Goal: Information Seeking & Learning: Find specific fact

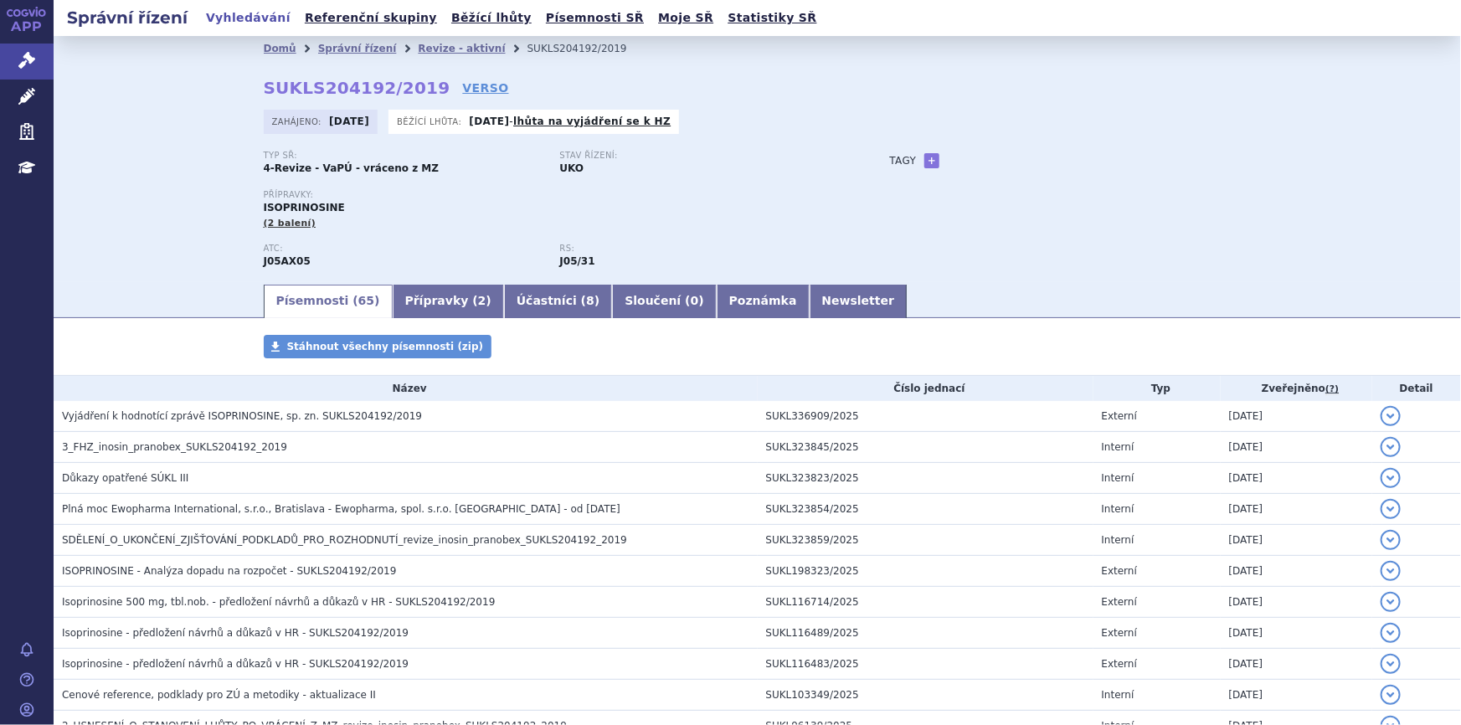
click at [341, 49] on link "Správní řízení" at bounding box center [357, 49] width 79 height 12
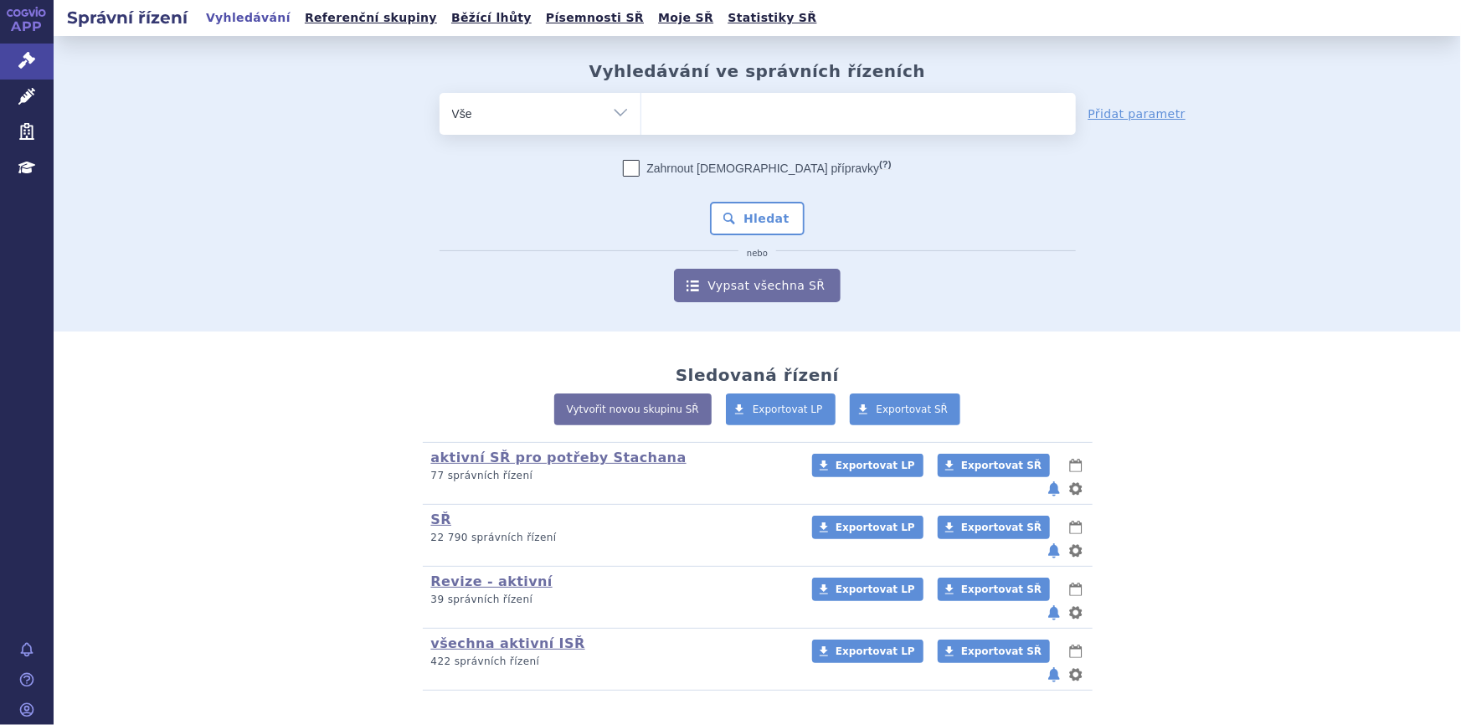
click at [820, 116] on ul at bounding box center [858, 110] width 435 height 35
click at [641, 116] on select at bounding box center [641, 113] width 1 height 42
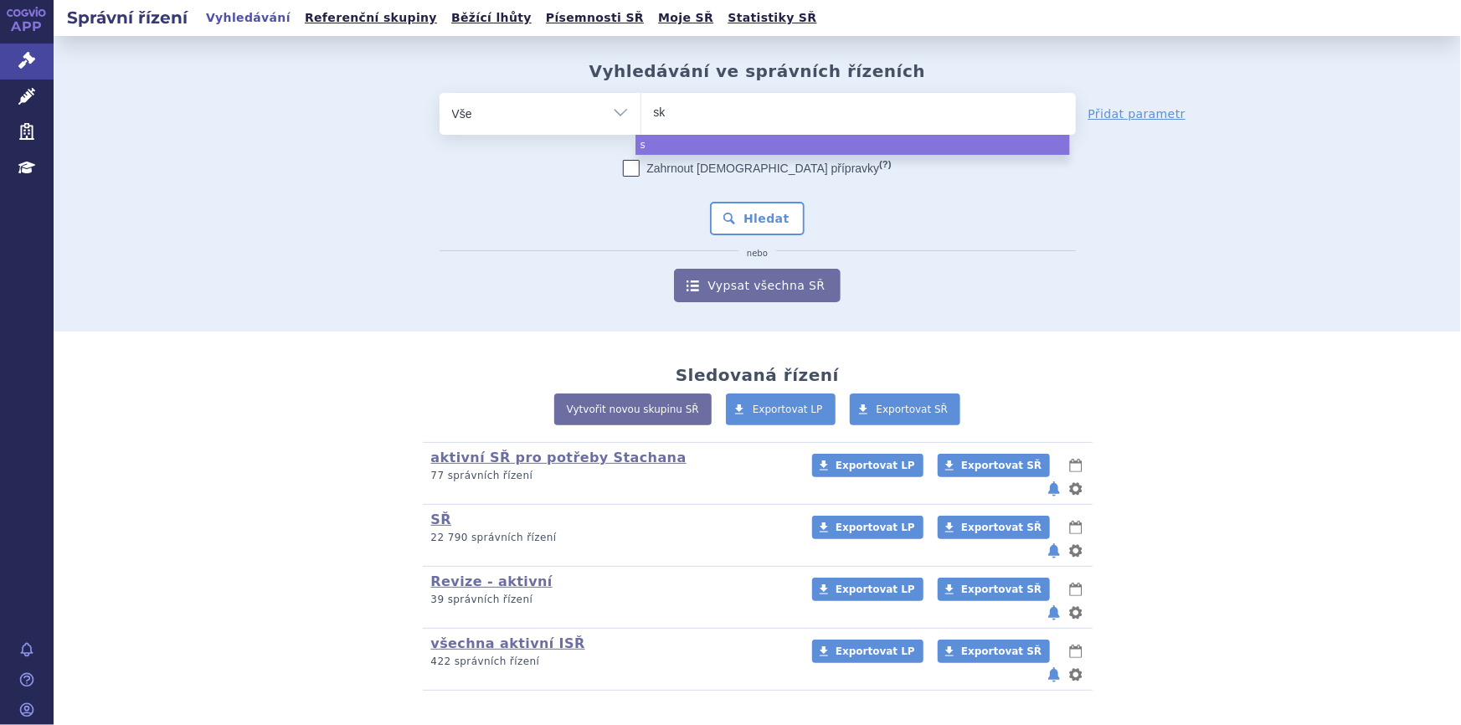
type input "sky"
type input "skycl"
type input "skyclar"
type input "skyclaris"
select select "skyclaris"
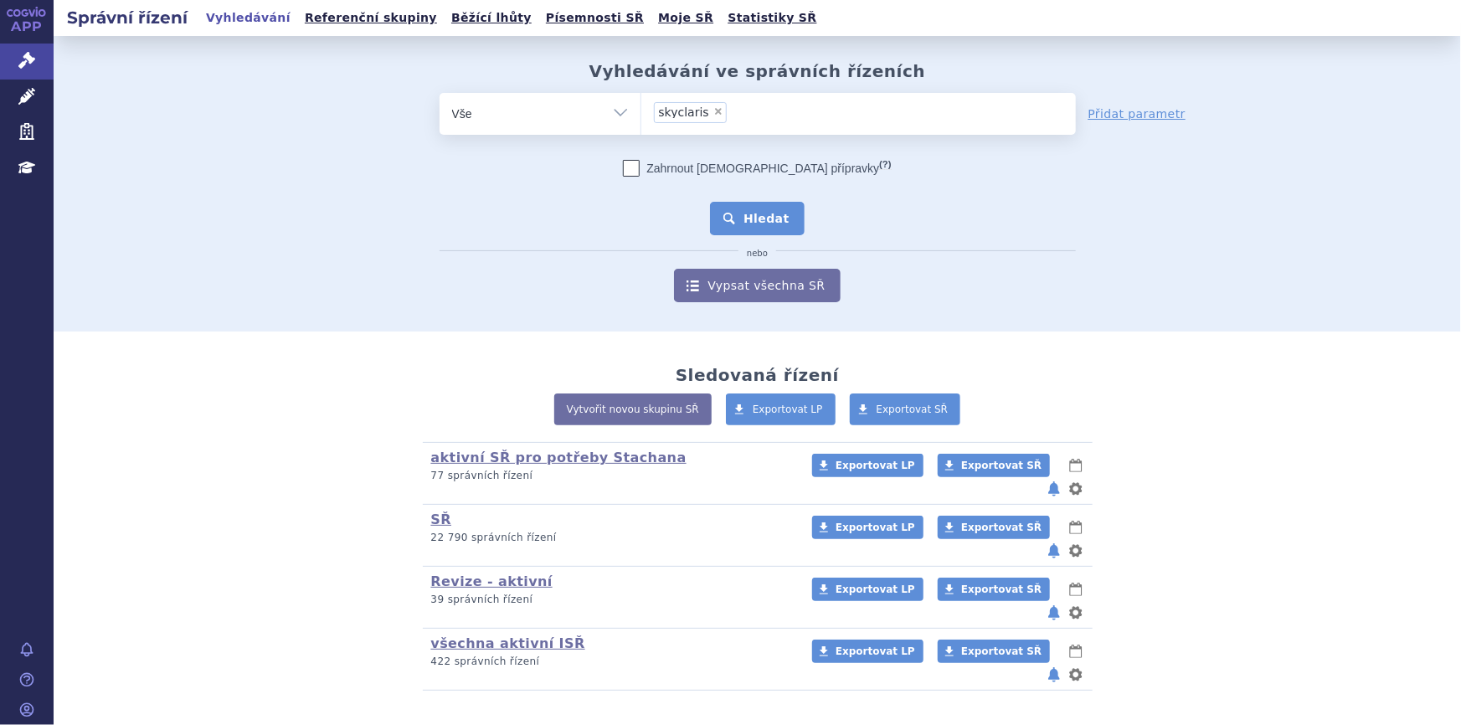
click at [736, 218] on button "Hledat" at bounding box center [757, 218] width 95 height 33
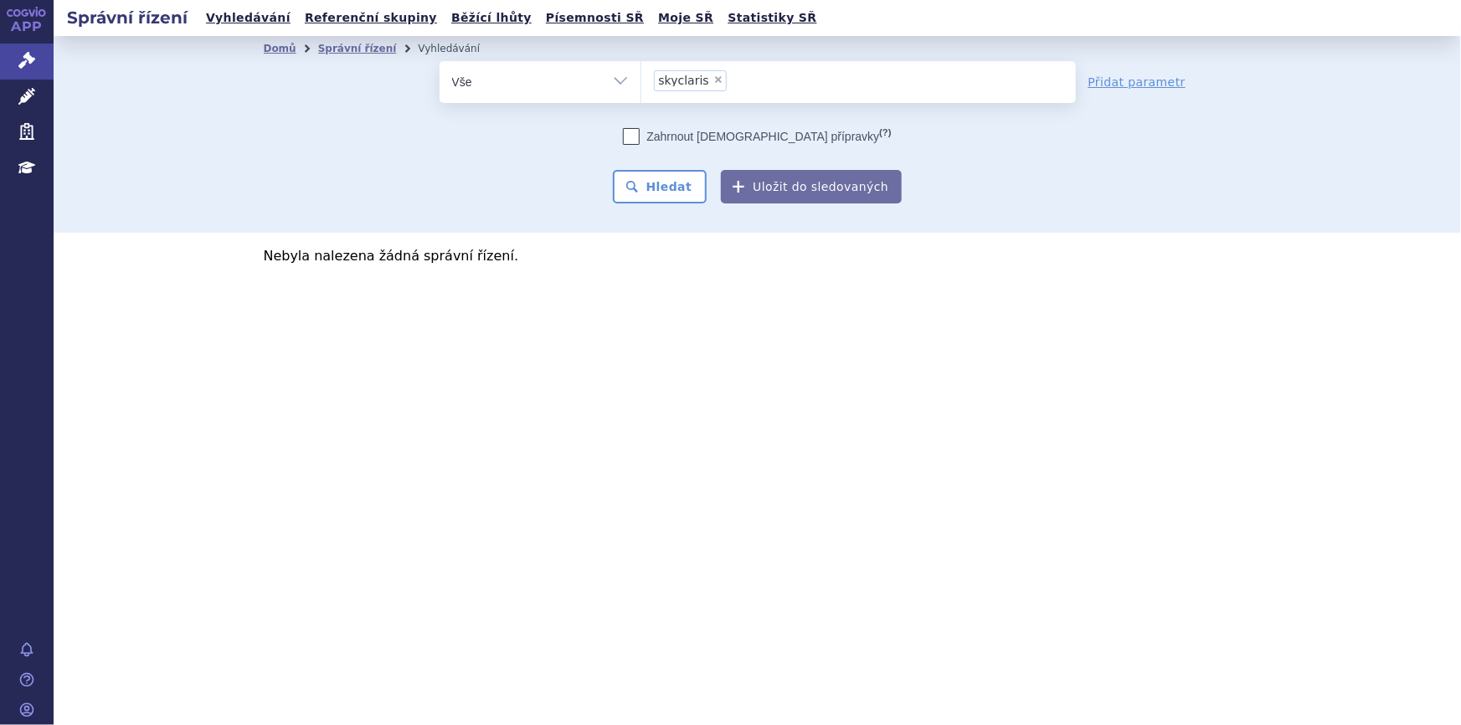
click at [771, 75] on ul "× skyclaris" at bounding box center [858, 79] width 435 height 37
click at [641, 75] on select "skyclaris" at bounding box center [641, 81] width 1 height 42
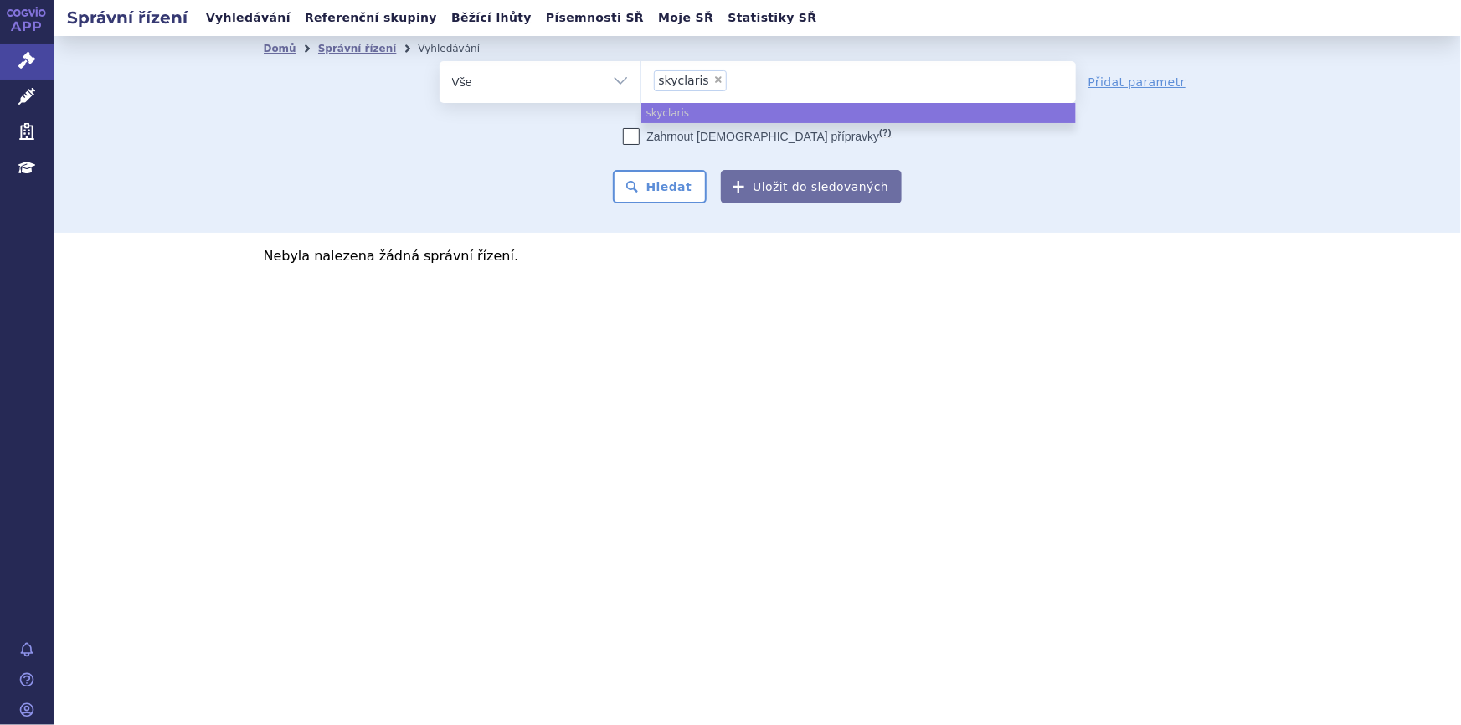
select select
type input "skyclari"
type input "skyclar"
type input "skyclary"
type input "skyclarys"
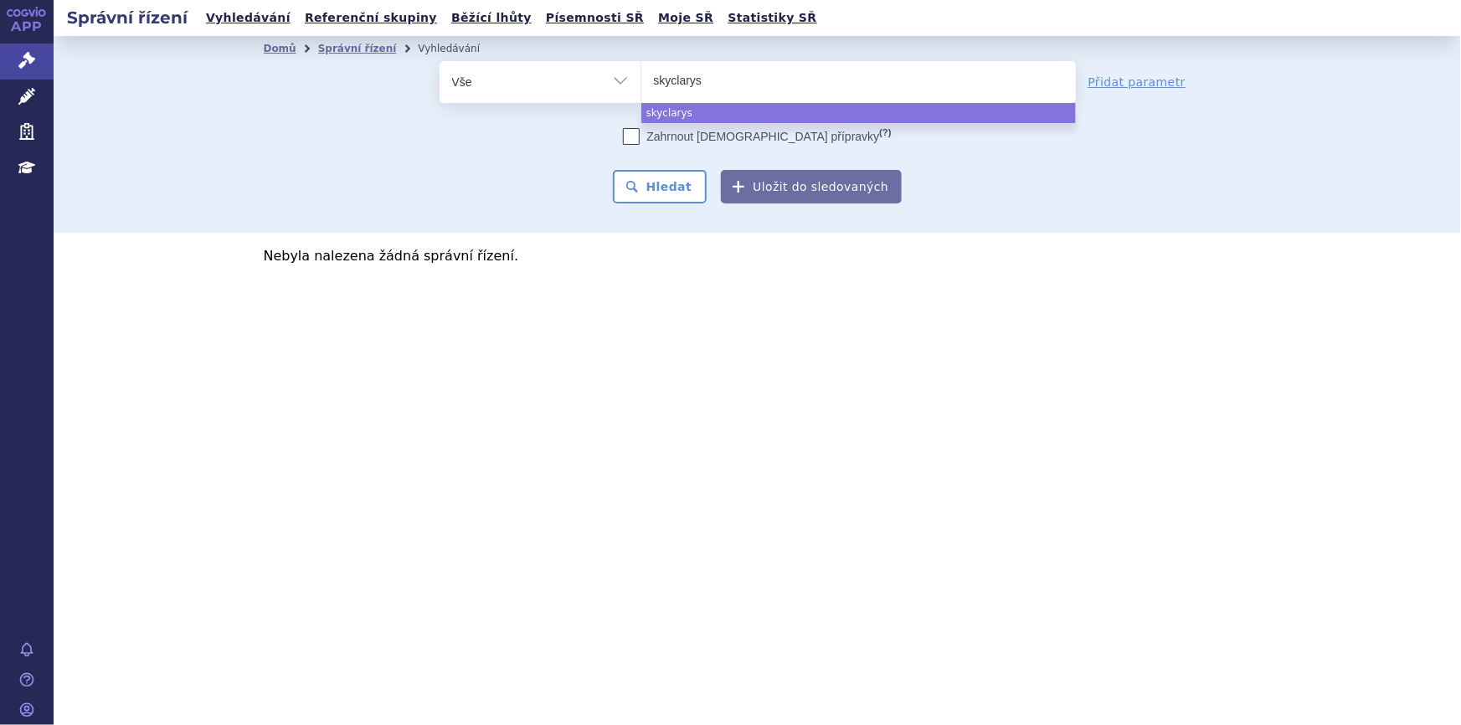
select select "skyclarys"
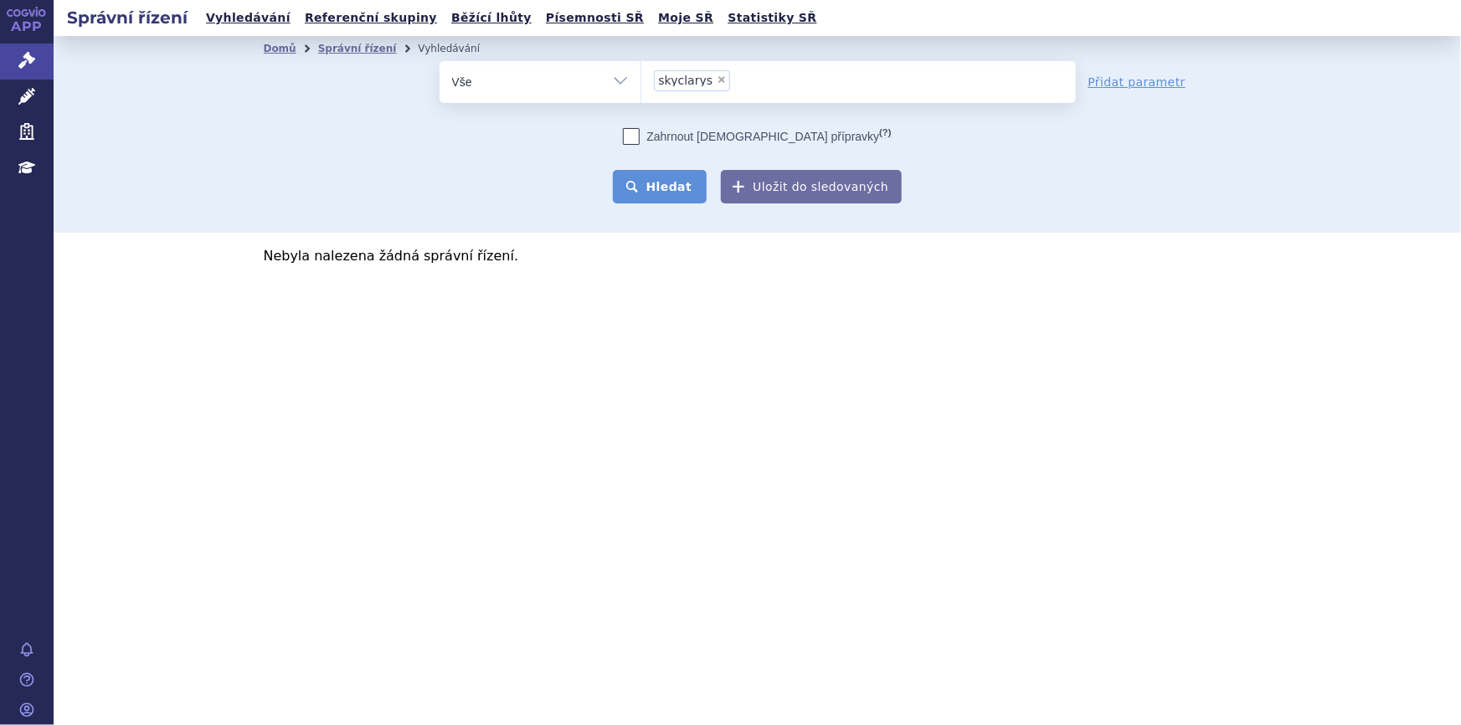
click at [662, 178] on button "Hledat" at bounding box center [660, 186] width 95 height 33
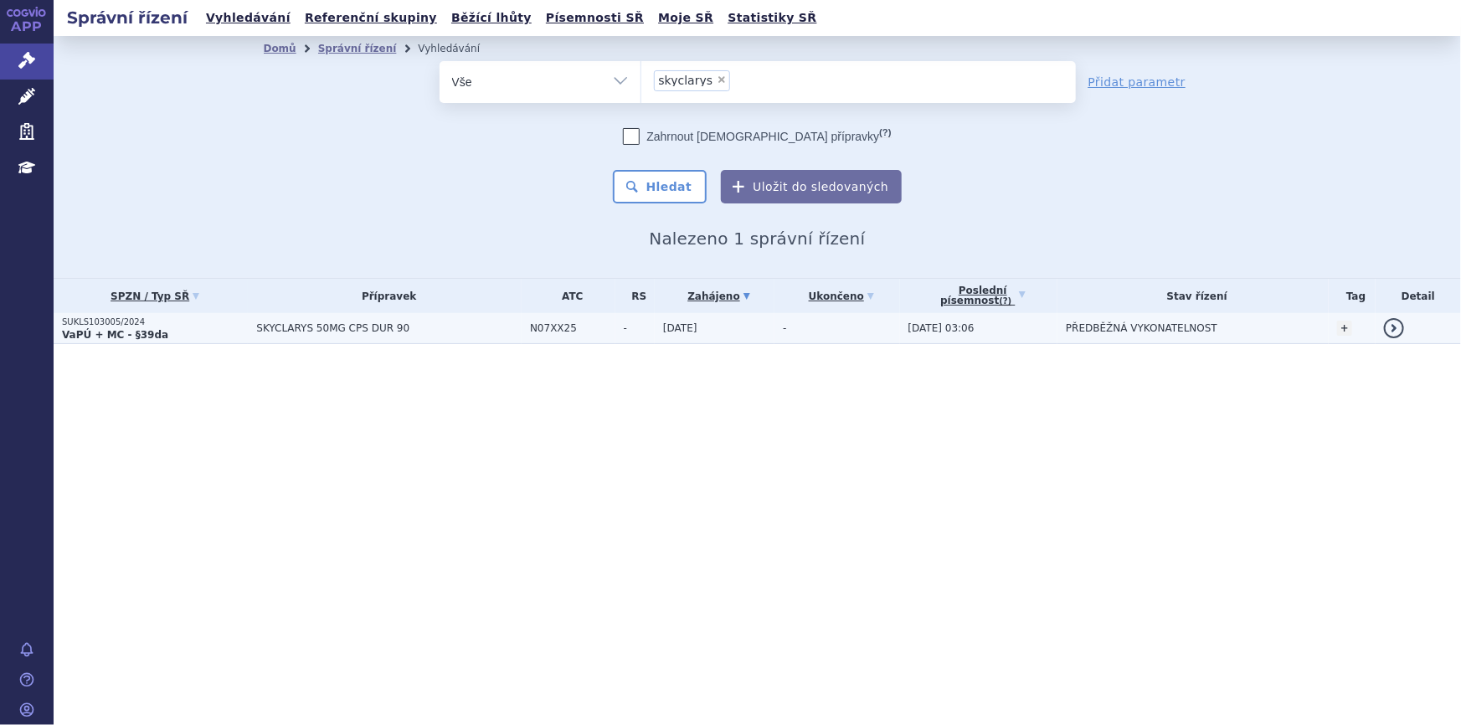
click at [369, 336] on td "SKYCLARYS 50MG CPS DUR 90" at bounding box center [385, 328] width 274 height 31
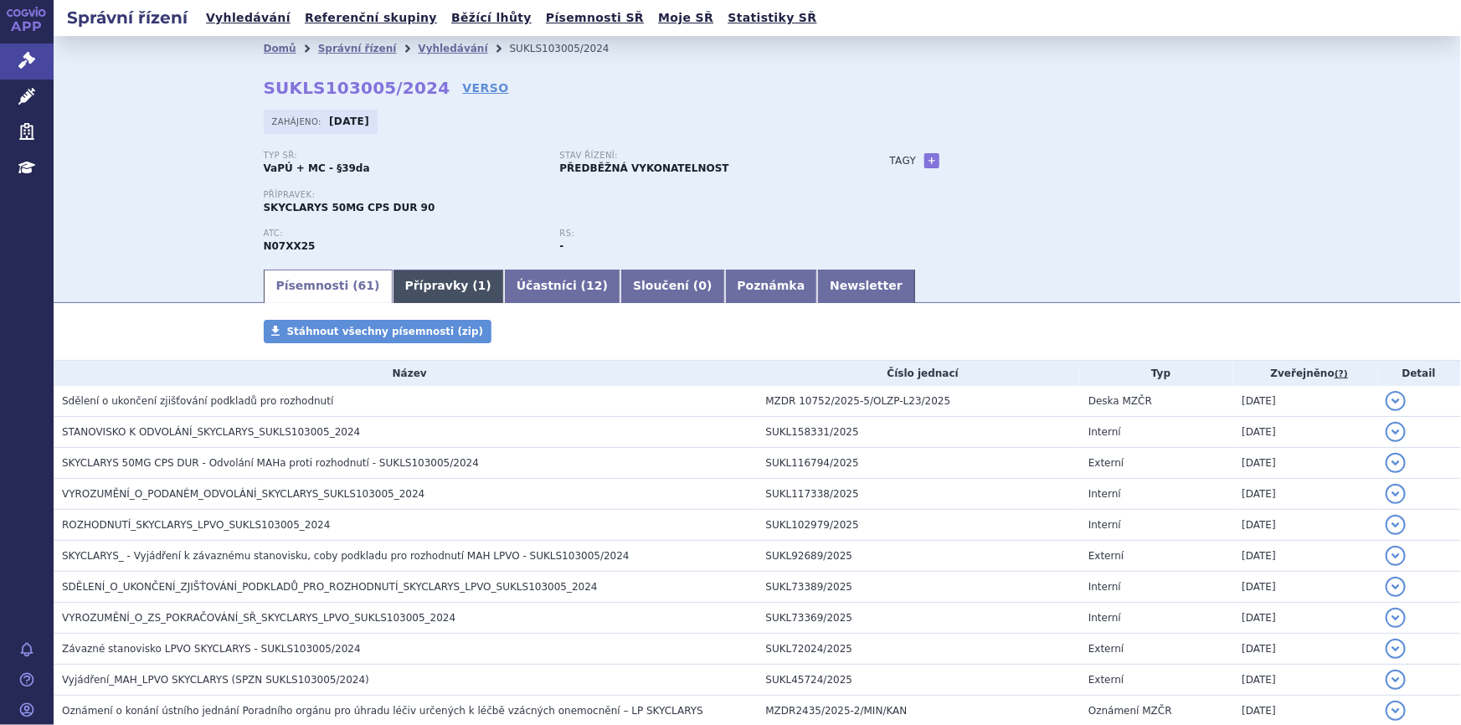
click at [399, 296] on link "Přípravky ( 1 )" at bounding box center [448, 286] width 111 height 33
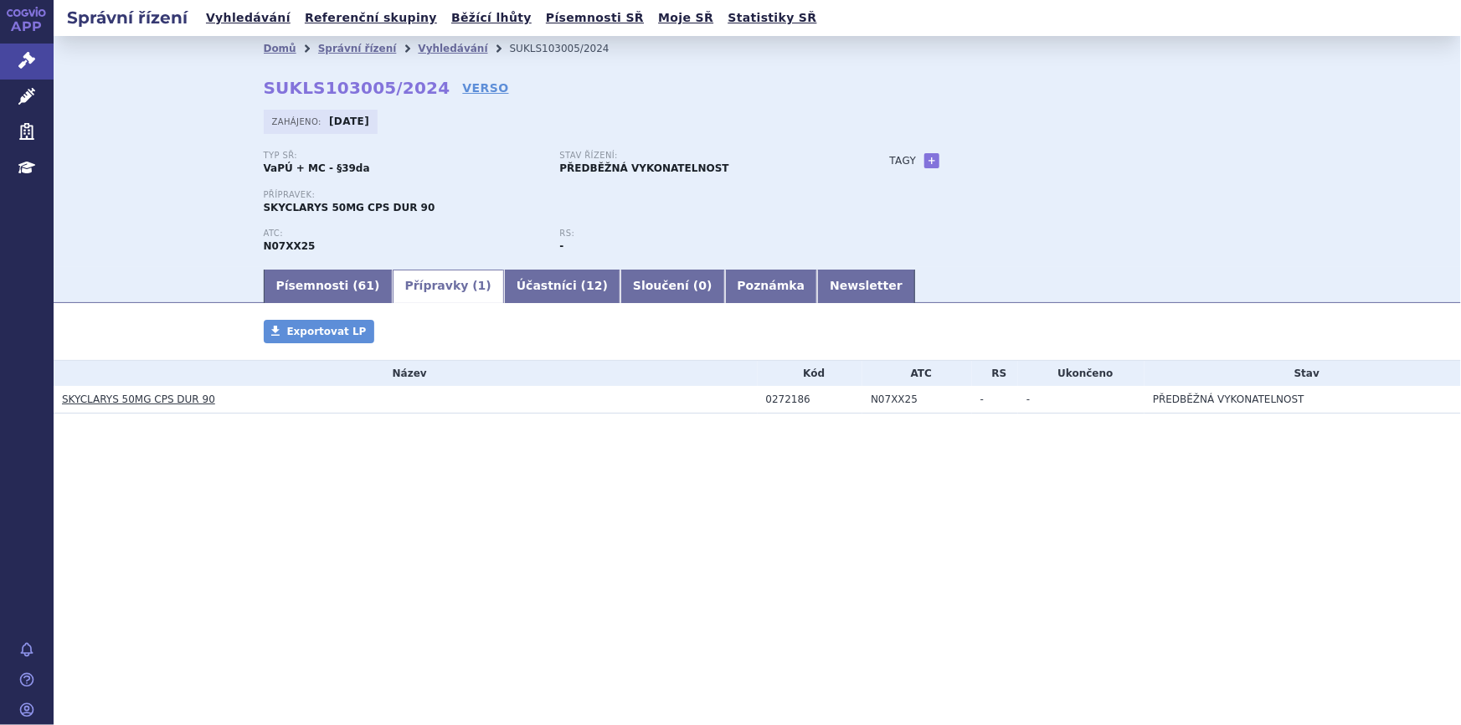
click at [133, 398] on link "SKYCLARYS 50MG CPS DUR 90" at bounding box center [138, 400] width 153 height 12
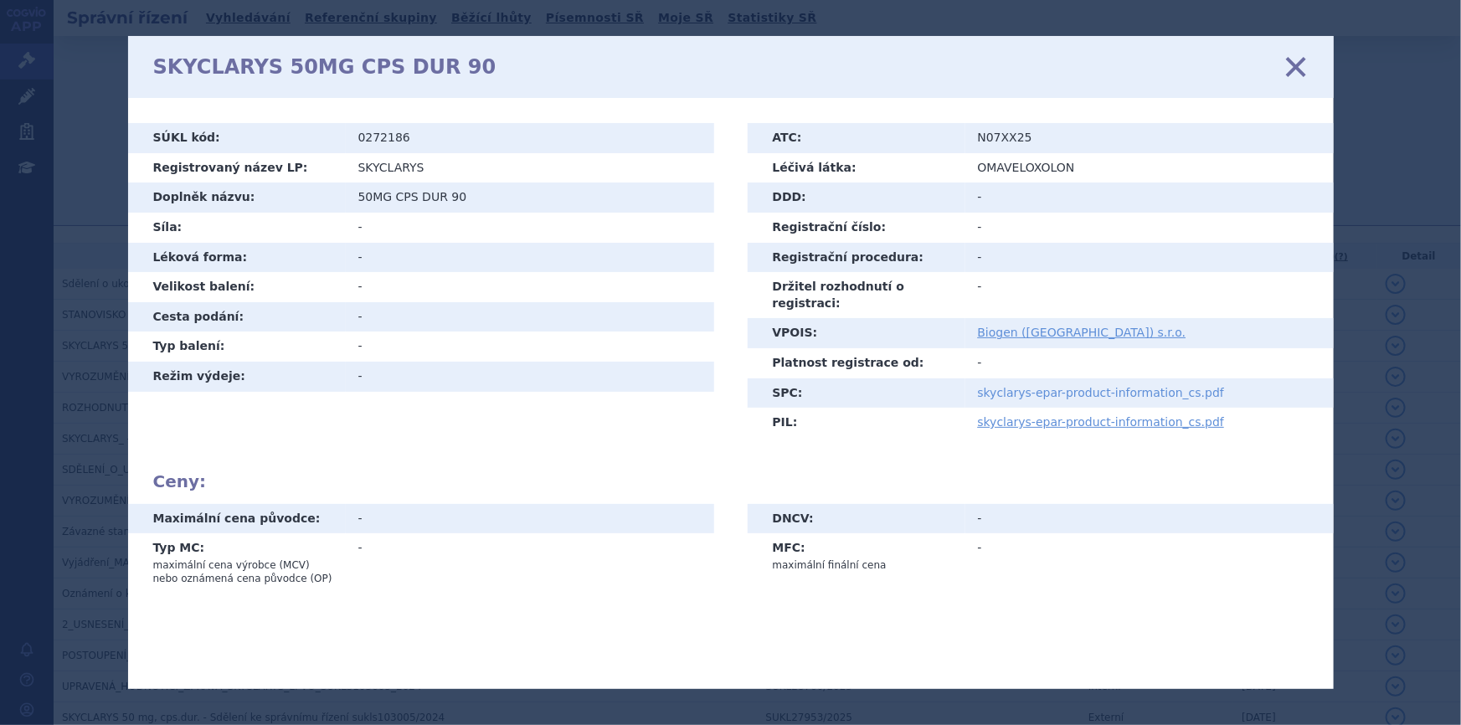
click at [1040, 386] on link "skyclarys-epar-product-information_cs.pdf" at bounding box center [1101, 392] width 247 height 13
drag, startPoint x: 1301, startPoint y: 64, endPoint x: 1011, endPoint y: 100, distance: 291.8
click at [1301, 64] on icon at bounding box center [1295, 66] width 35 height 35
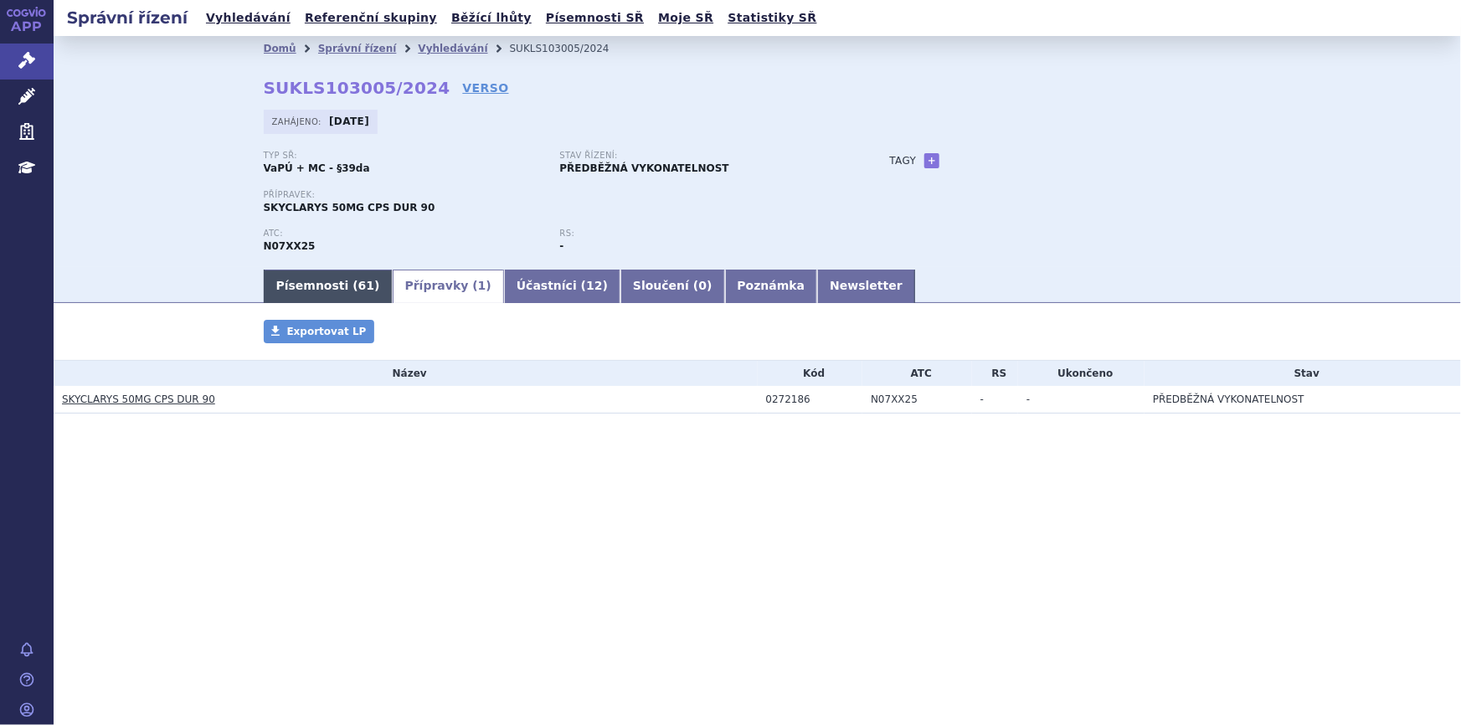
drag, startPoint x: 333, startPoint y: 291, endPoint x: 339, endPoint y: 301, distance: 12.4
click at [333, 291] on link "Písemnosti ( 61 )" at bounding box center [328, 286] width 129 height 33
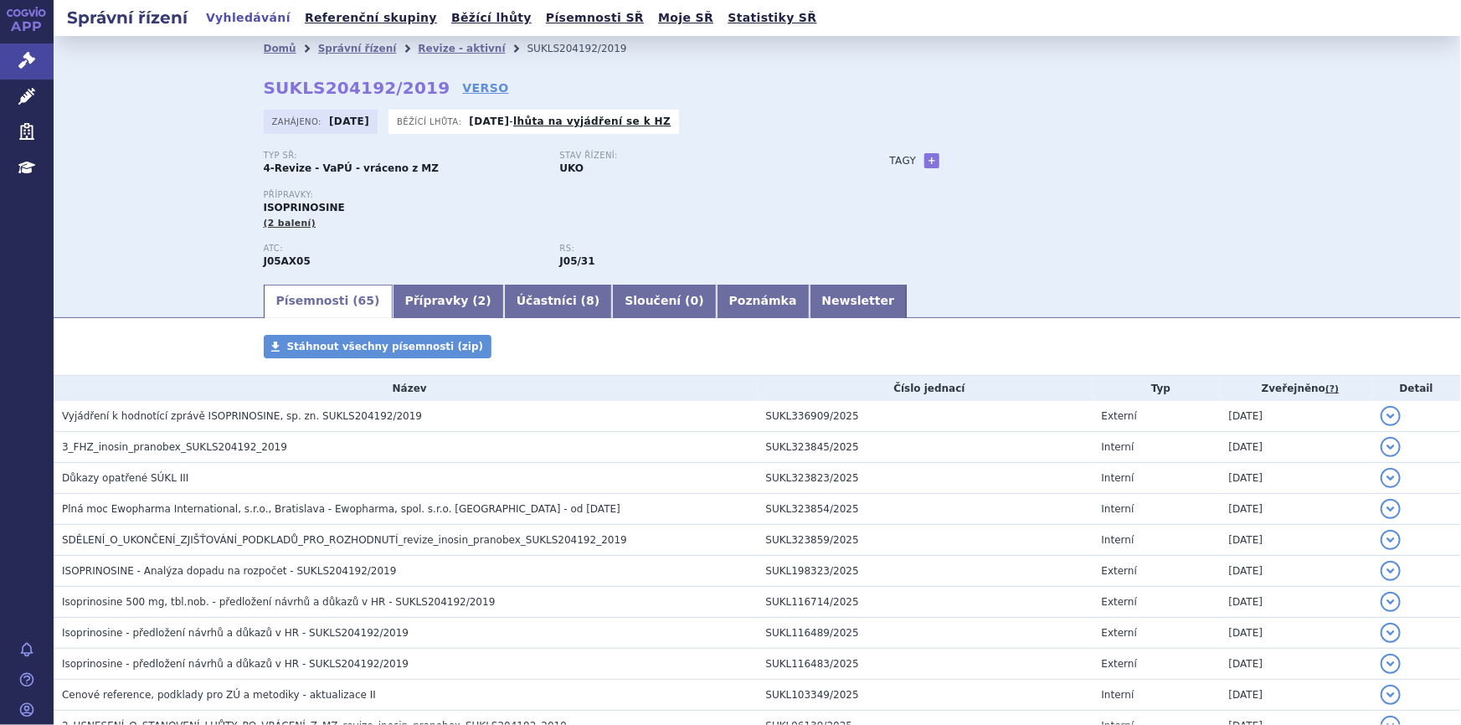
click at [349, 91] on strong "SUKLS204192/2019" at bounding box center [357, 88] width 187 height 20
drag, startPoint x: 414, startPoint y: 85, endPoint x: 239, endPoint y: 80, distance: 174.2
click at [239, 80] on div "Domů Správní řízení Revize - aktivní SUKLS204192/2019 SUKLS204192/2019 VERSO [G…" at bounding box center [757, 171] width 1055 height 221
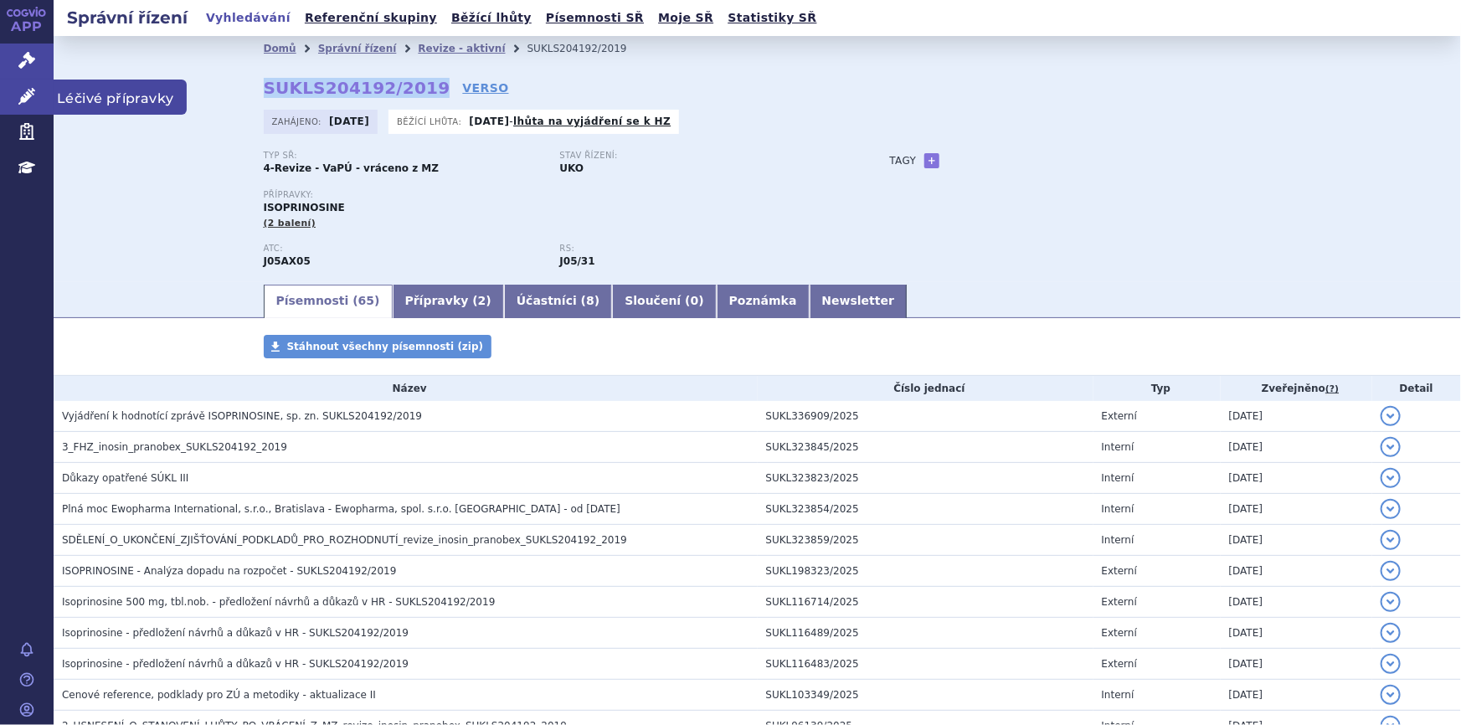
copy strong "SUKLS204192/2019"
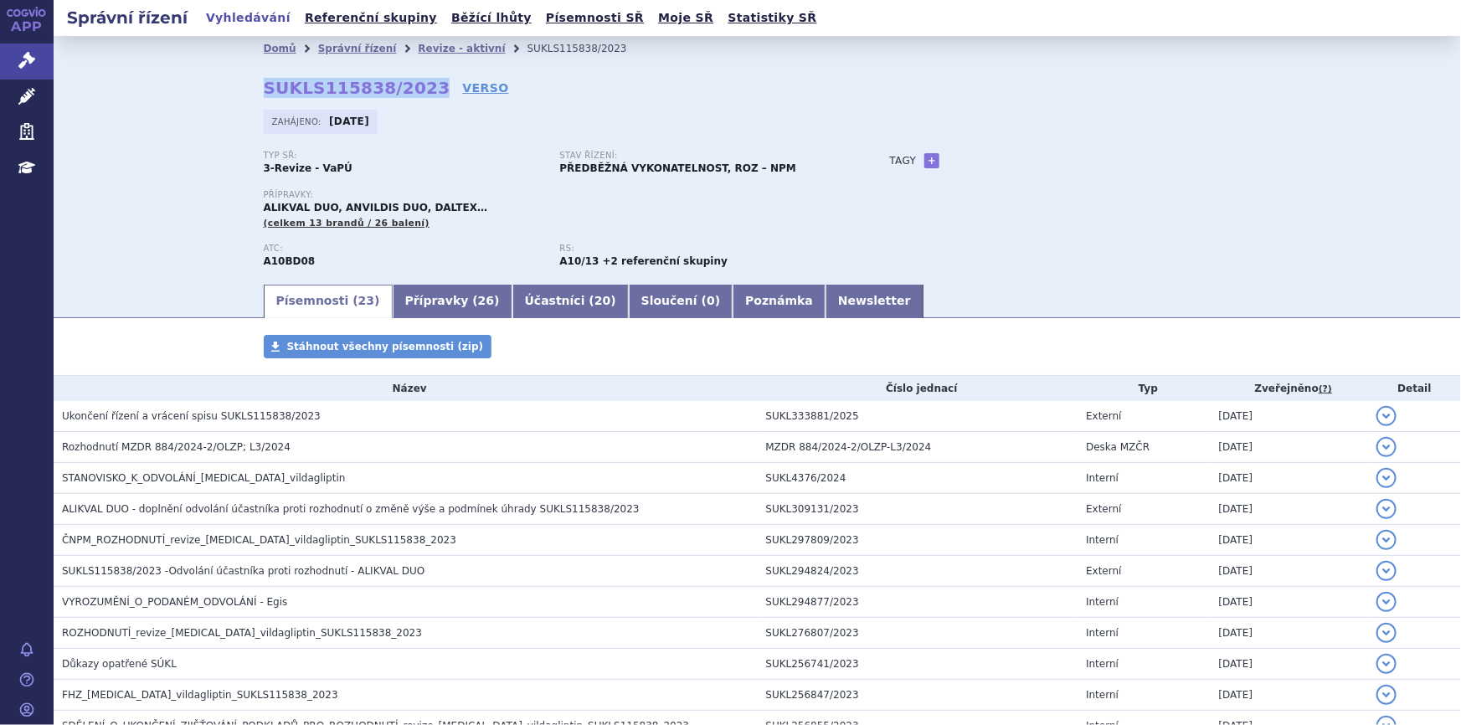
drag, startPoint x: 259, startPoint y: 85, endPoint x: 411, endPoint y: 80, distance: 152.5
click at [411, 80] on strong "SUKLS115838/2023" at bounding box center [357, 88] width 187 height 20
copy strong "SUKLS115838/2023"
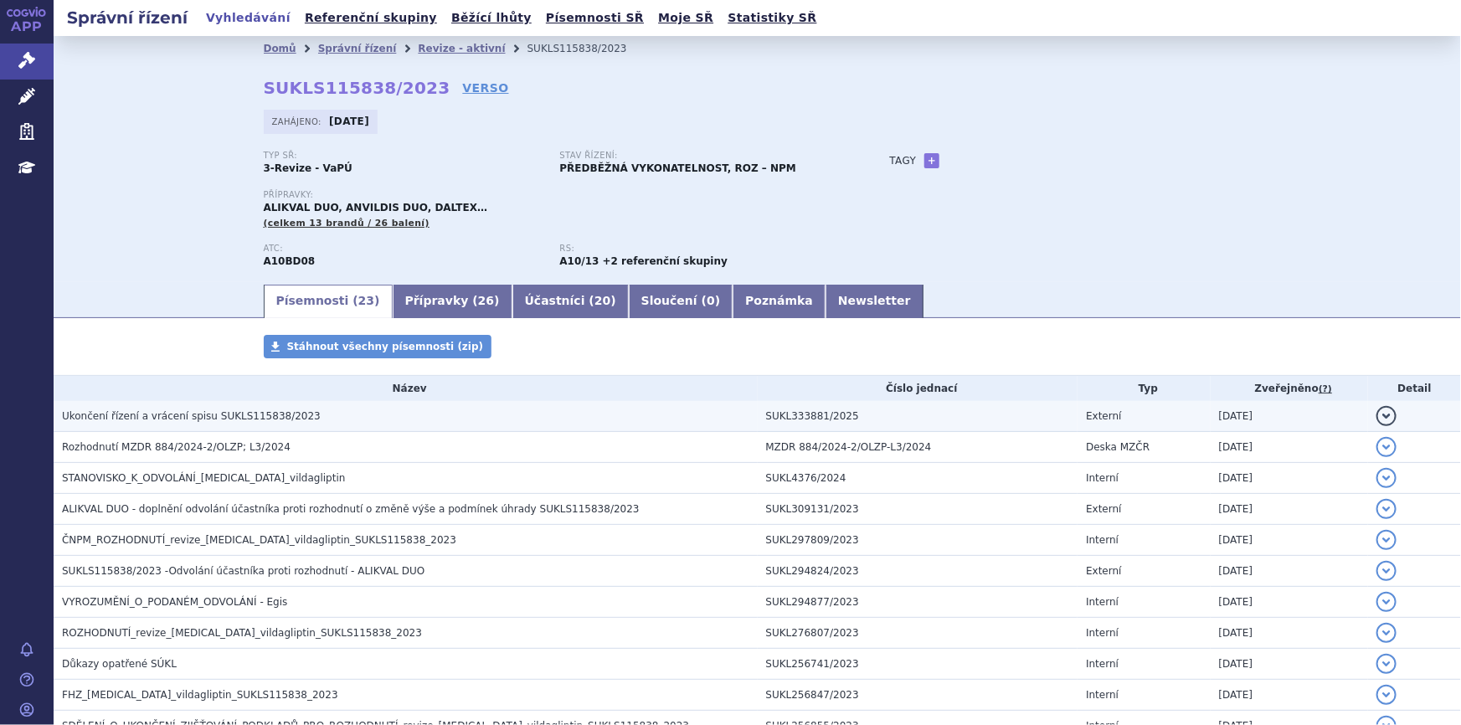
click at [291, 425] on td "Ukončení řízení a vrácení spisu SUKLS115838/2023" at bounding box center [406, 416] width 704 height 31
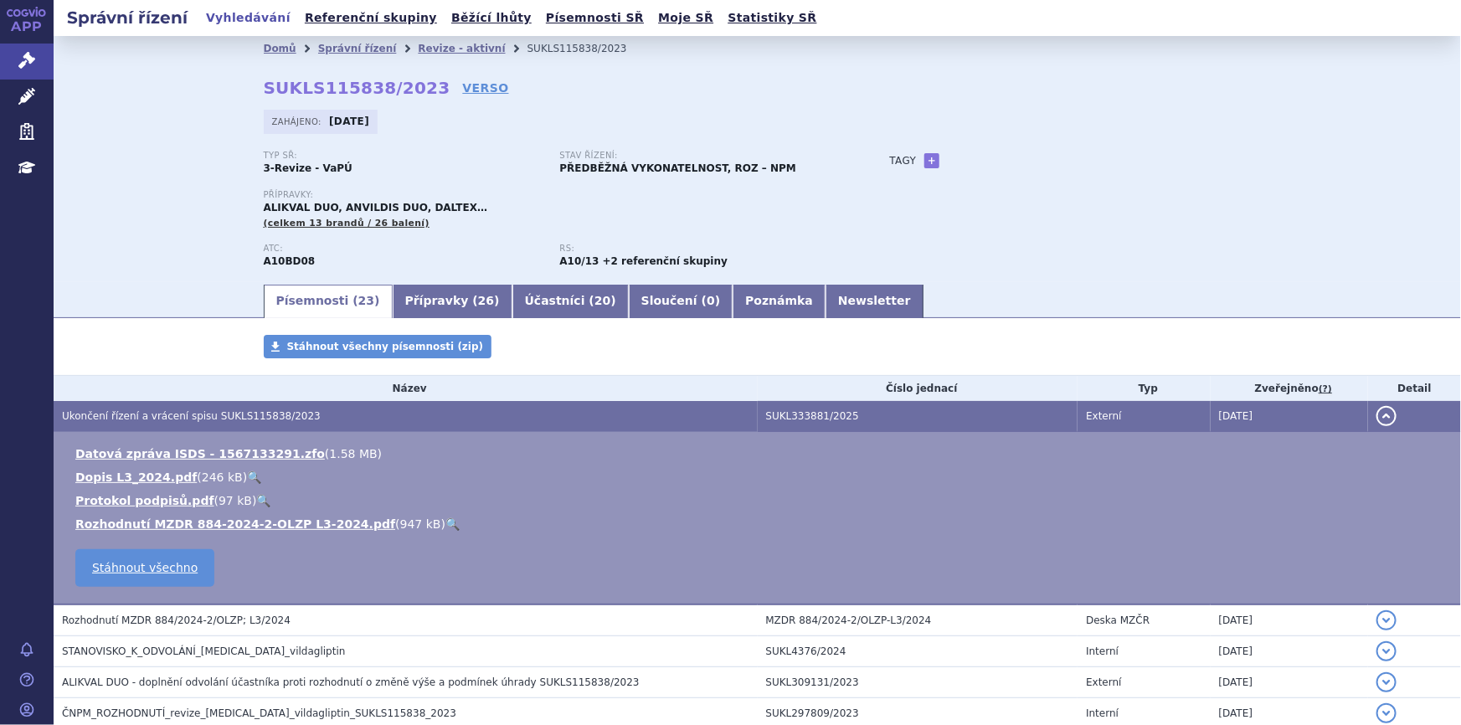
click at [445, 526] on link "🔍" at bounding box center [452, 523] width 14 height 13
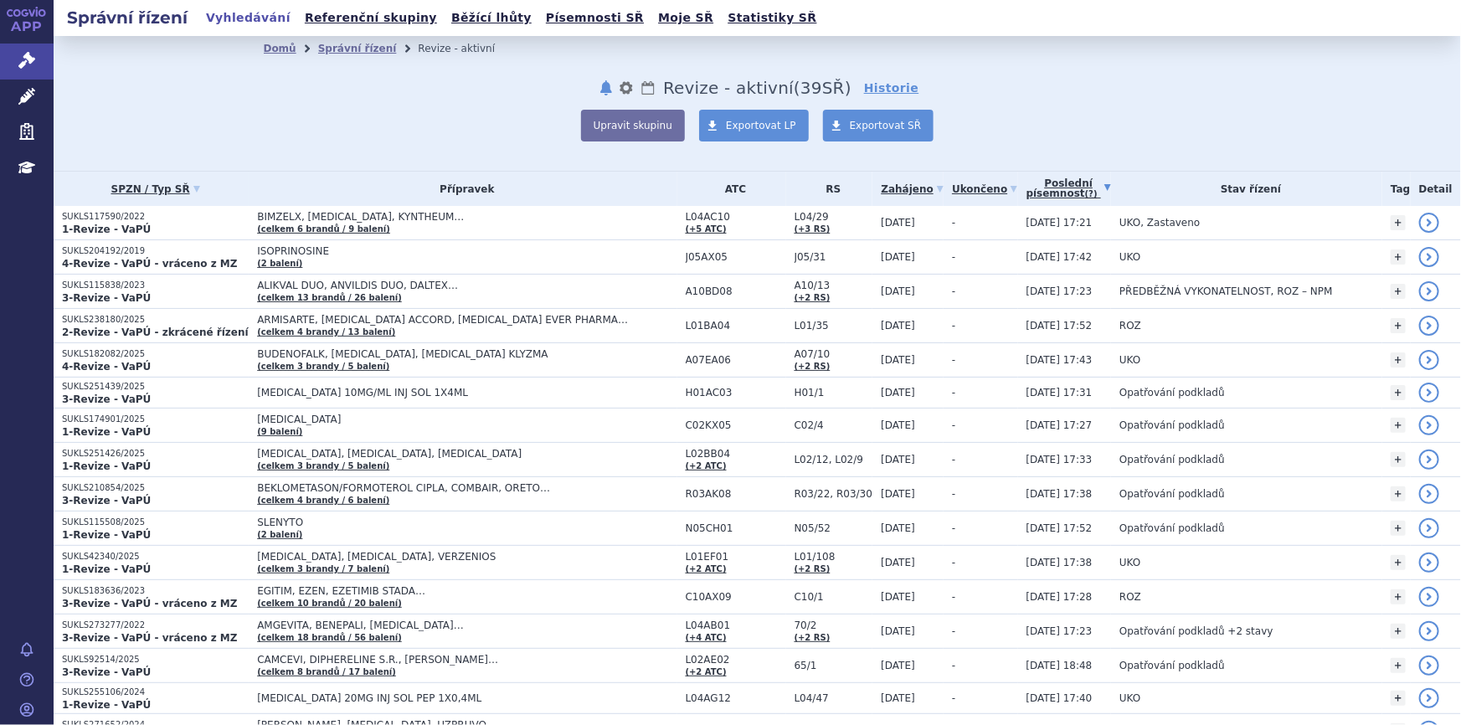
drag, startPoint x: 358, startPoint y: 275, endPoint x: 358, endPoint y: 179, distance: 96.3
drag, startPoint x: 358, startPoint y: 179, endPoint x: 308, endPoint y: 162, distance: 52.2
click at [308, 162] on div "Domů Správní řízení Revize - aktivní notifikace nastavení Přejmenovat Smazat Lh…" at bounding box center [757, 103] width 1407 height 135
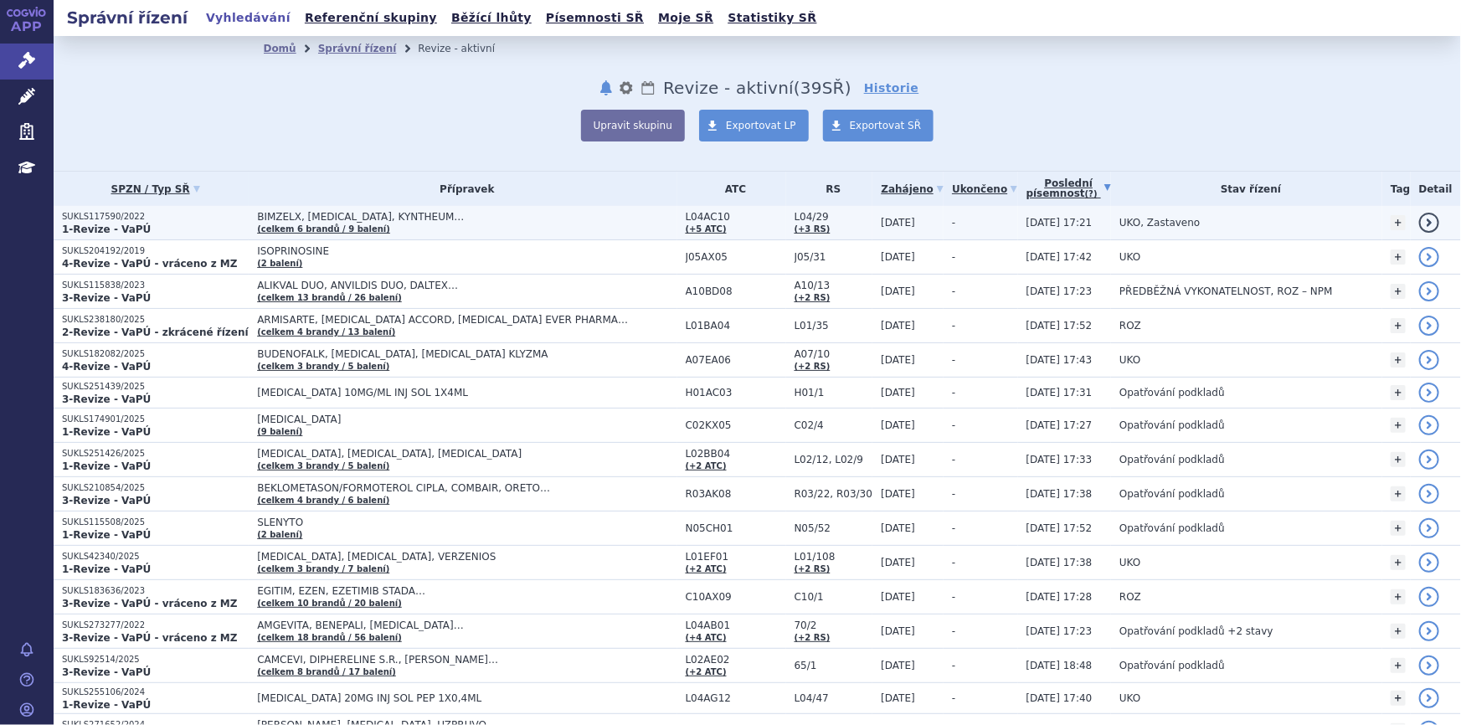
click at [332, 212] on span "BIMZELX, COSENTYX, KYNTHEUM…" at bounding box center [466, 217] width 419 height 12
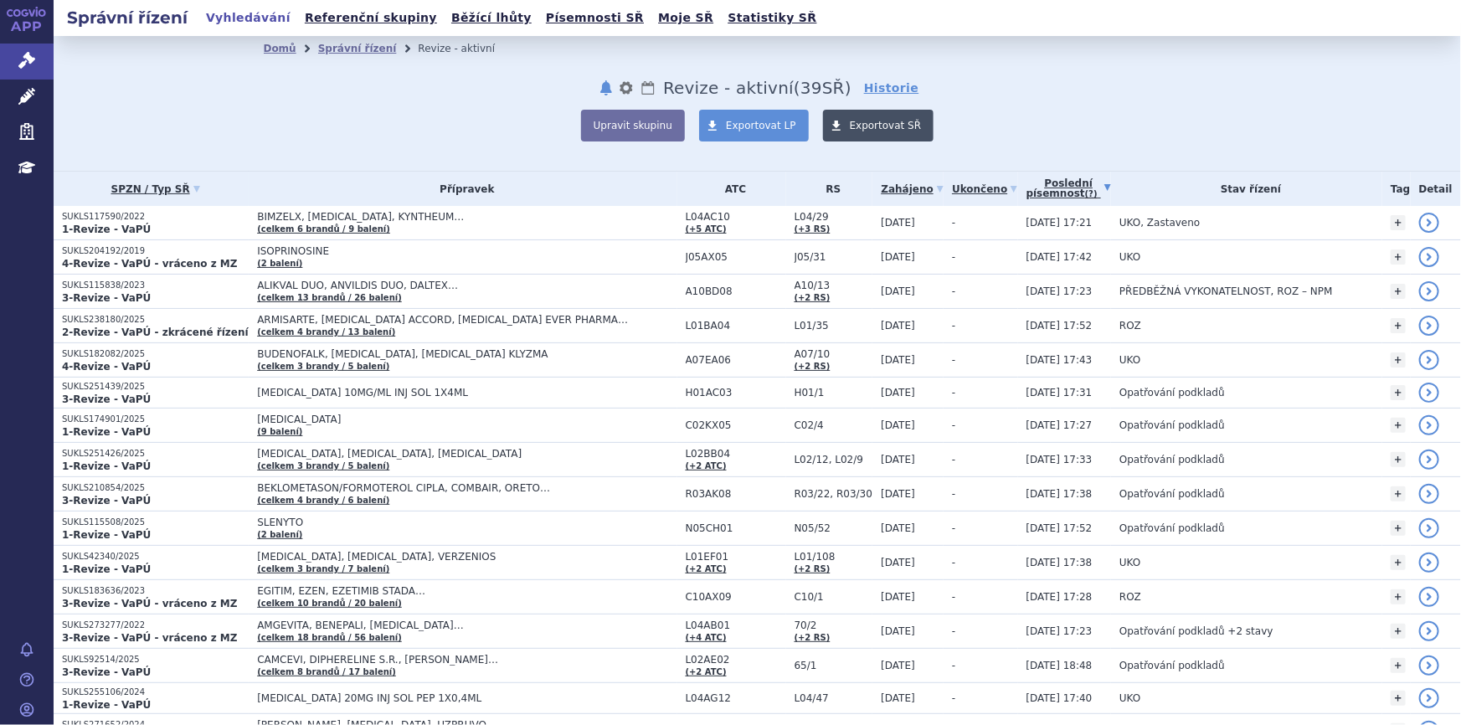
click at [854, 126] on span "Exportovat SŘ" at bounding box center [886, 126] width 72 height 12
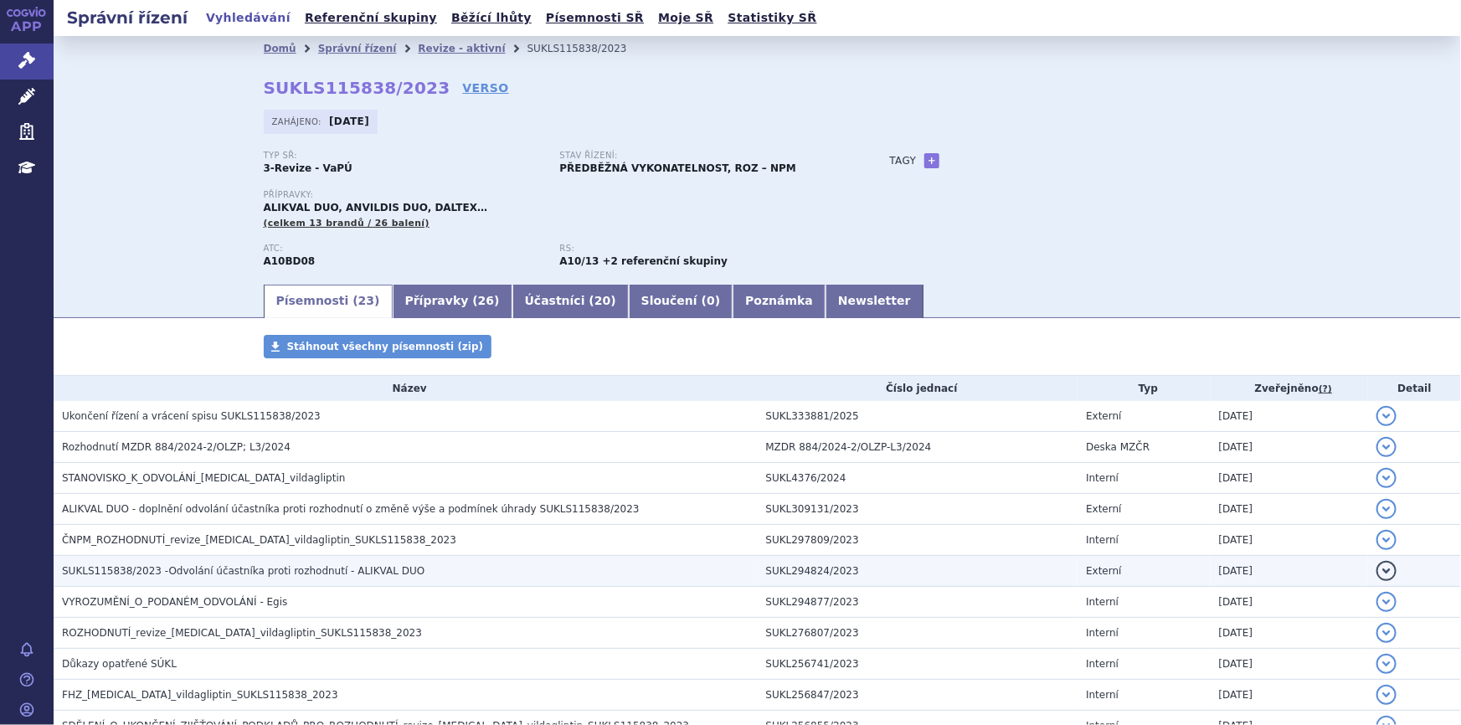
click at [267, 563] on h3 "SUKLS115838/2023 -Odvolání účastníka proti rozhodnutí - ALIKVAL DUO" at bounding box center [410, 571] width 696 height 17
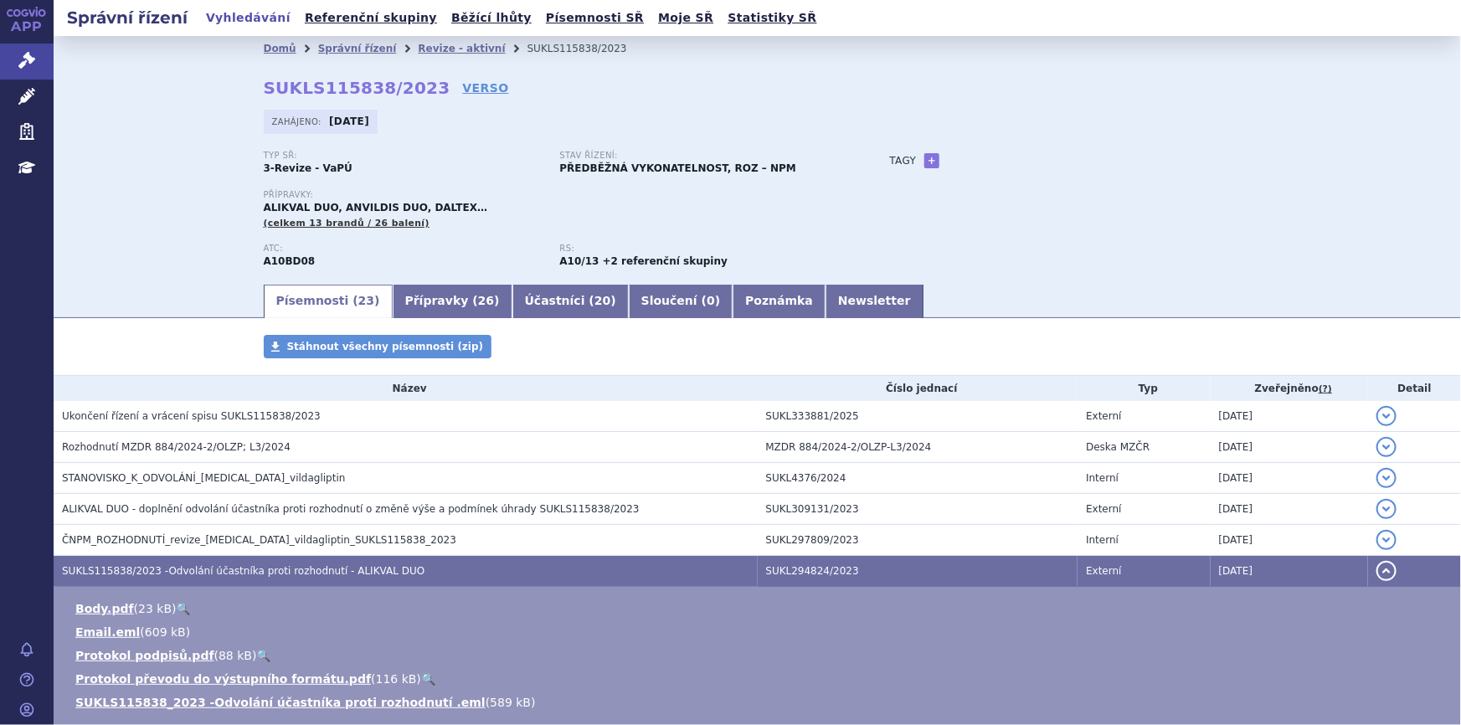
scroll to position [75, 0]
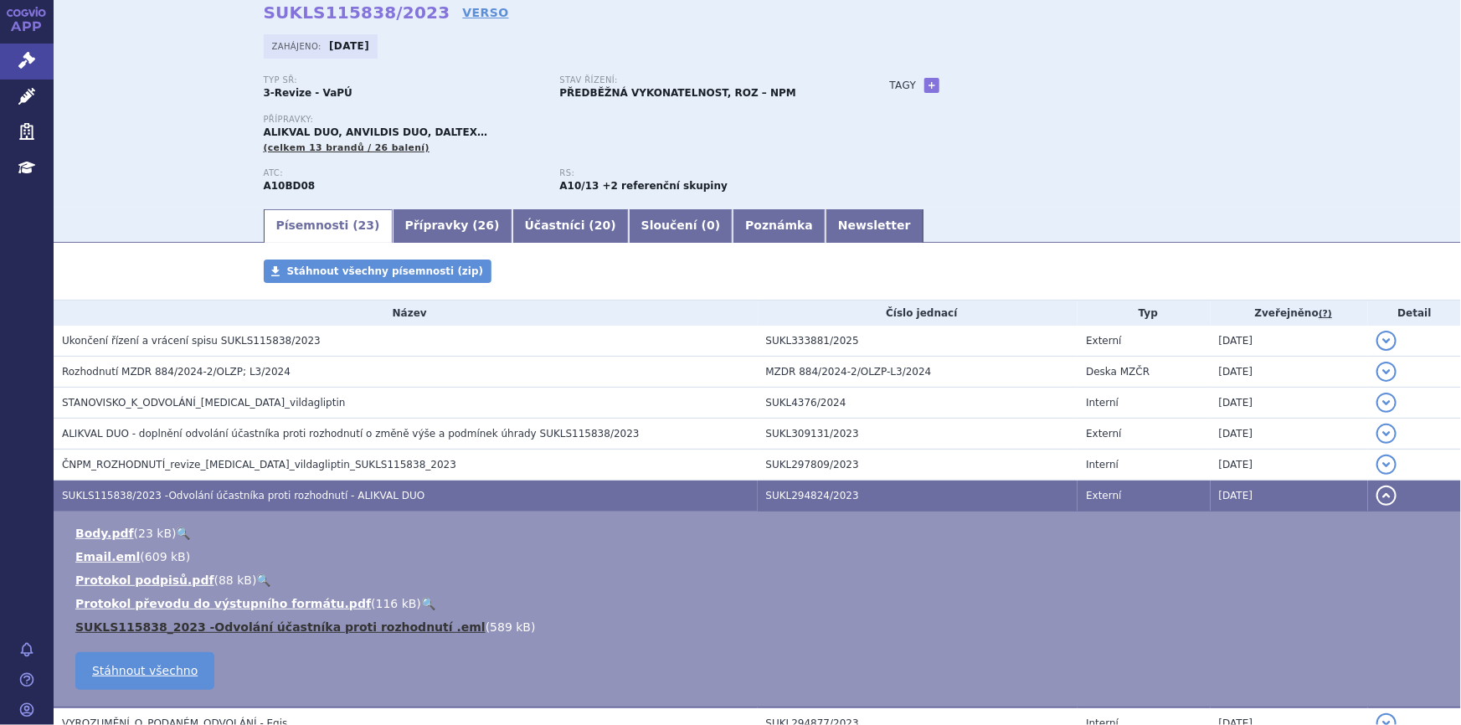
click at [301, 627] on link "SUKLS115838_2023 -Odvolání účastníka proti rozhodnutí .eml" at bounding box center [280, 626] width 410 height 13
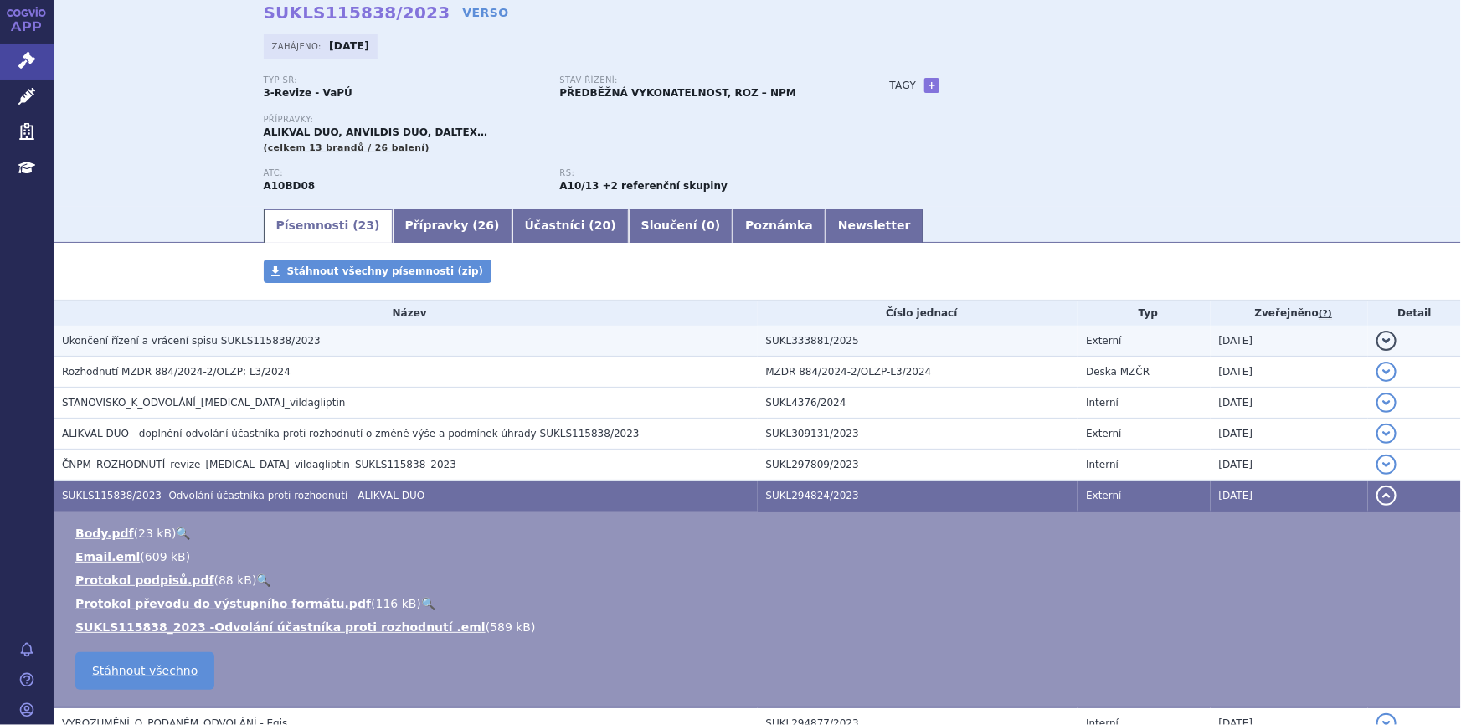
click at [96, 343] on span "Ukončení řízení a vrácení spisu SUKLS115838/2023" at bounding box center [191, 341] width 259 height 12
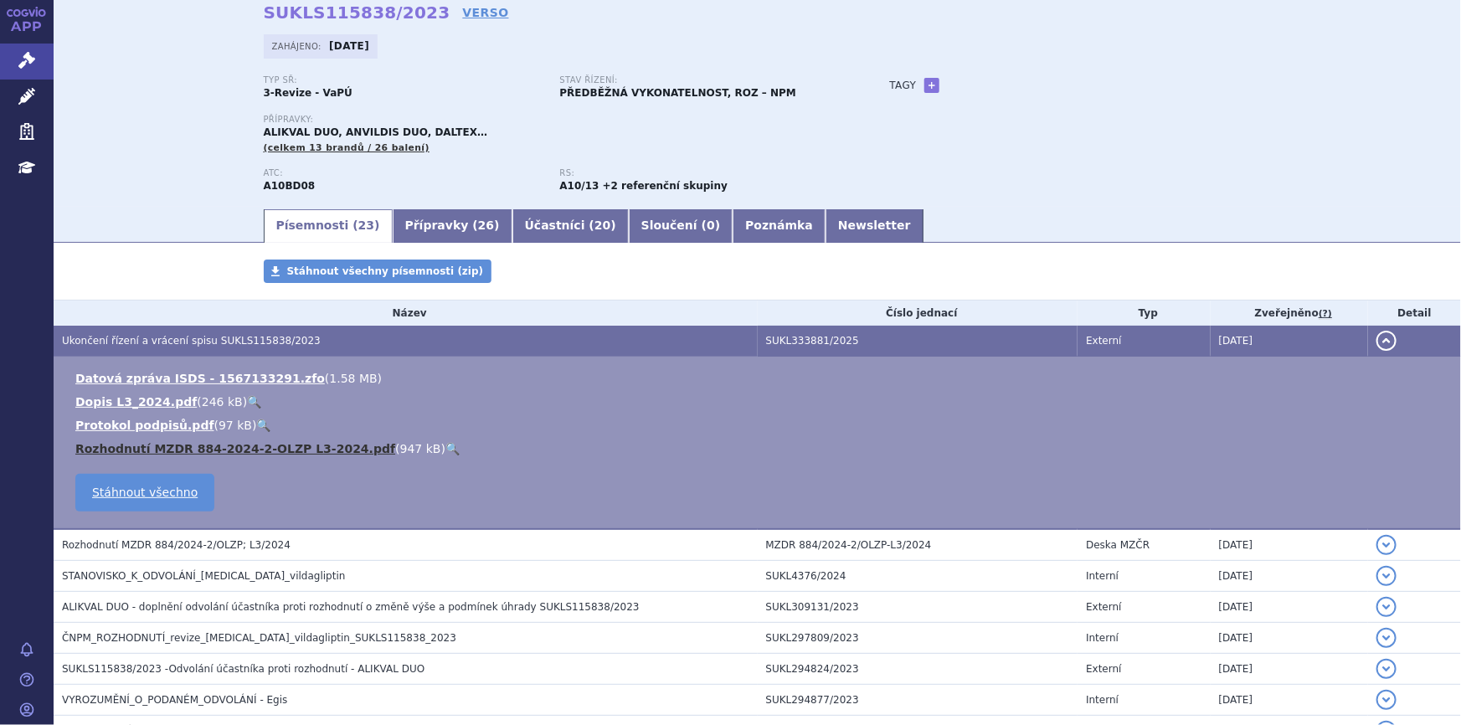
click at [308, 444] on link "Rozhodnutí MZDR 884-2024-2-OLZP L3-2024.pdf" at bounding box center [235, 448] width 320 height 13
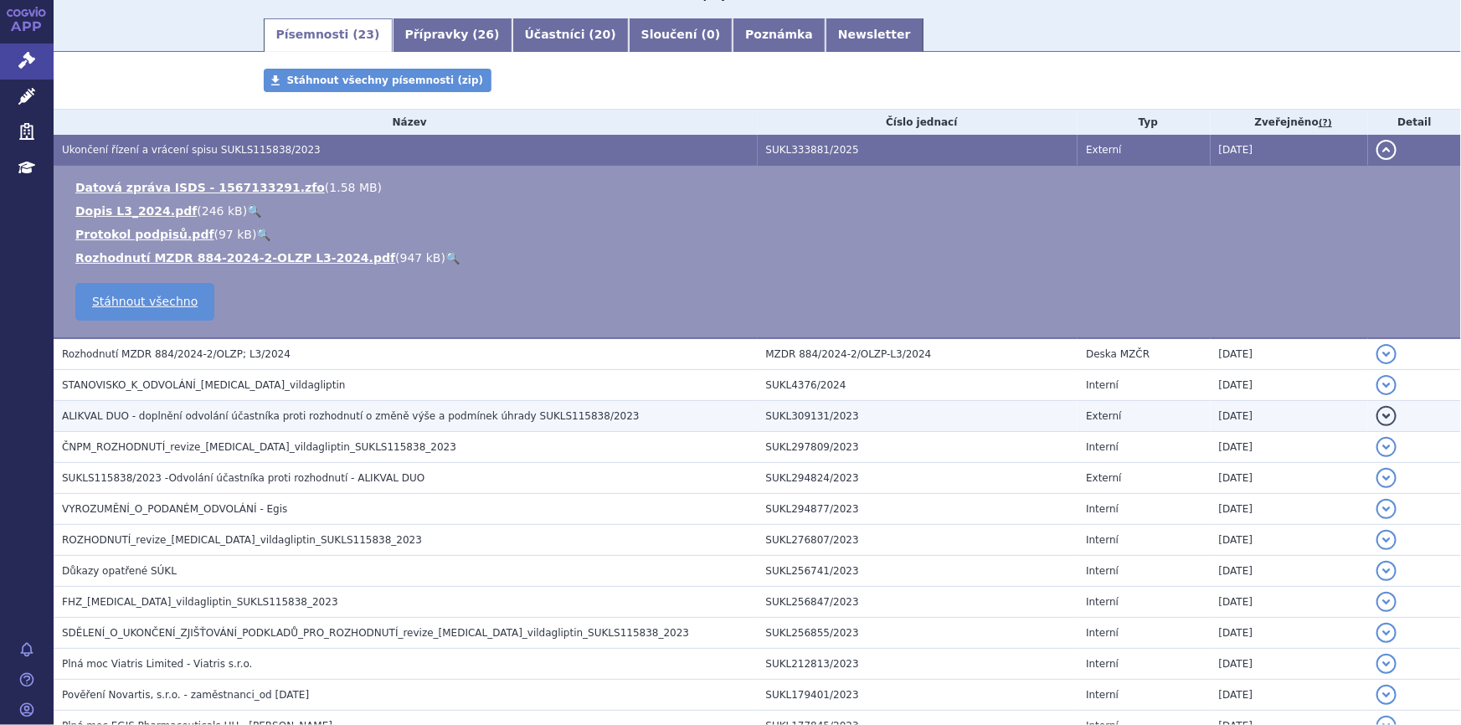
scroll to position [380, 0]
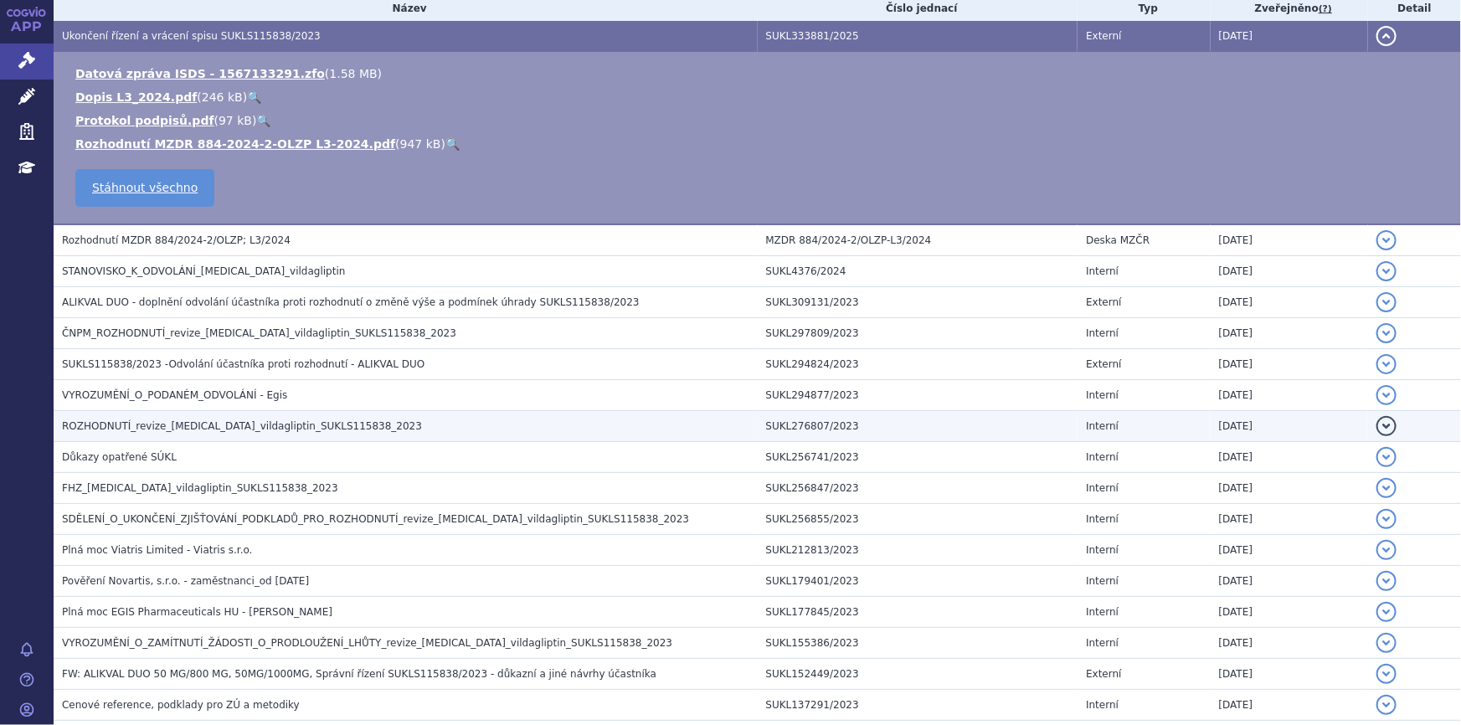
click at [178, 420] on span "ROZHODNUTÍ_revize_metformin_vildagliptin_SUKLS115838_2023" at bounding box center [242, 426] width 360 height 12
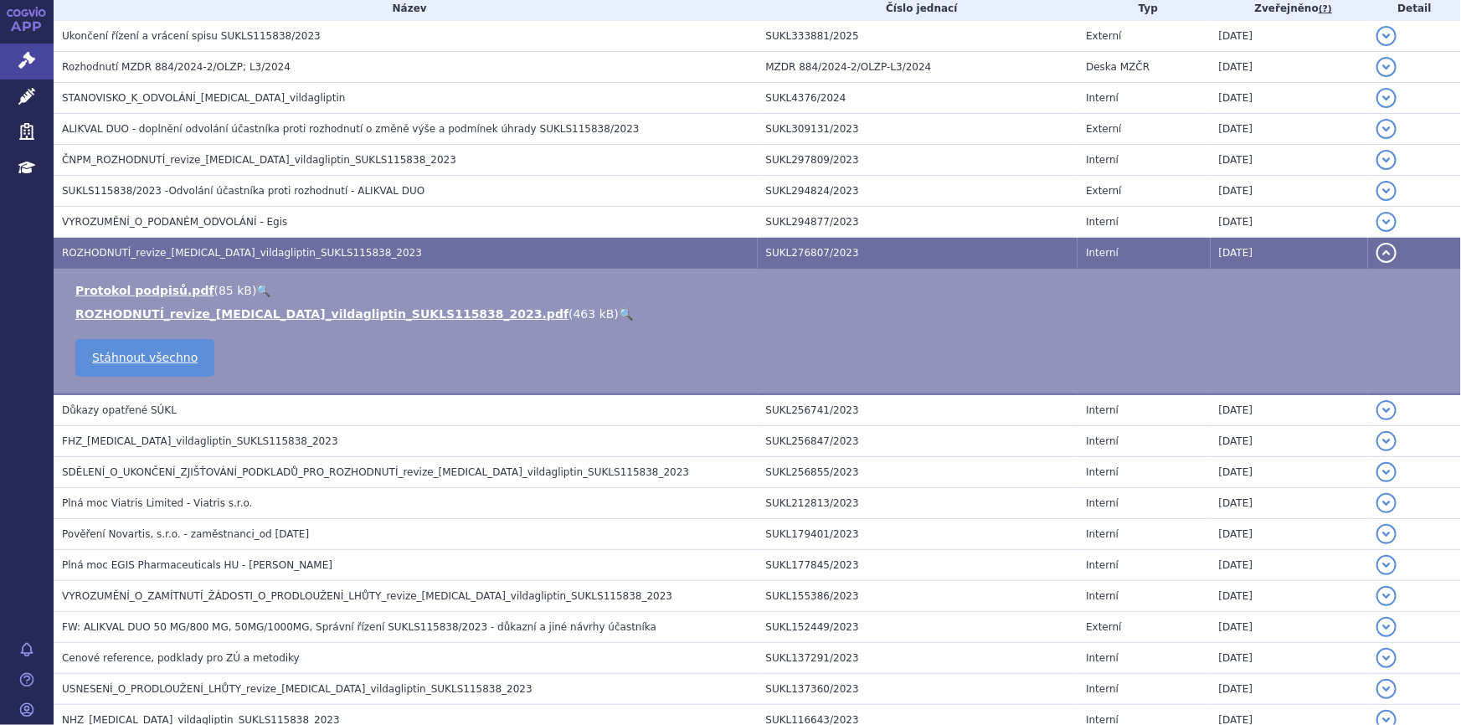
click at [619, 311] on link "🔍" at bounding box center [626, 313] width 14 height 13
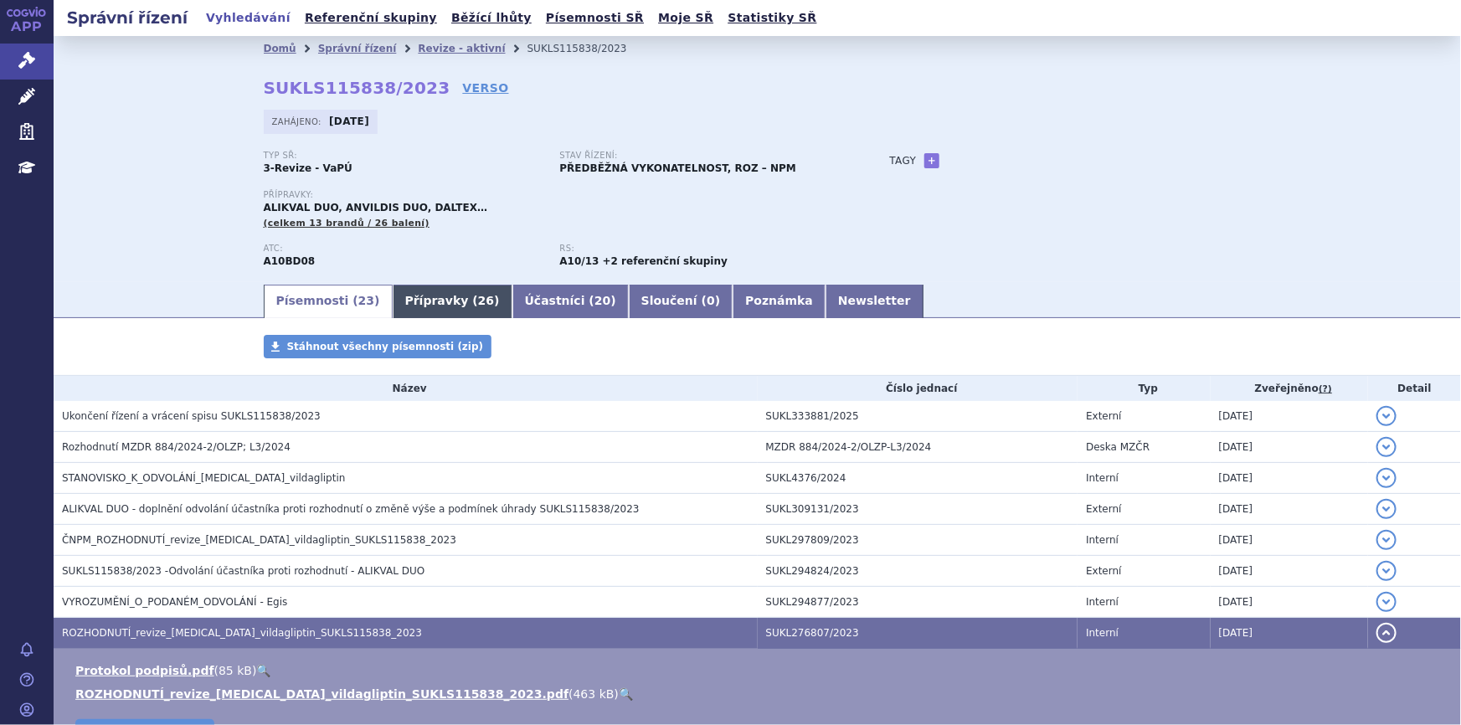
click at [393, 289] on link "Přípravky ( 26 )" at bounding box center [453, 301] width 120 height 33
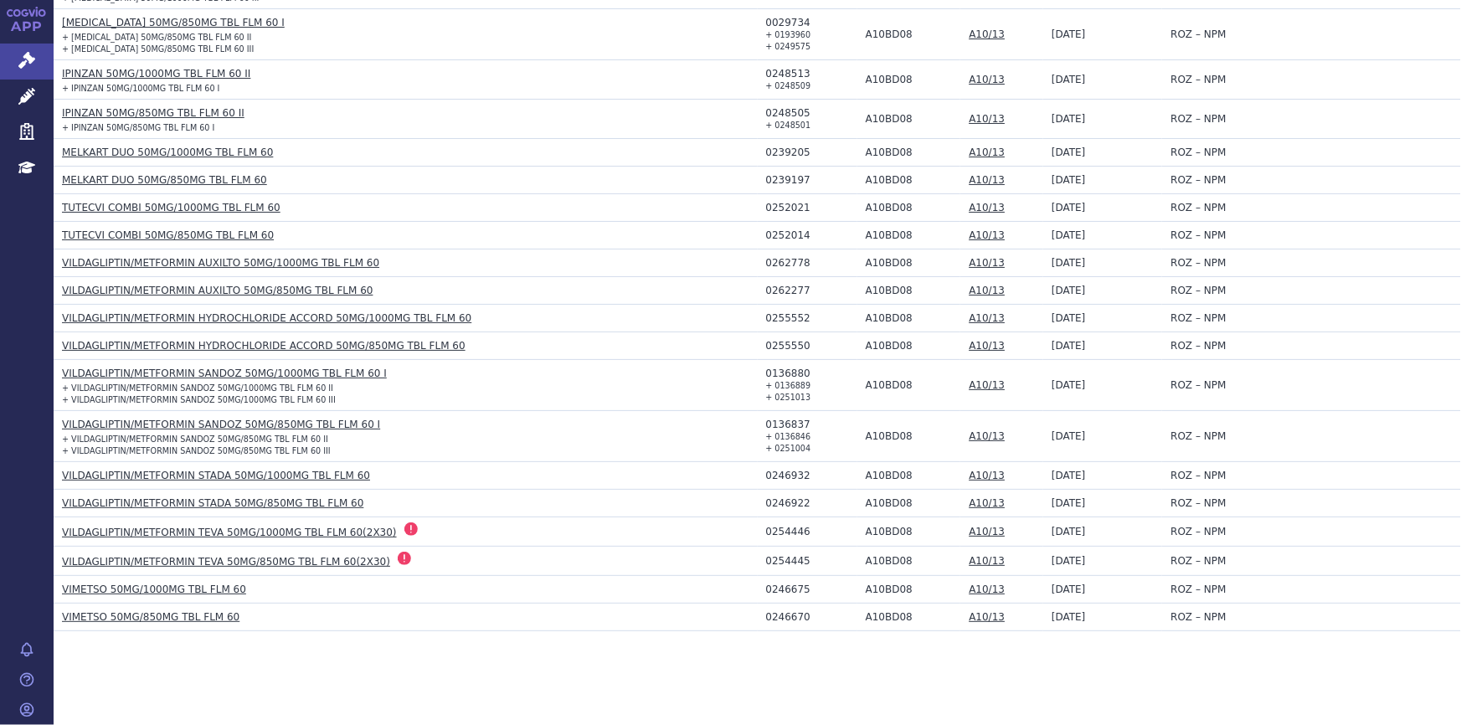
scroll to position [611, 0]
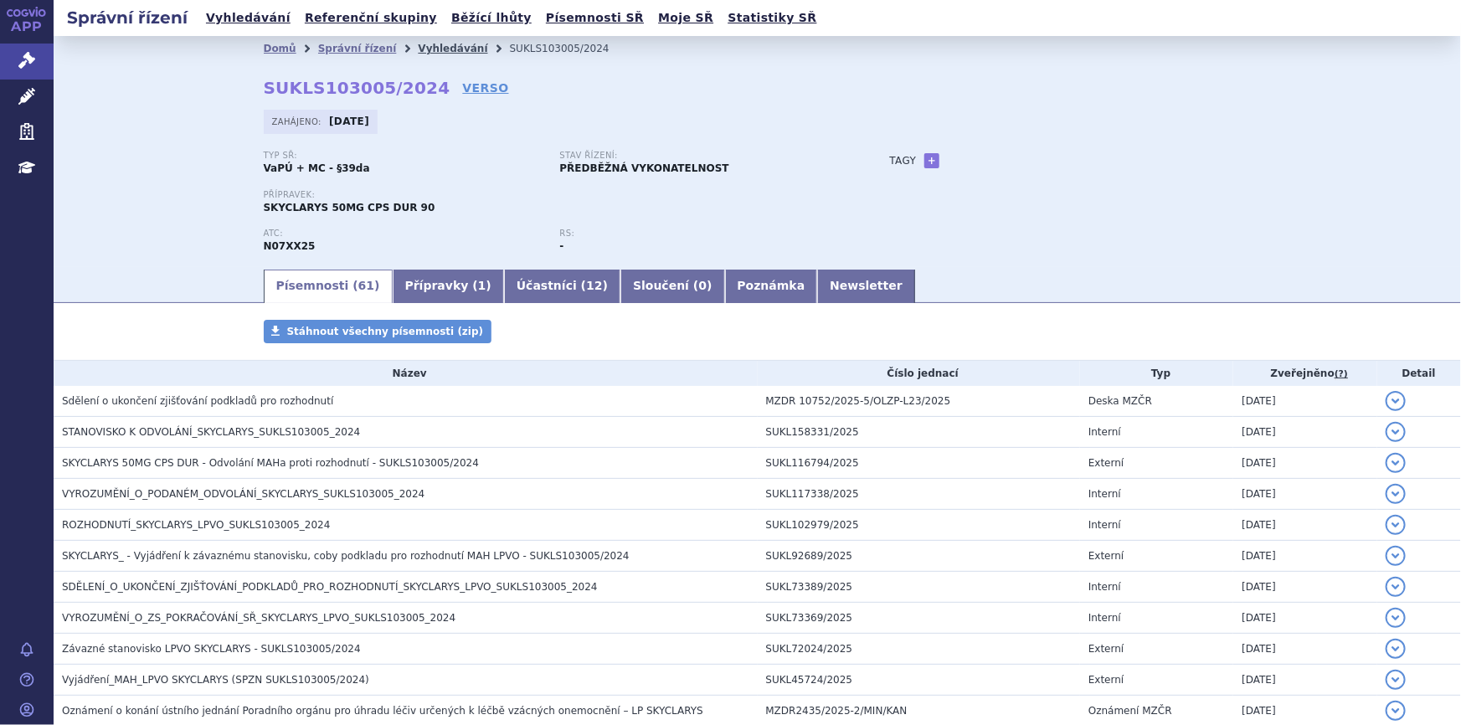
click at [418, 53] on link "Vyhledávání" at bounding box center [452, 49] width 69 height 12
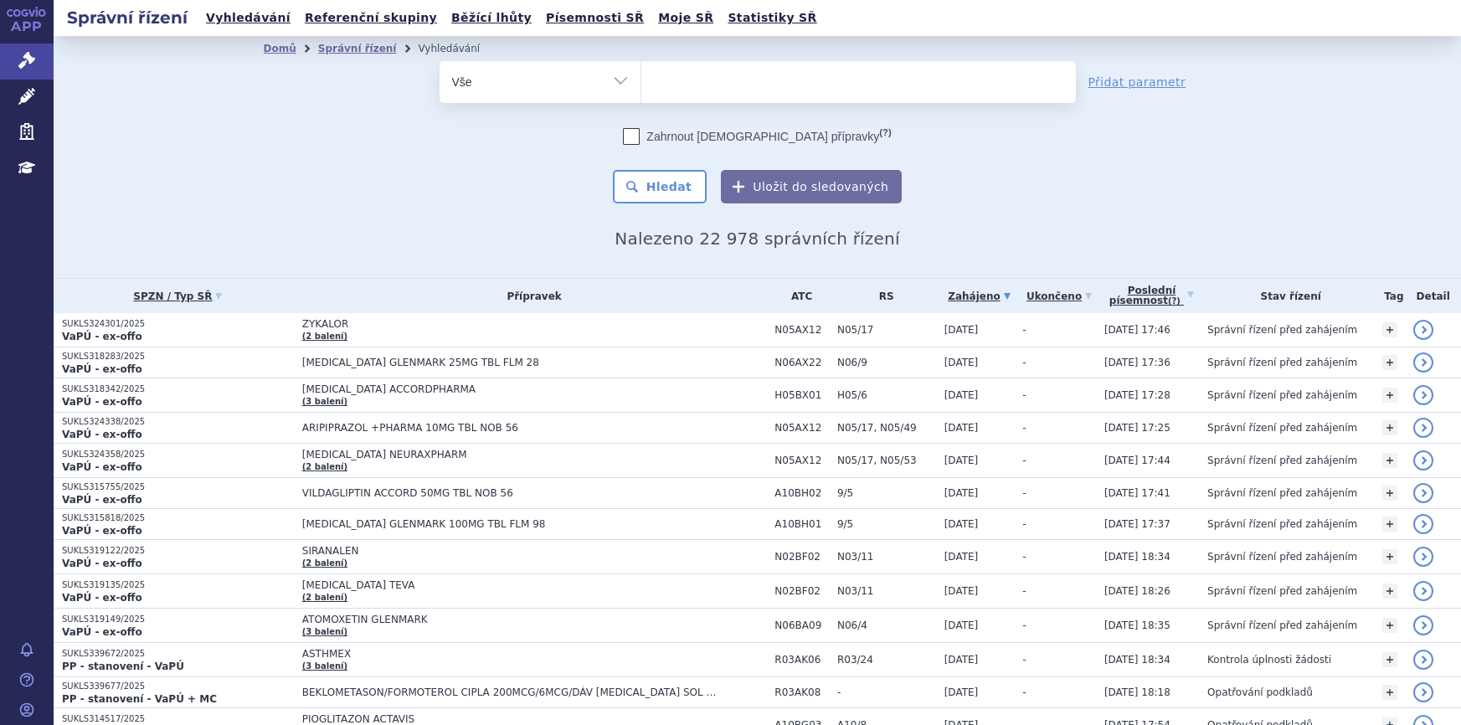
click at [681, 80] on ul at bounding box center [858, 78] width 435 height 35
click at [641, 80] on select at bounding box center [641, 81] width 1 height 42
paste input "SUKLS82239/2025"
type input "SUKLS82239/2025"
select select "SUKLS82239/2025"
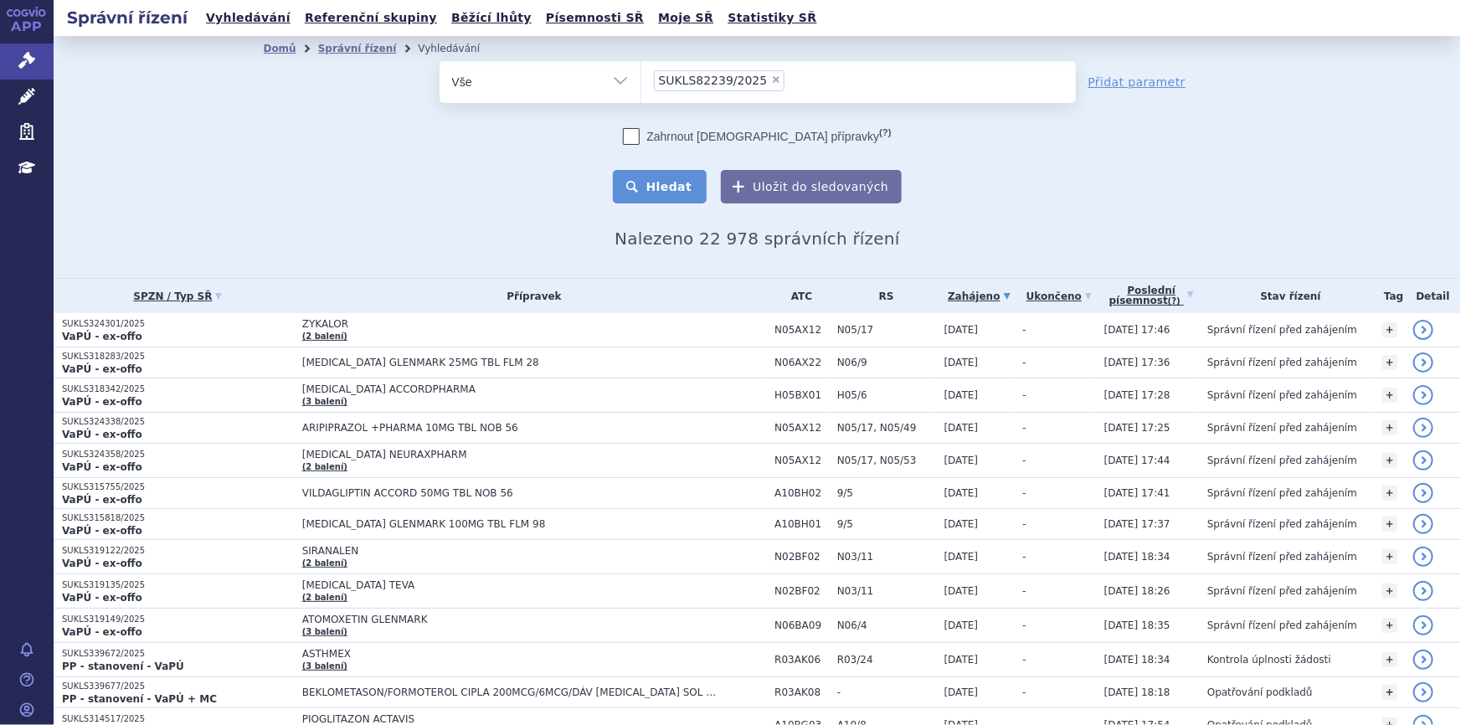
click at [677, 178] on button "Hledat" at bounding box center [660, 186] width 95 height 33
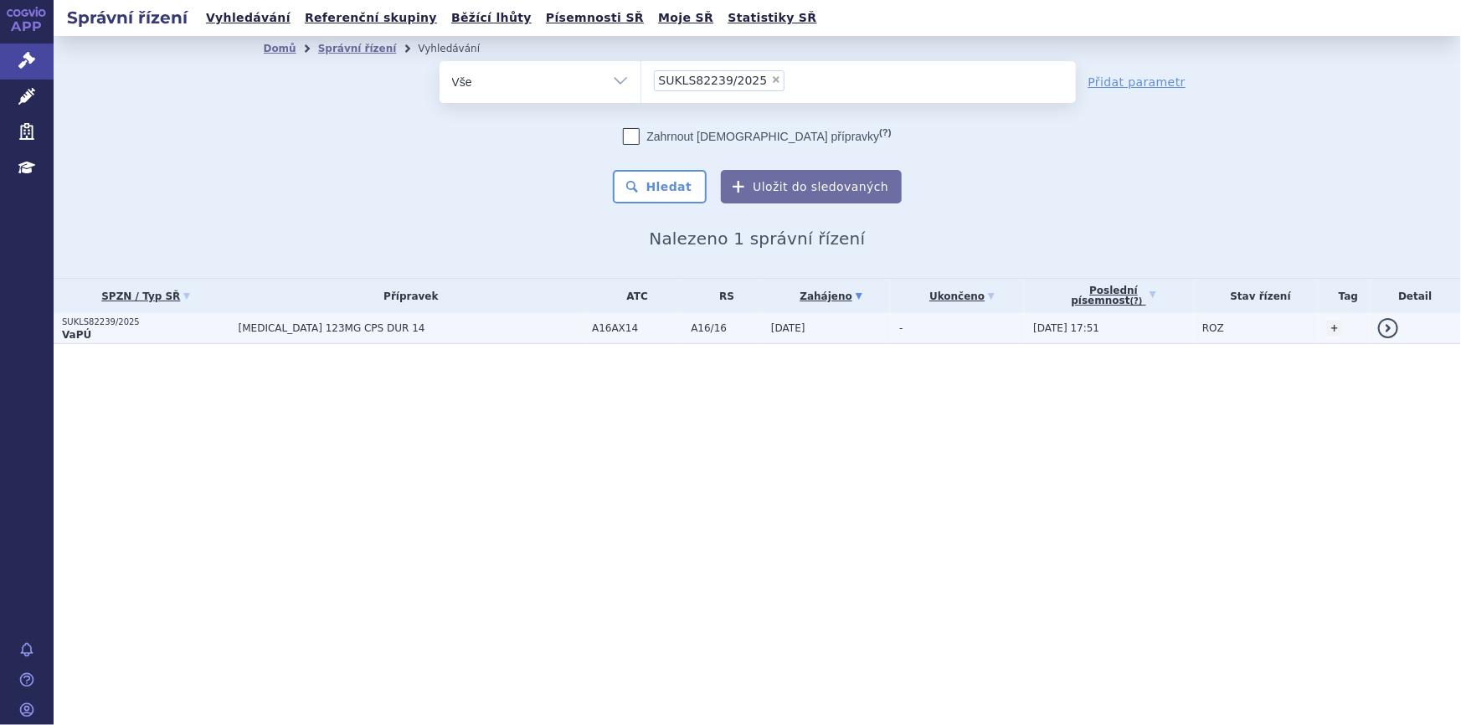
click at [451, 335] on td "[MEDICAL_DATA] 123MG CPS DUR 14" at bounding box center [406, 328] width 353 height 31
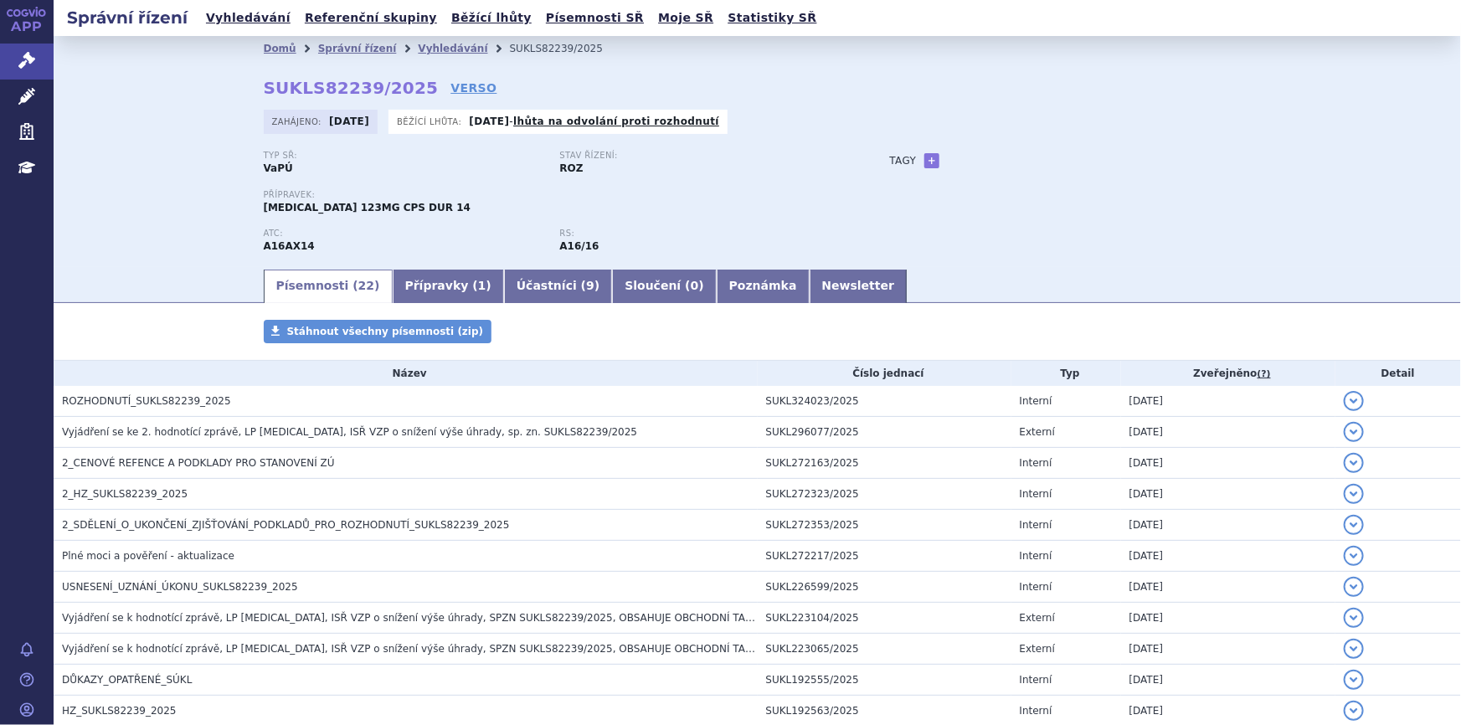
scroll to position [75, 0]
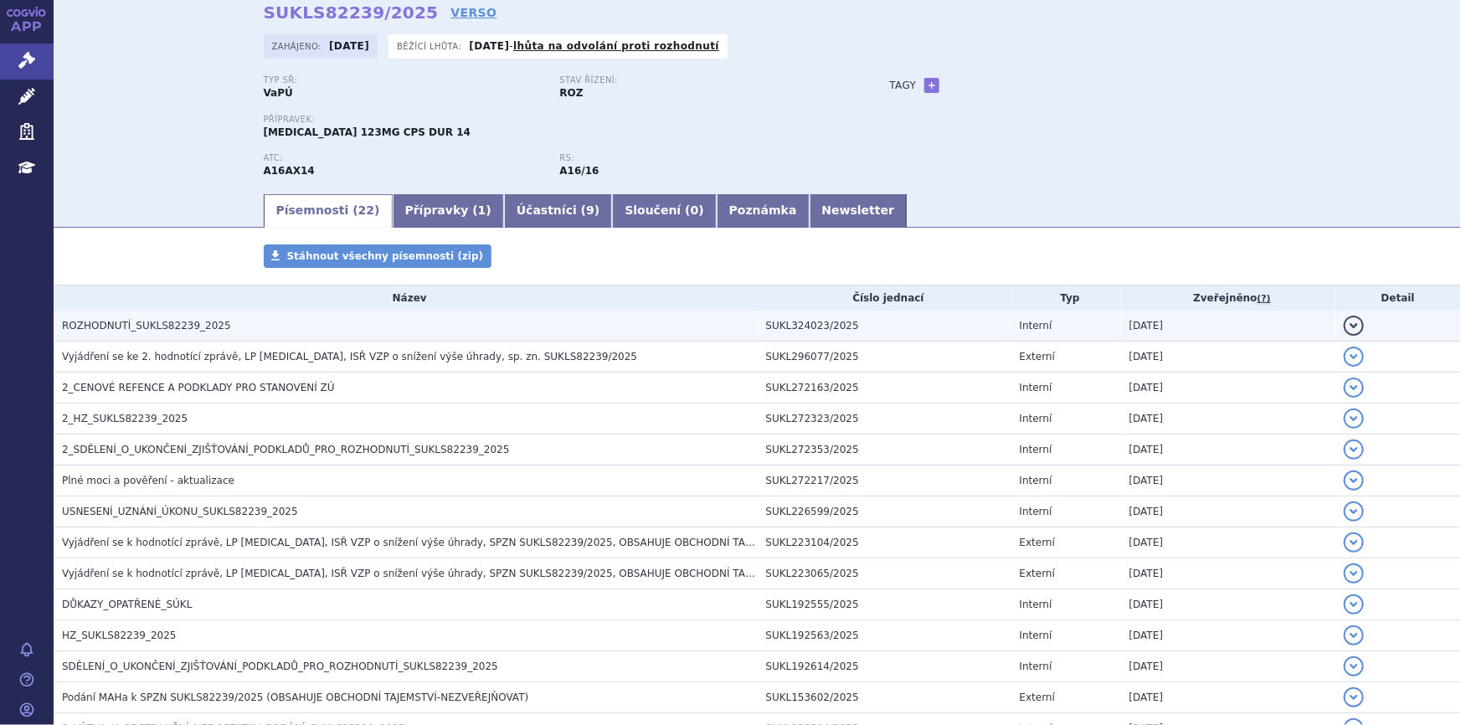
click at [443, 311] on td "ROZHODNUTÍ_SUKLS82239_2025" at bounding box center [406, 326] width 704 height 31
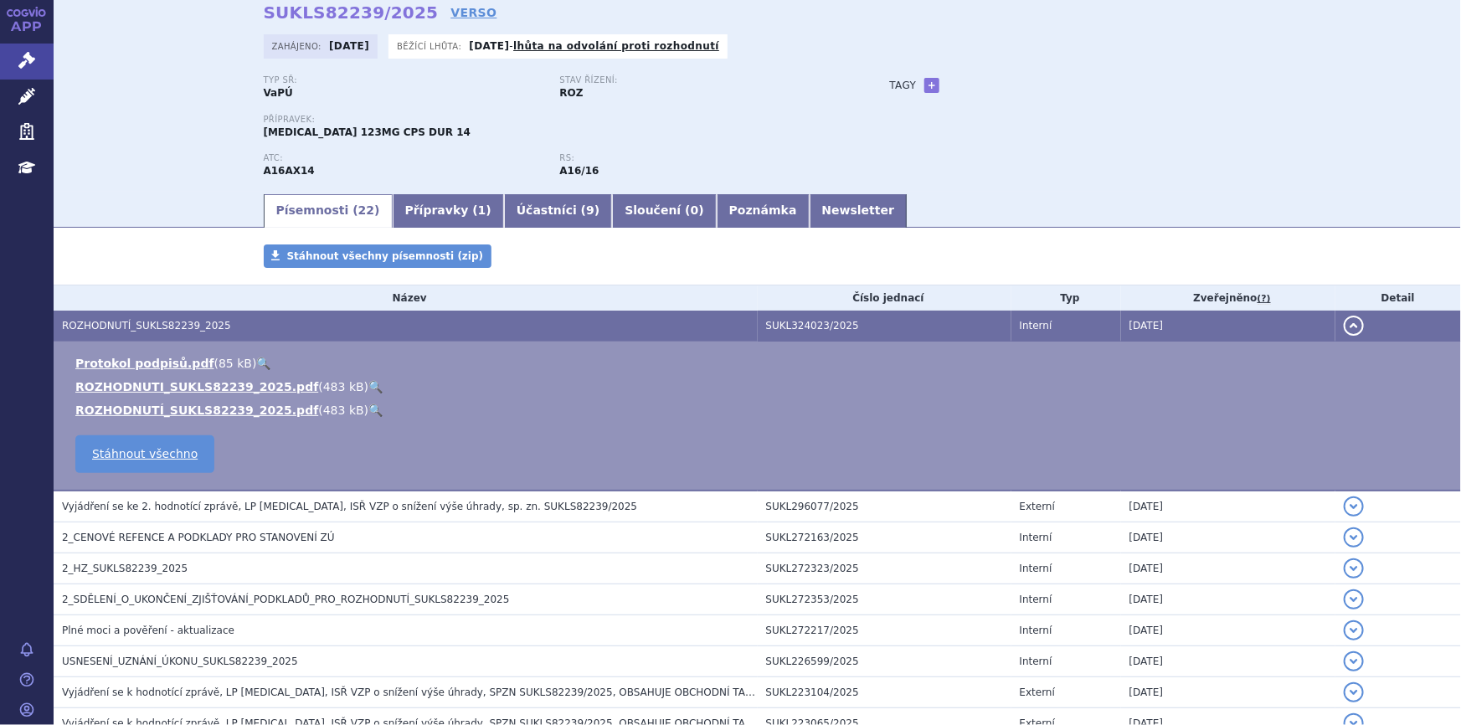
click at [368, 383] on link "🔍" at bounding box center [375, 386] width 14 height 13
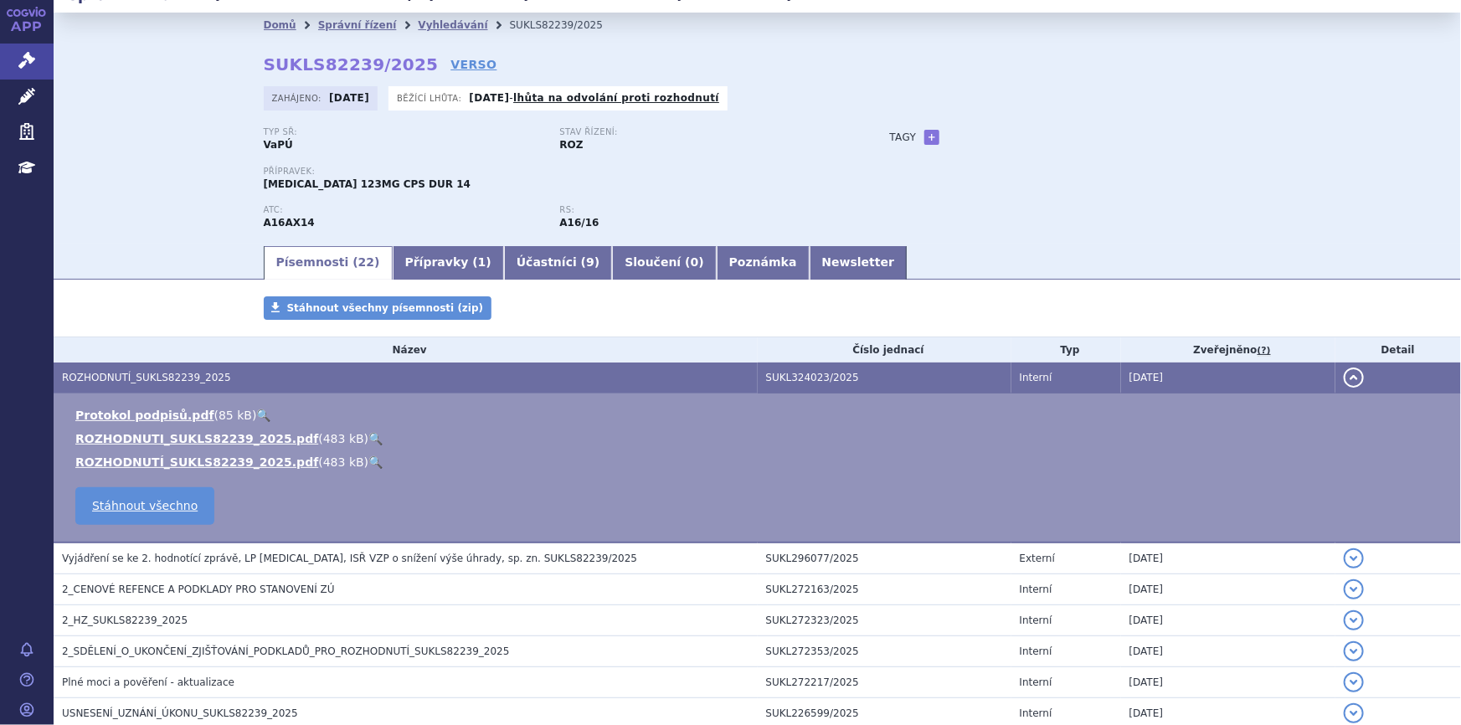
scroll to position [0, 0]
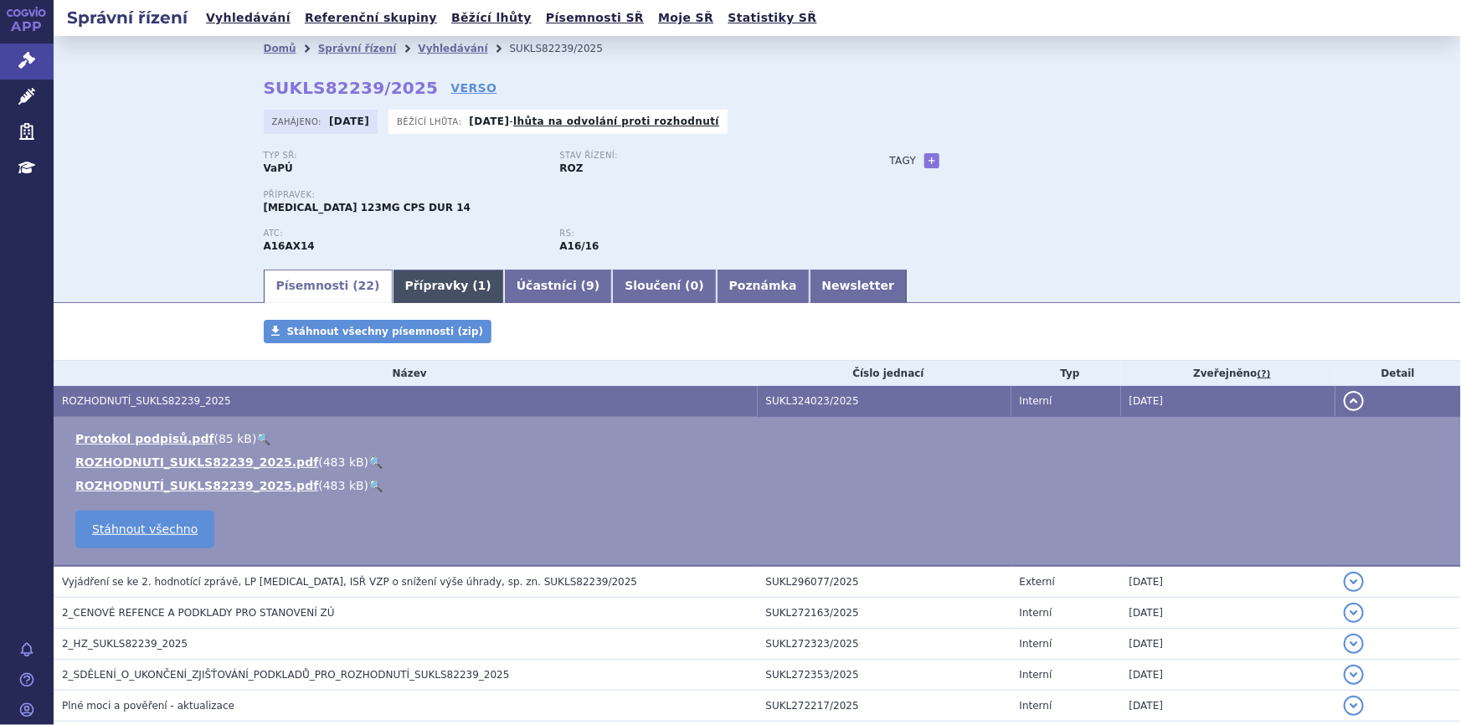
click at [425, 276] on link "Přípravky ( 1 )" at bounding box center [448, 286] width 111 height 33
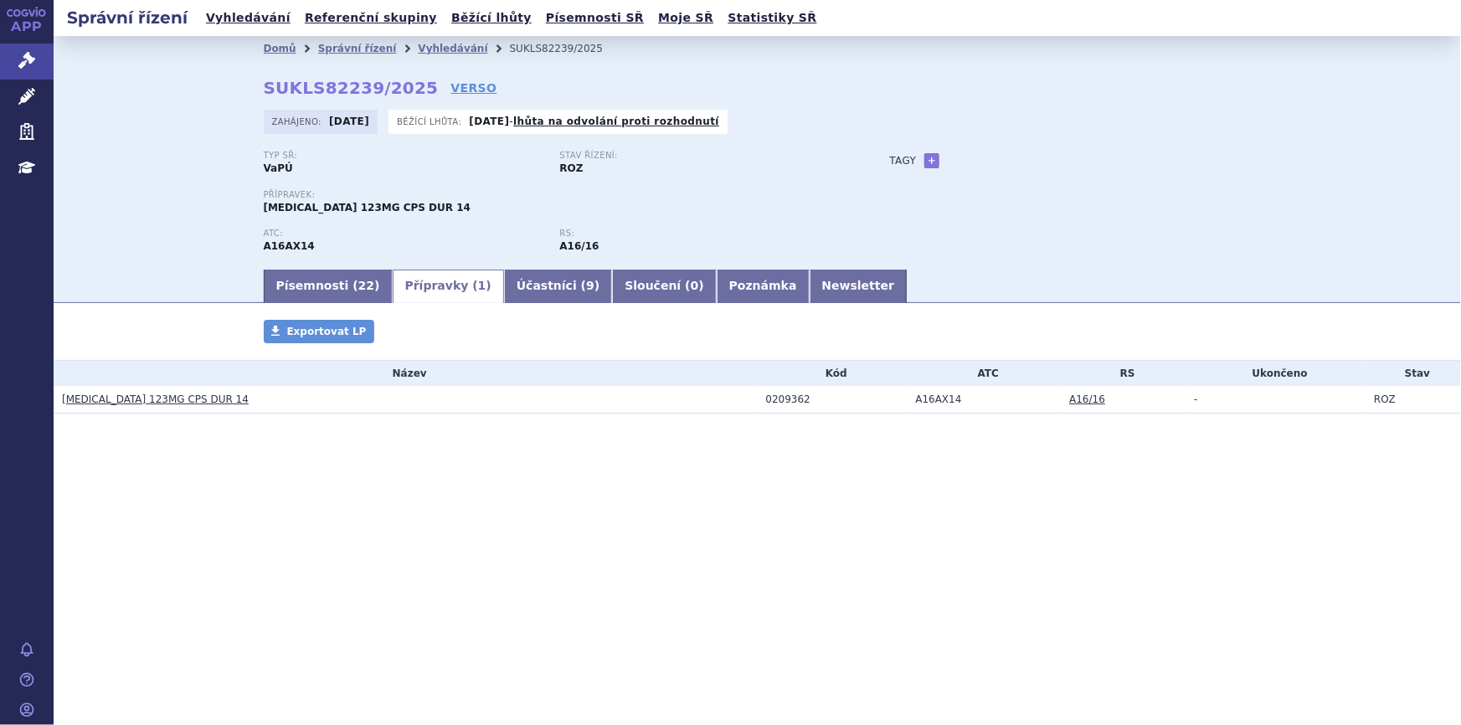
click at [175, 394] on link "[MEDICAL_DATA] 123MG CPS DUR 14" at bounding box center [155, 400] width 187 height 12
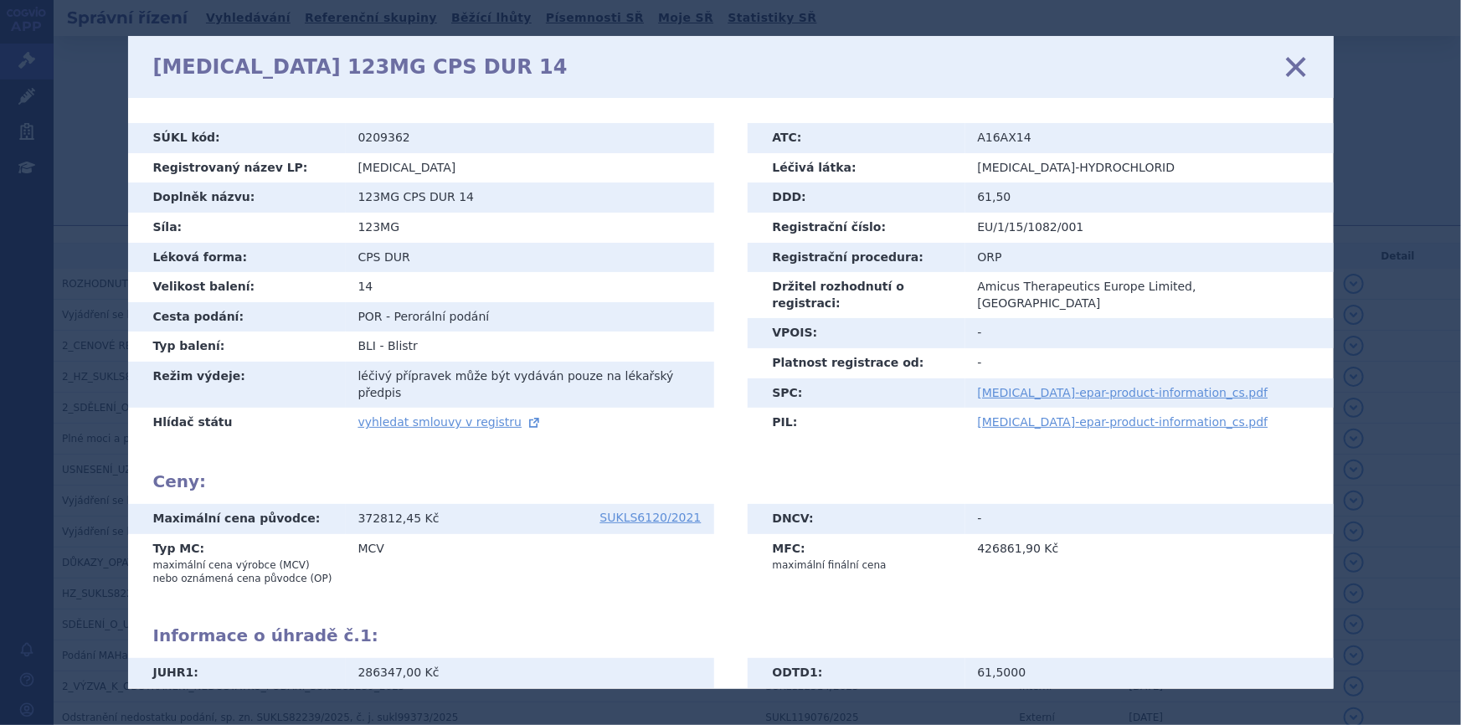
scroll to position [183, 0]
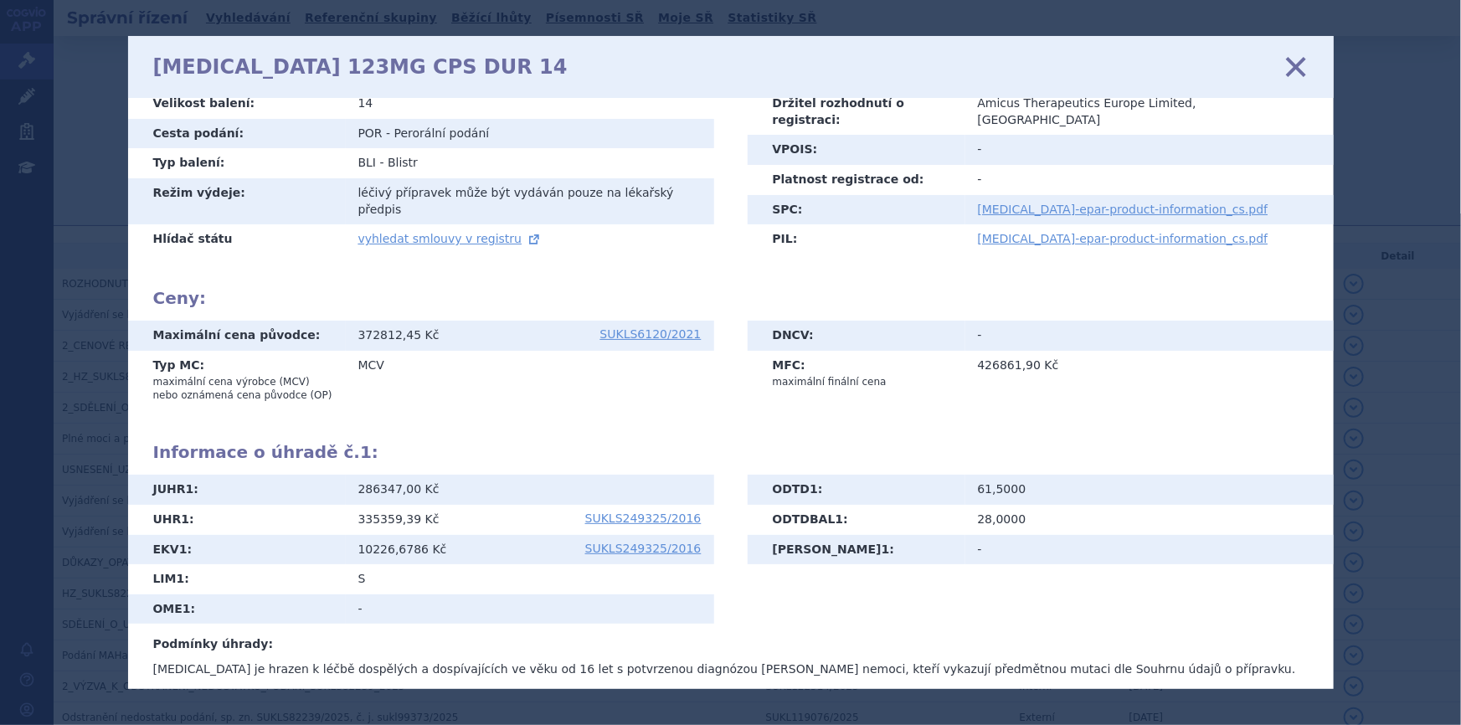
click at [1297, 62] on icon at bounding box center [1295, 66] width 35 height 35
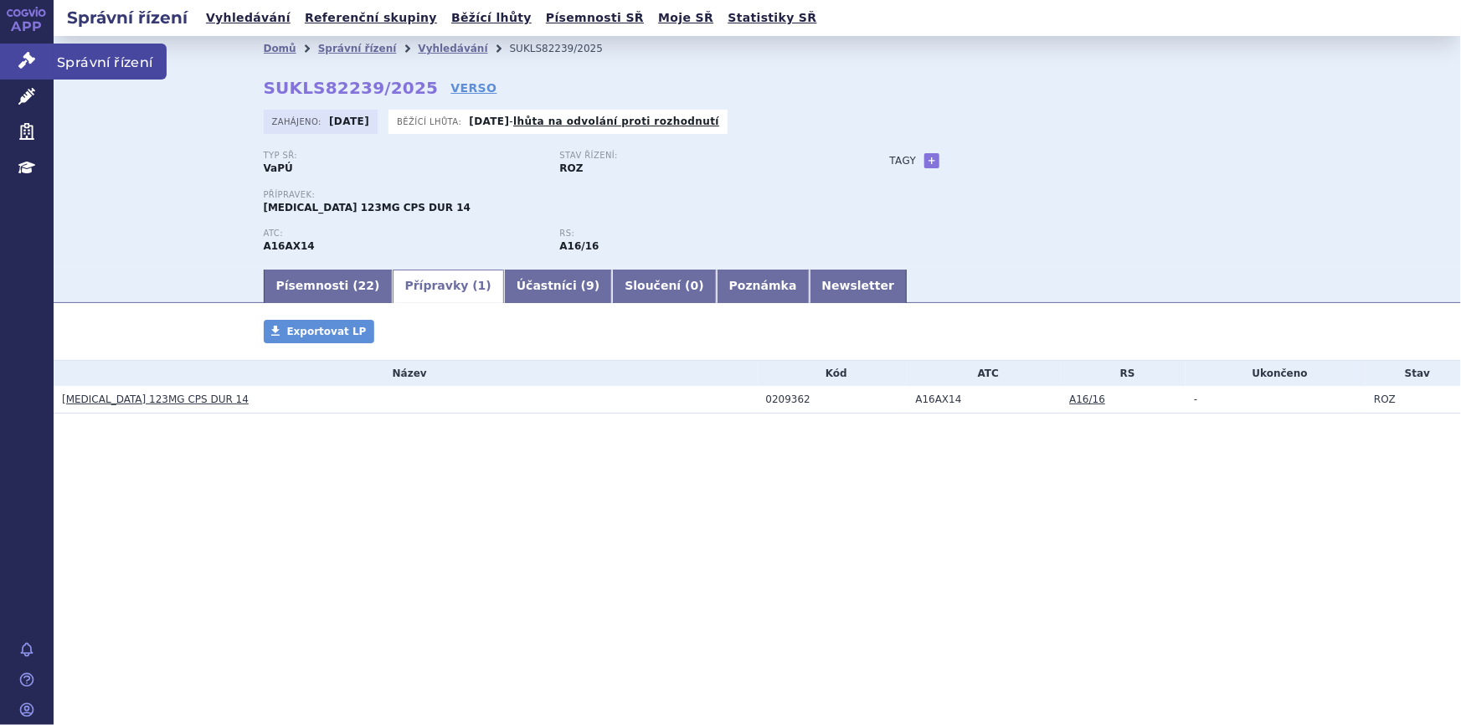
click at [31, 62] on icon at bounding box center [26, 60] width 17 height 17
click at [294, 279] on link "Písemnosti ( 22 )" at bounding box center [328, 286] width 129 height 33
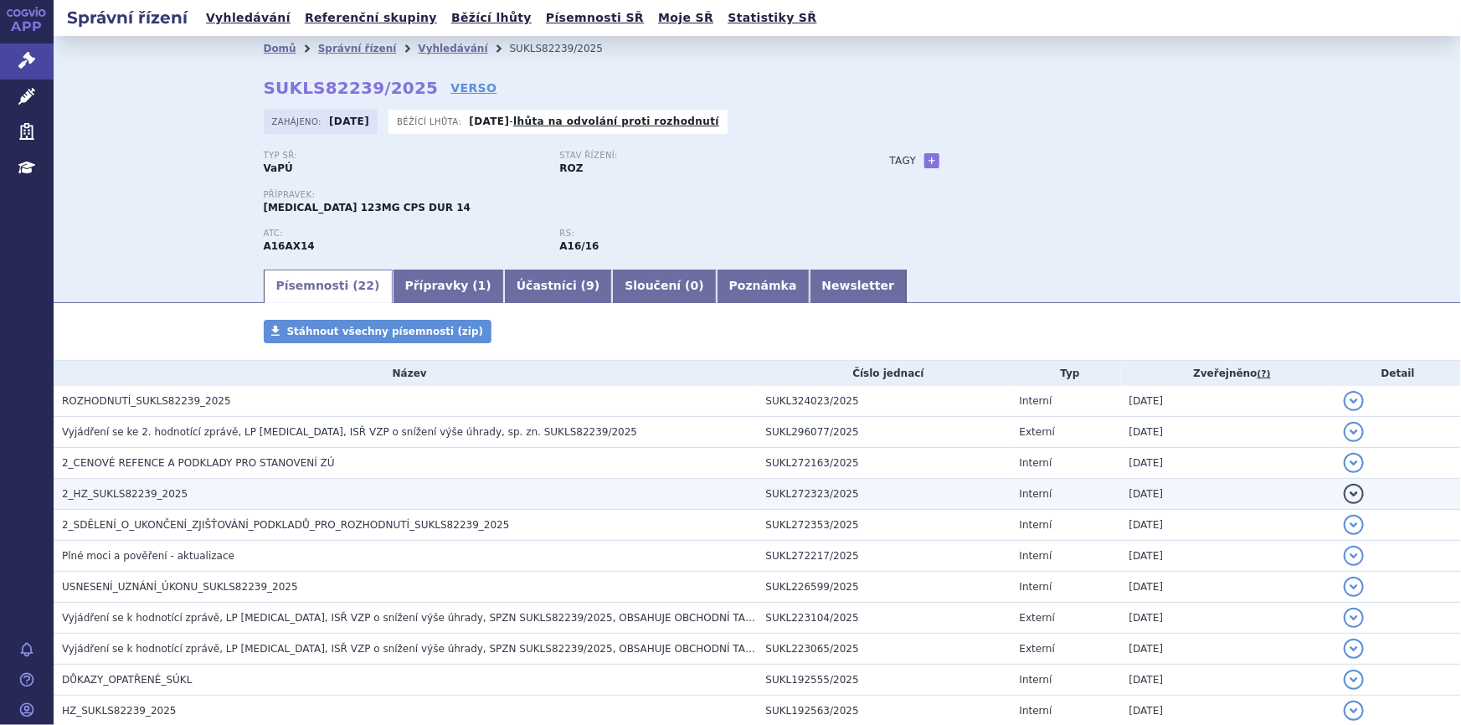
click at [316, 487] on h3 "2_HZ_SUKLS82239_2025" at bounding box center [410, 494] width 696 height 17
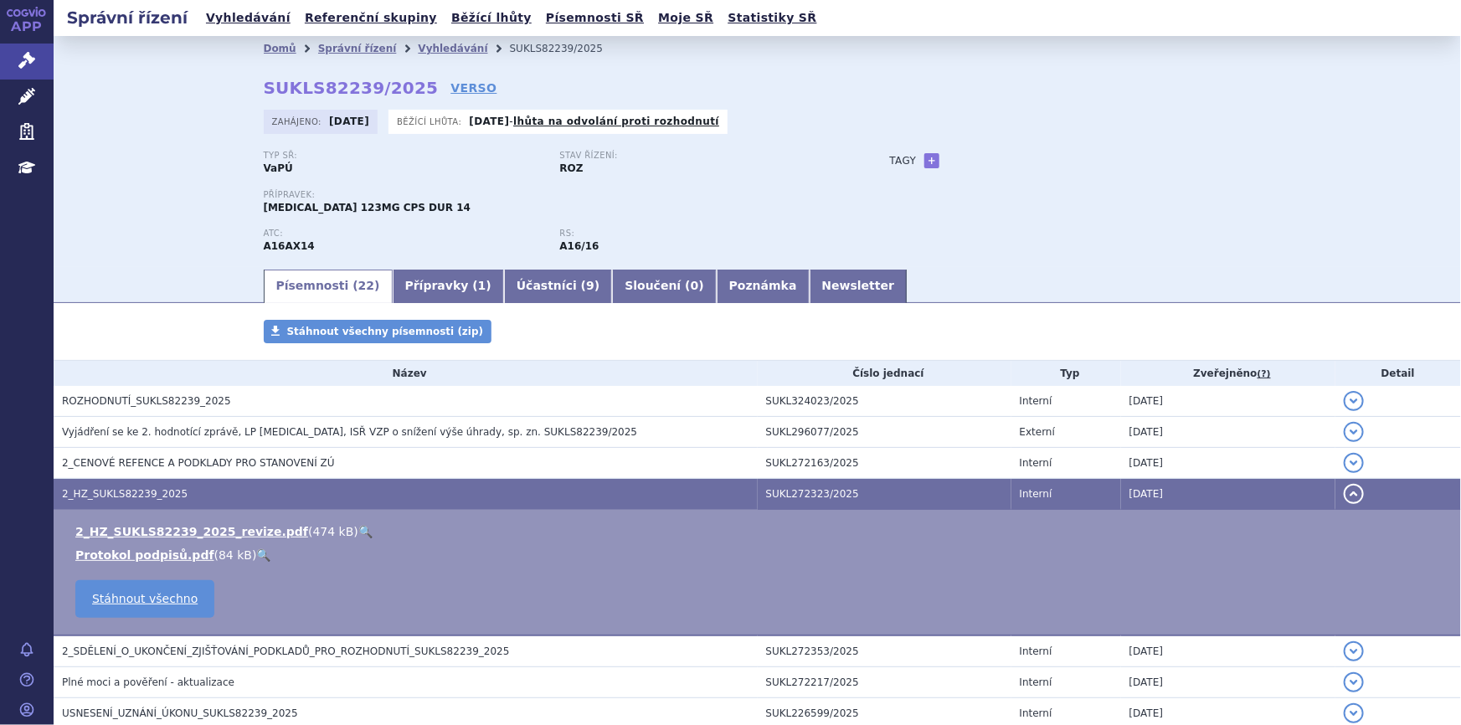
click at [358, 532] on link "🔍" at bounding box center [365, 531] width 14 height 13
click at [425, 286] on link "Přípravky ( 1 )" at bounding box center [448, 286] width 111 height 33
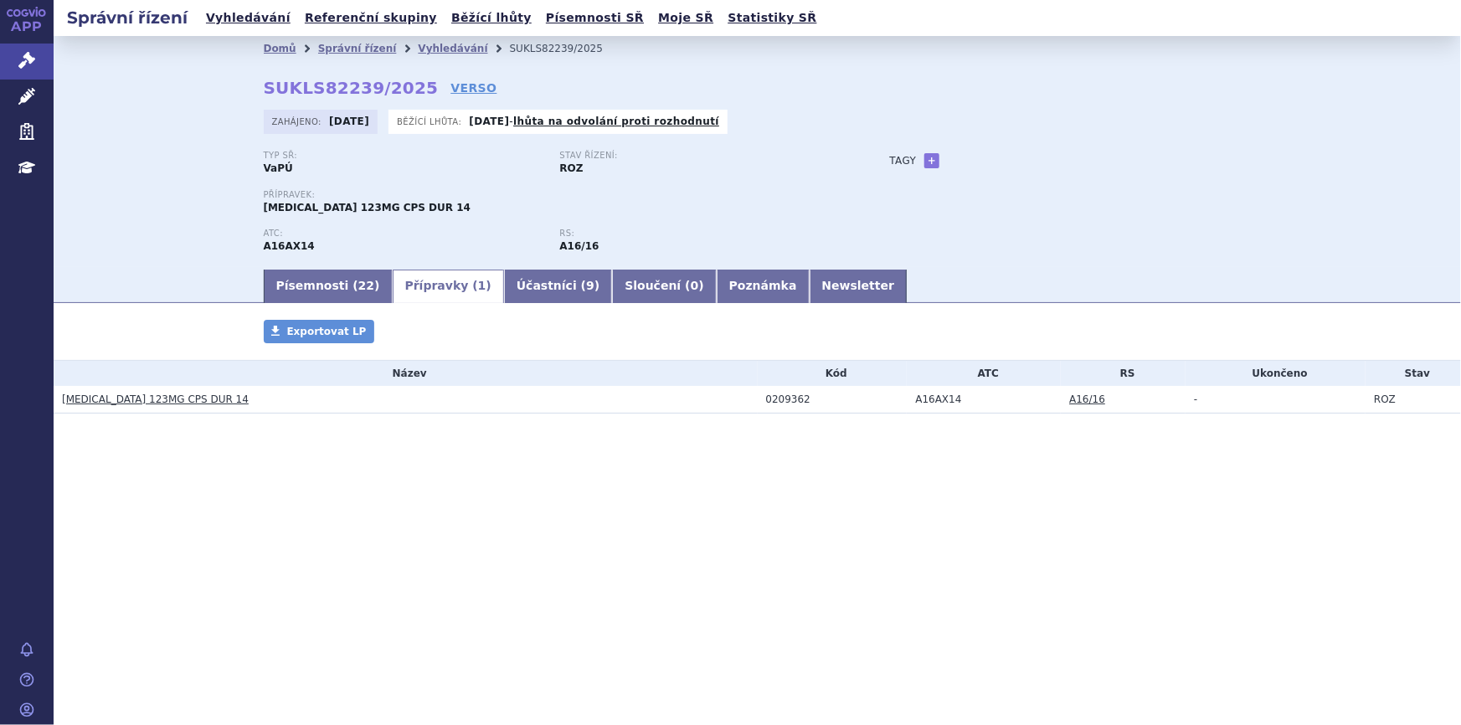
click at [91, 402] on link "GALAFOLD 123MG CPS DUR 14" at bounding box center [155, 400] width 187 height 12
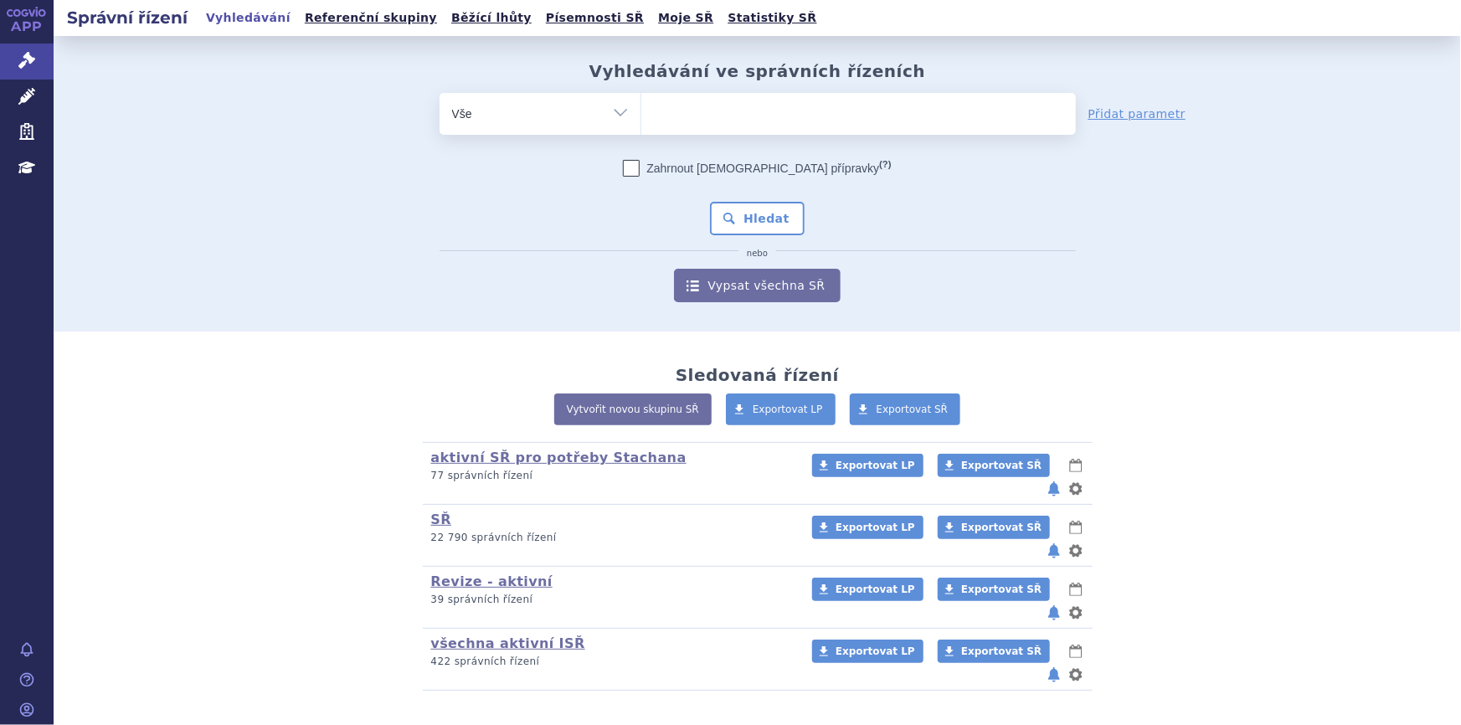
click at [717, 113] on ul at bounding box center [858, 110] width 435 height 35
click at [641, 113] on select at bounding box center [641, 113] width 1 height 42
paste input "SUKLS71409/2022"
type input "SUKLS71409/2022"
select select "SUKLS71409/2022"
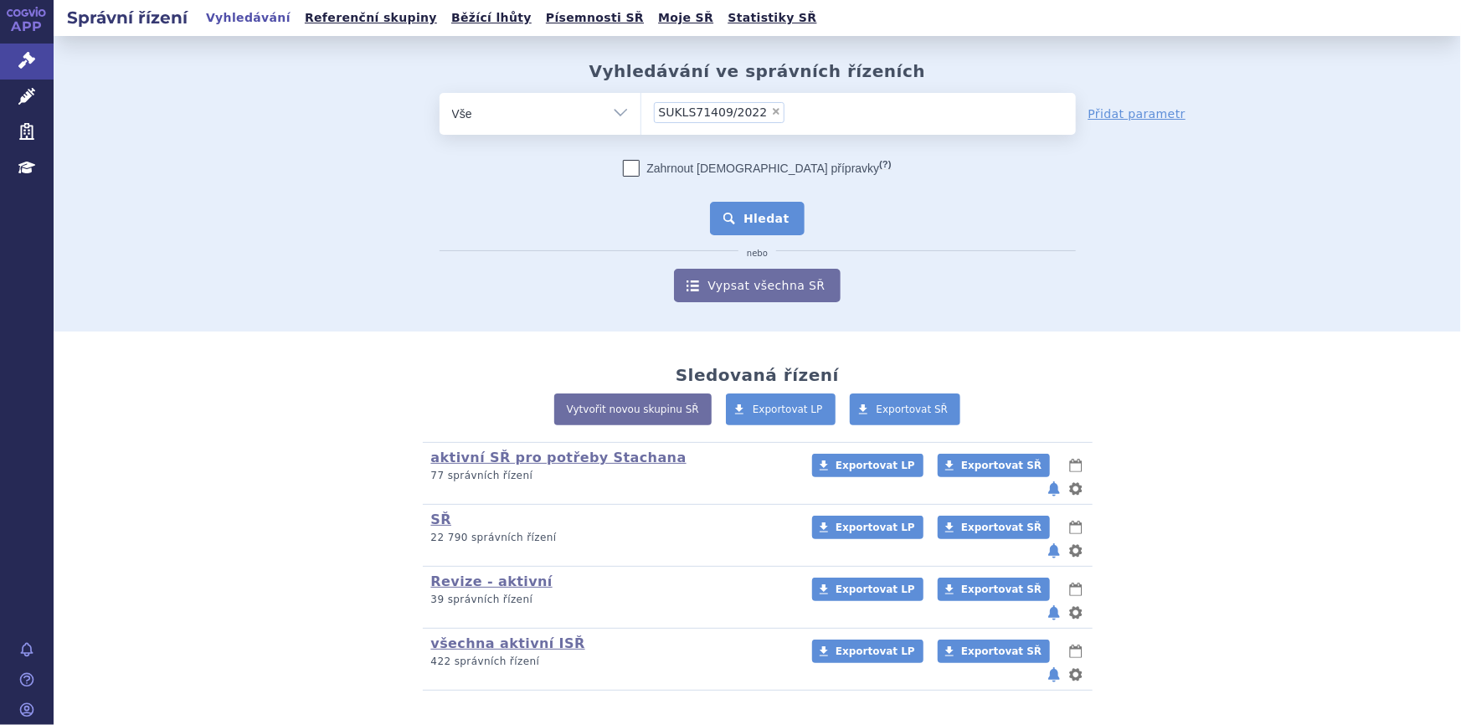
click at [713, 215] on button "Hledat" at bounding box center [757, 218] width 95 height 33
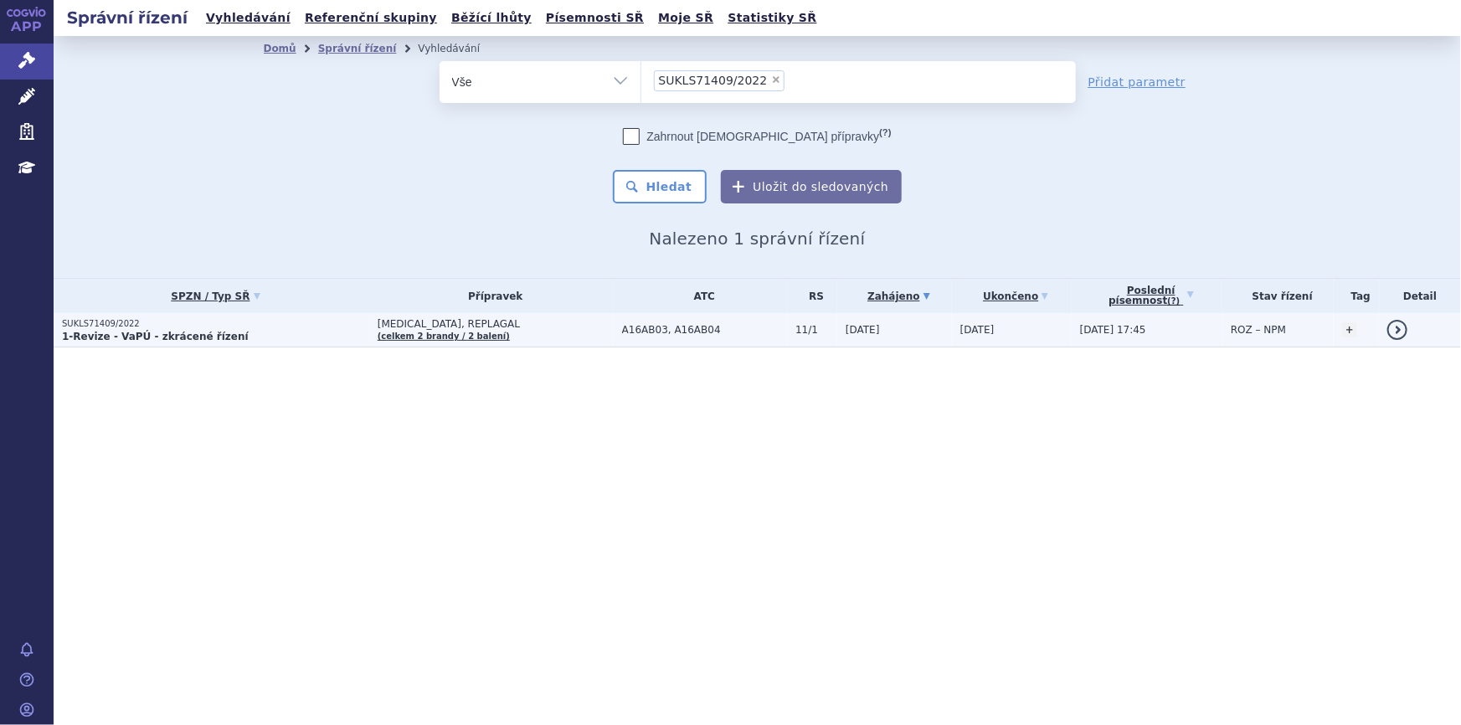
click at [525, 323] on span "[MEDICAL_DATA], REPLAGAL" at bounding box center [496, 324] width 236 height 12
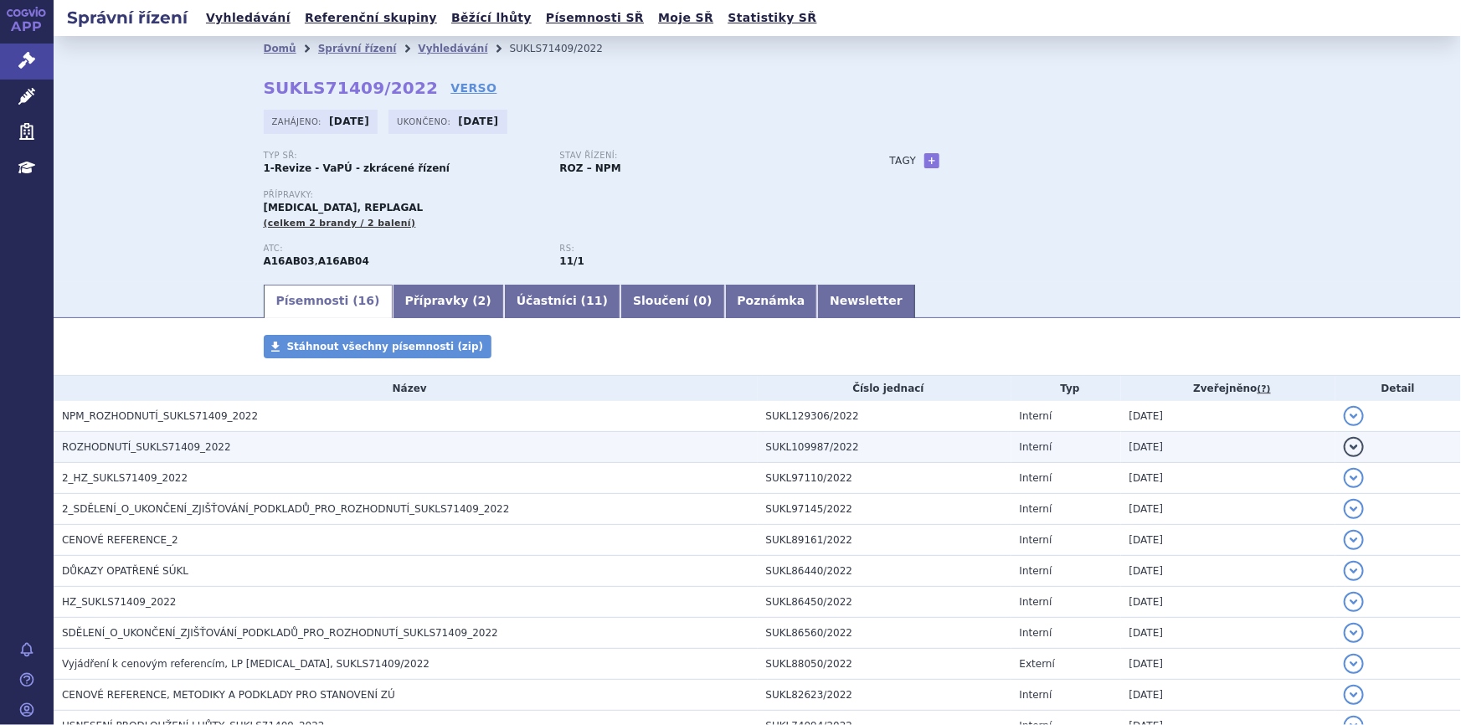
click at [228, 448] on h3 "ROZHODNUTÍ_SUKLS71409_2022" at bounding box center [410, 447] width 696 height 17
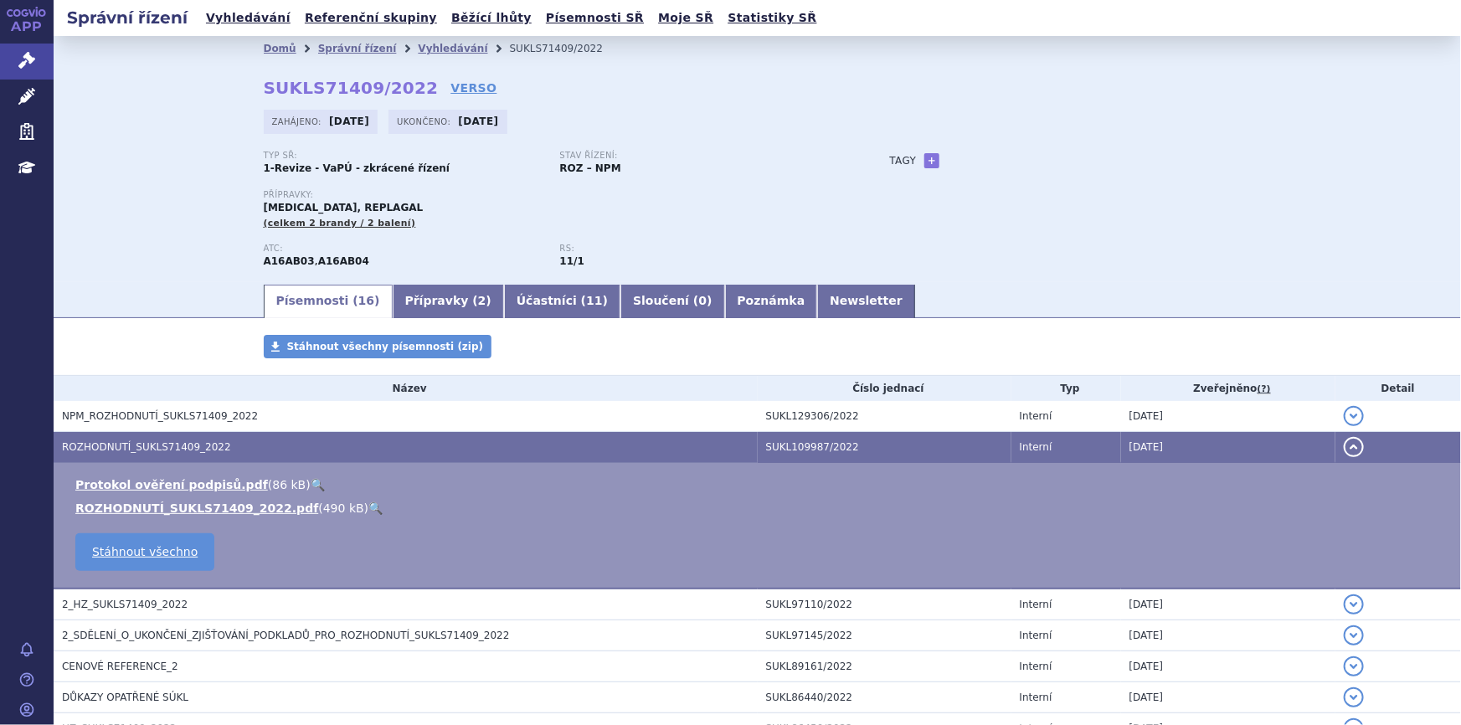
click at [368, 508] on link "🔍" at bounding box center [375, 508] width 14 height 13
click at [432, 298] on link "Přípravky ( 2 )" at bounding box center [448, 301] width 111 height 33
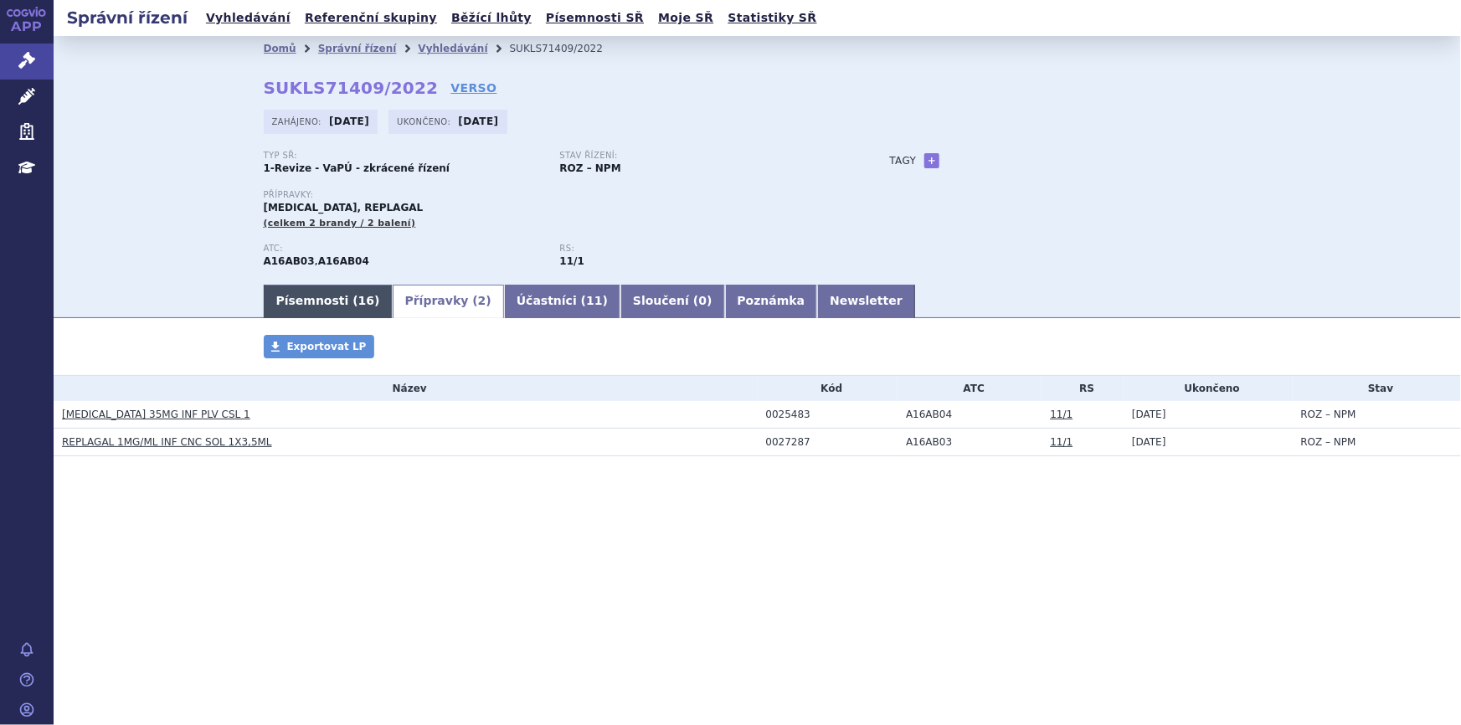
click at [304, 295] on link "Písemnosti ( 16 )" at bounding box center [328, 301] width 129 height 33
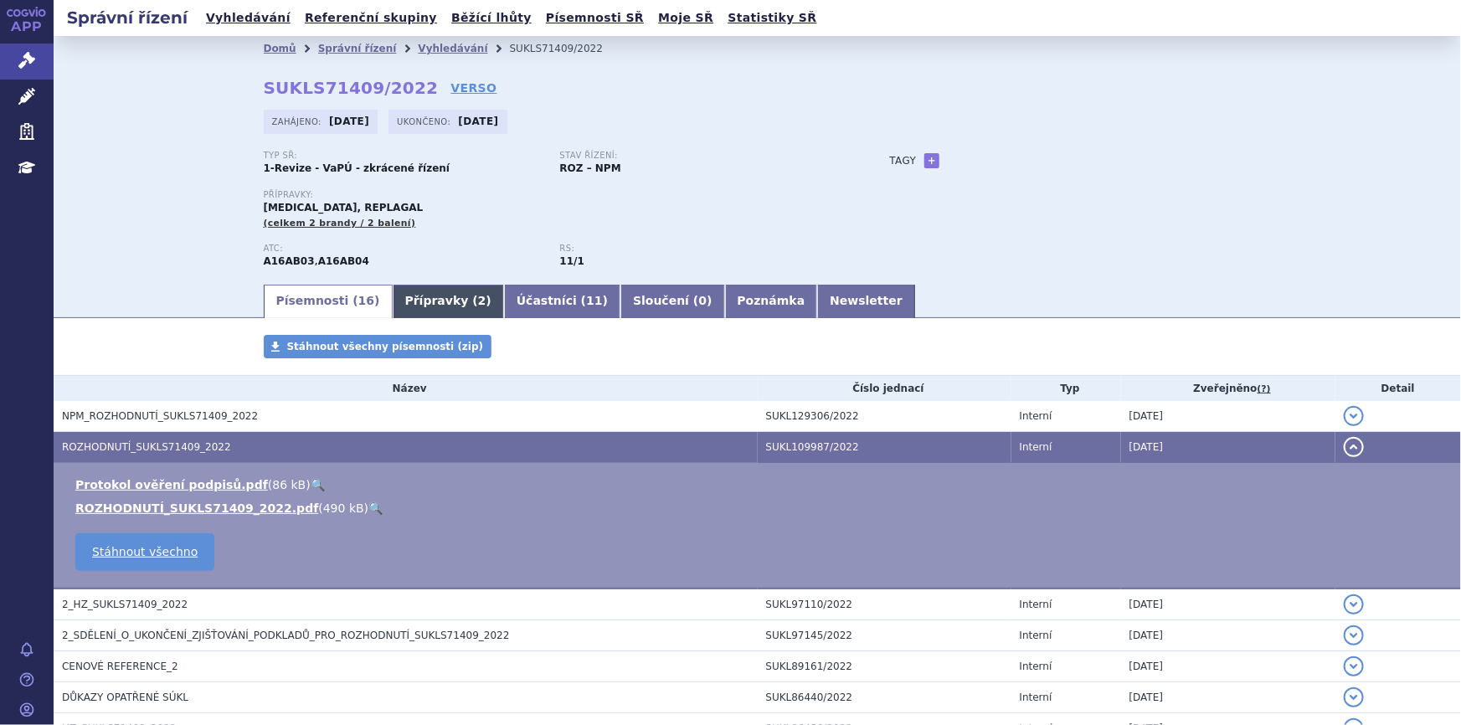
click at [424, 301] on link "Přípravky ( 2 )" at bounding box center [448, 301] width 111 height 33
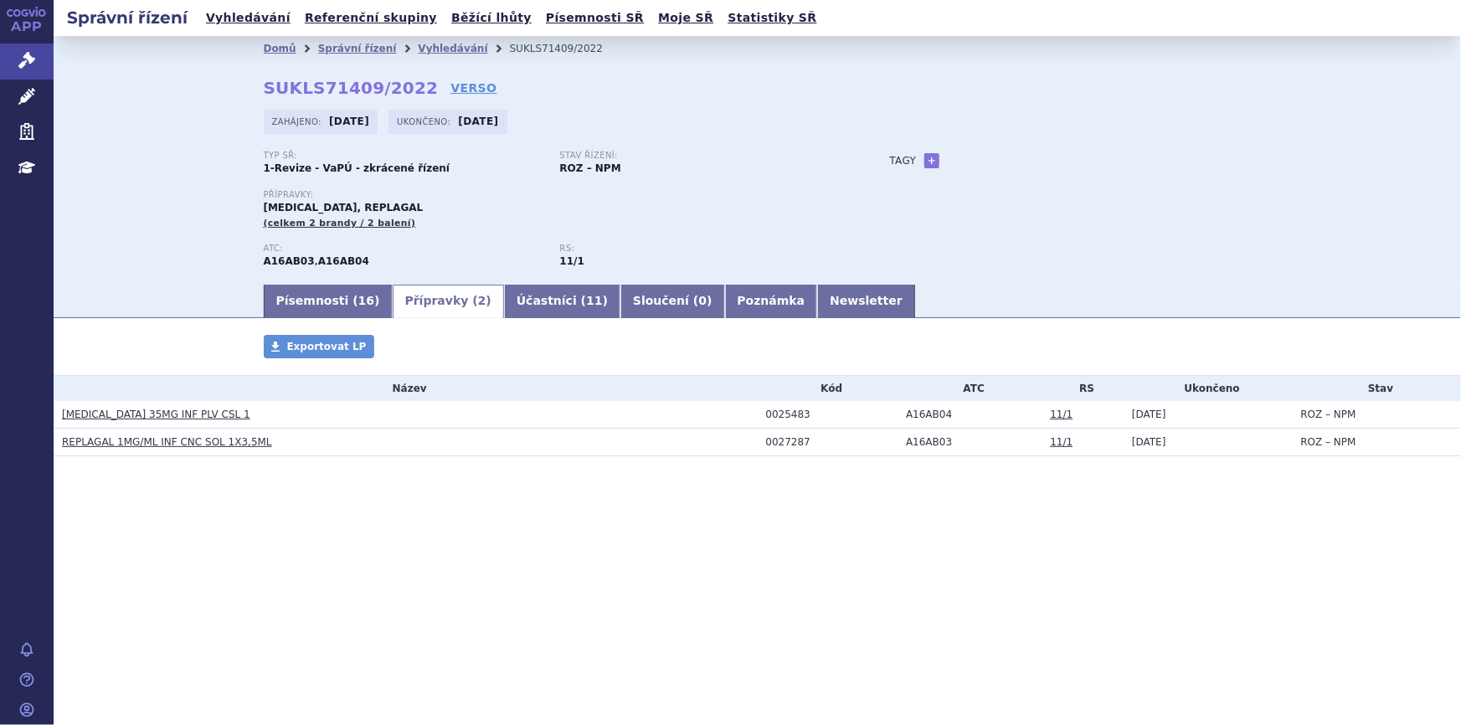
click at [418, 58] on li "Vyhledávání" at bounding box center [463, 48] width 91 height 25
click at [429, 48] on link "Vyhledávání" at bounding box center [452, 49] width 69 height 12
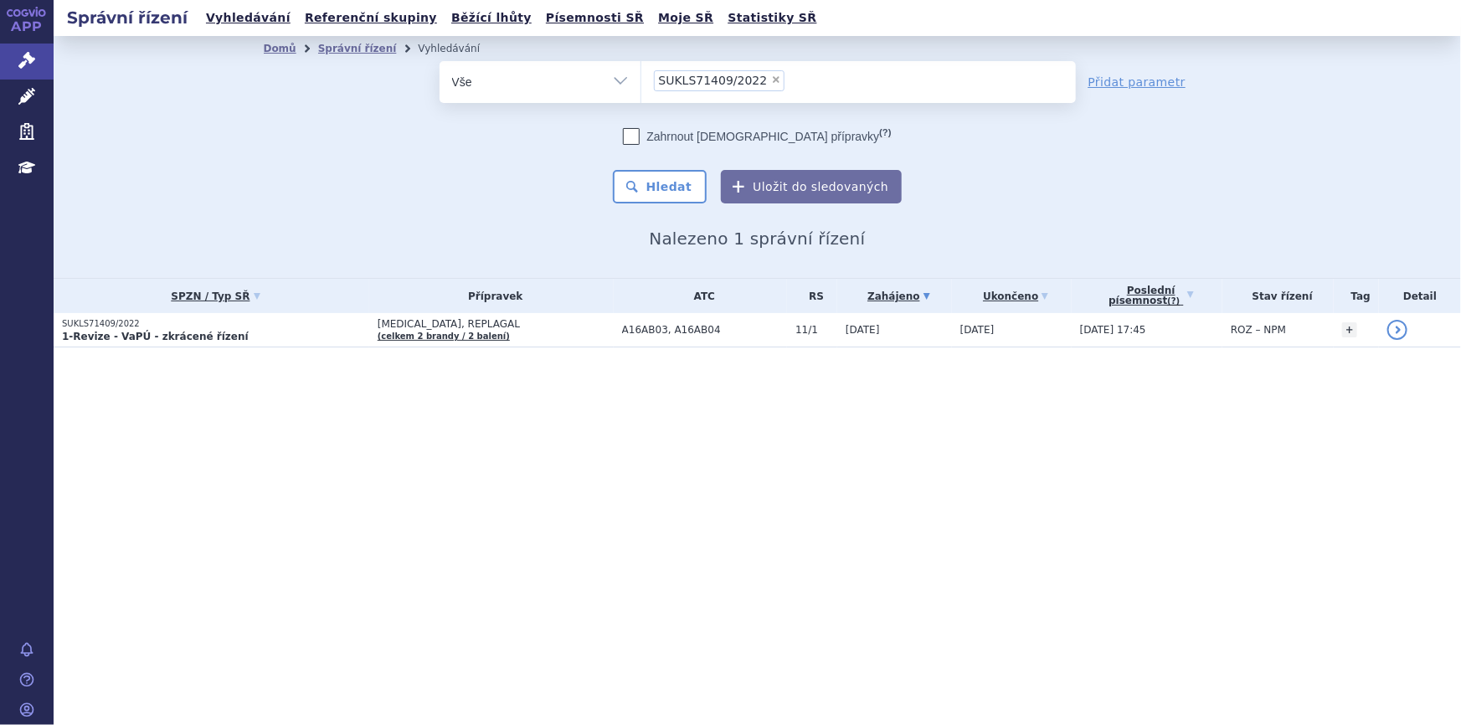
click at [771, 77] on span "×" at bounding box center [776, 80] width 10 height 10
click at [641, 77] on select "SUKLS71409/2022" at bounding box center [641, 81] width 1 height 42
select select
type input "SUKLS238180/2025"
select select "SUKLS238180/2025"
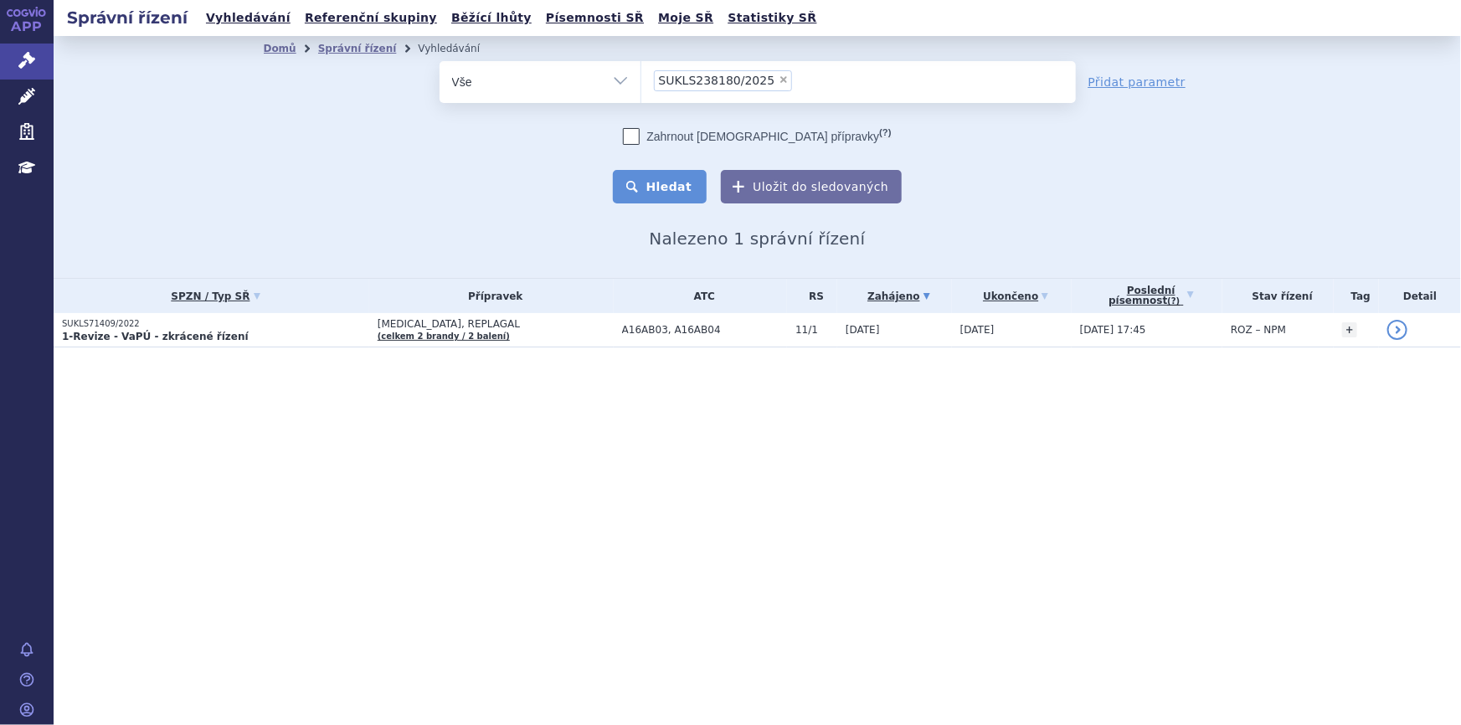
click at [671, 180] on button "Hledat" at bounding box center [660, 186] width 95 height 33
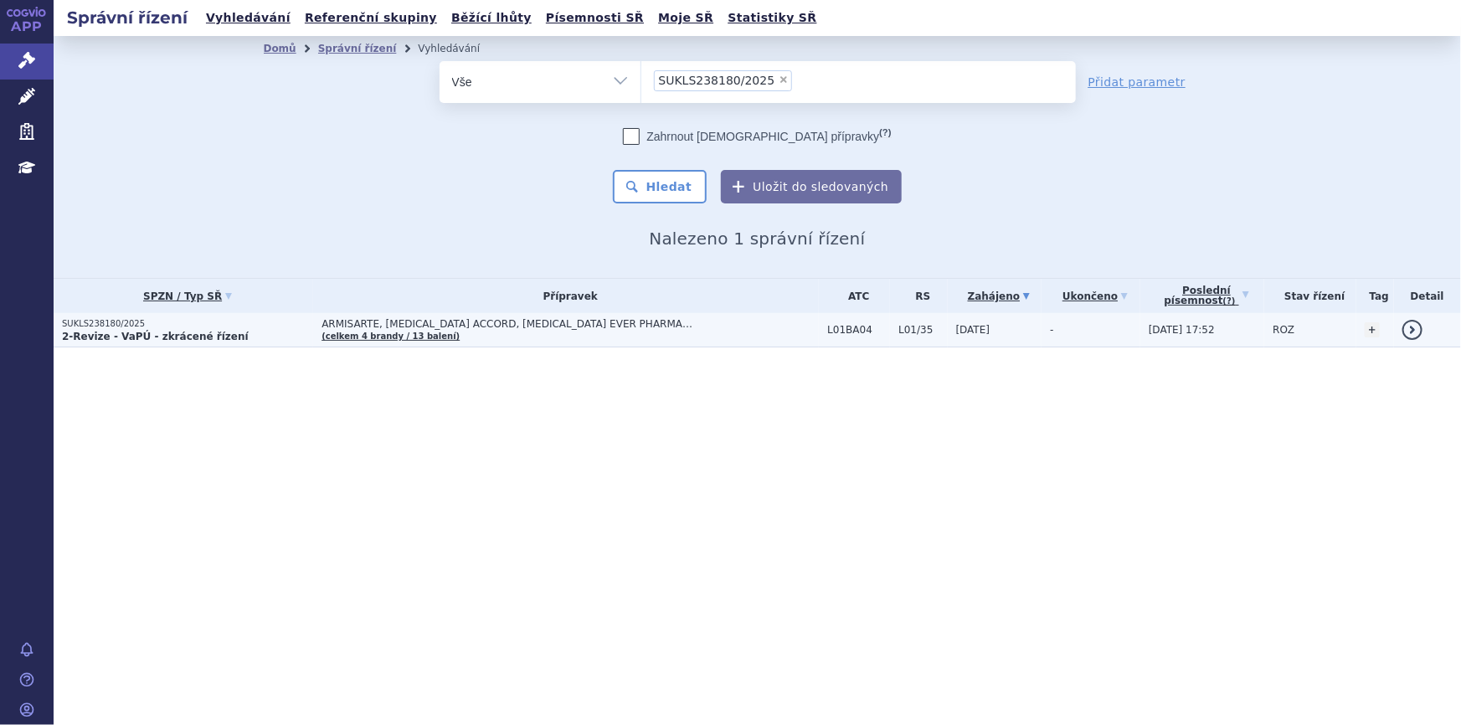
click at [523, 319] on span "ARMISARTE, [MEDICAL_DATA] ACCORD, [MEDICAL_DATA] EVER PHARMA…" at bounding box center [531, 324] width 419 height 12
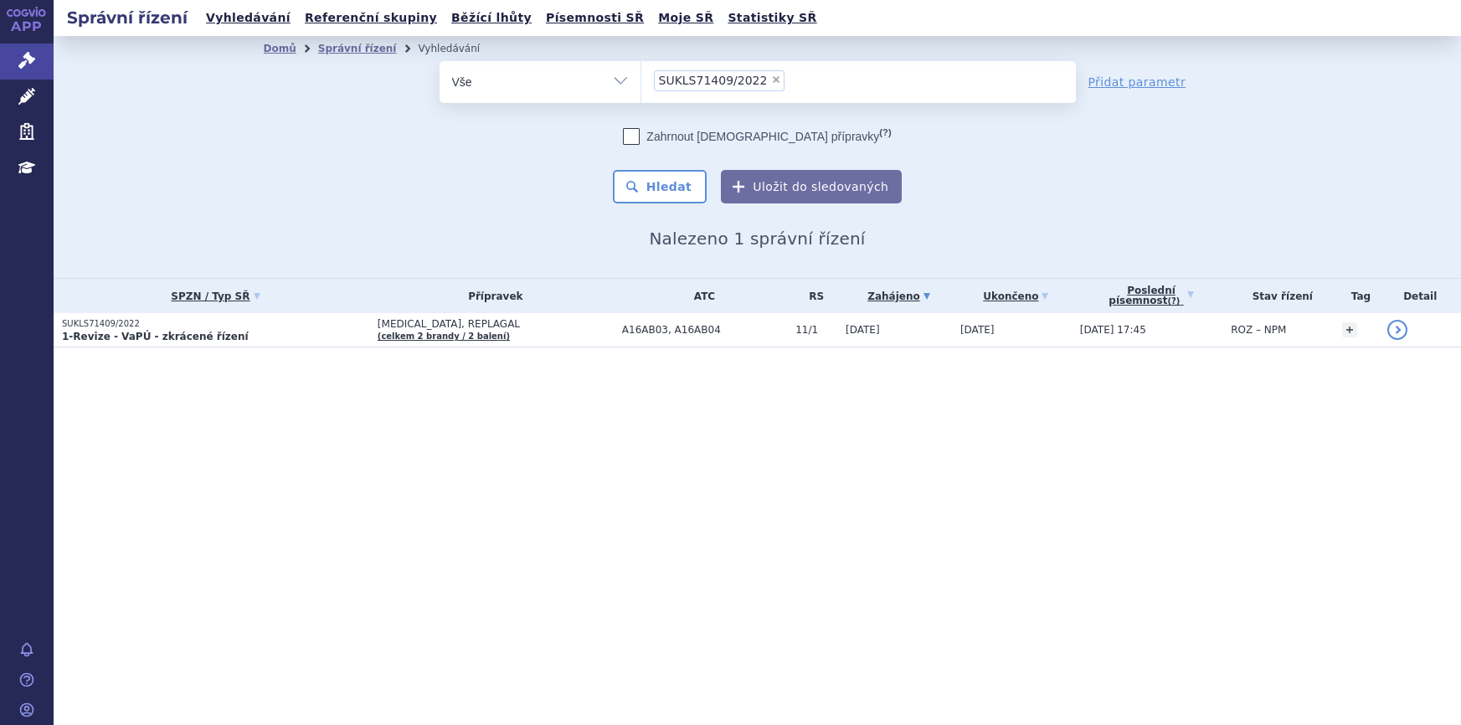
select select
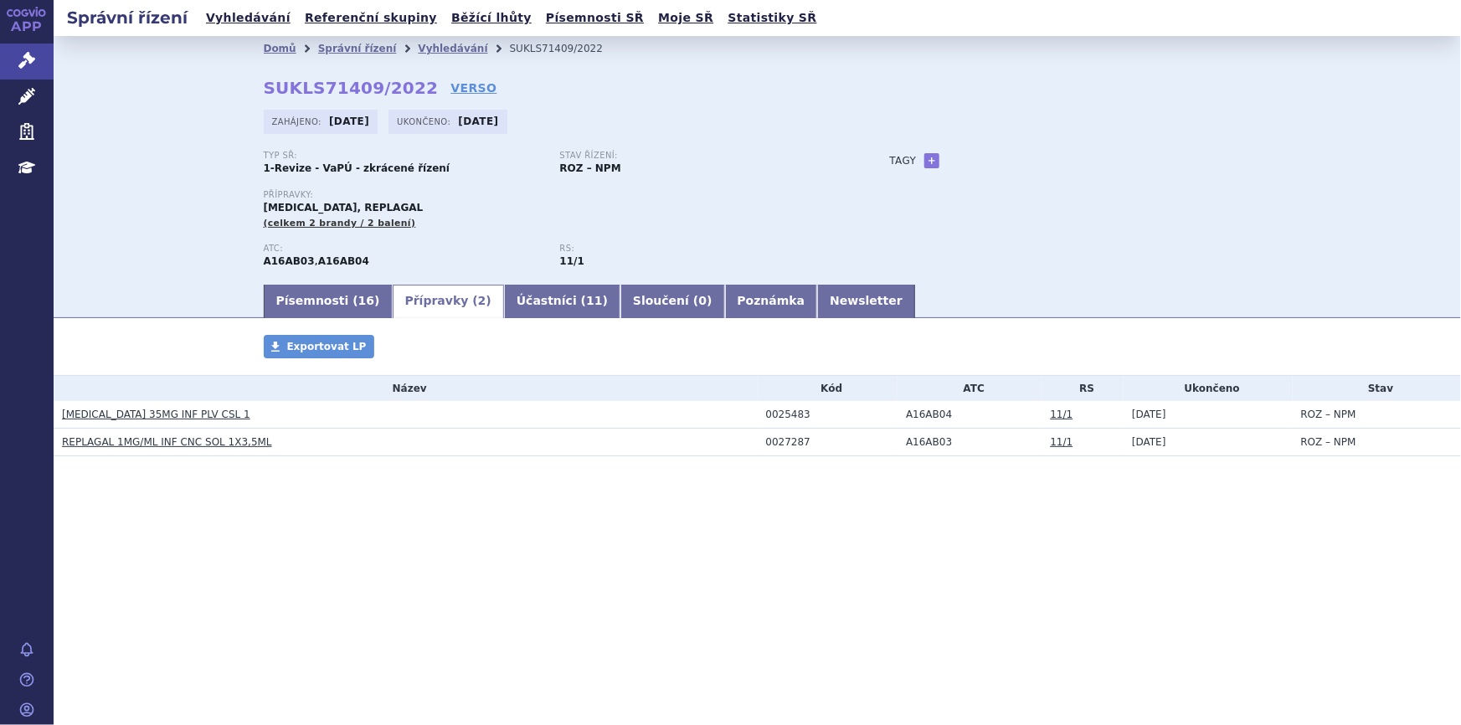
click at [193, 414] on link "[MEDICAL_DATA] 35MG INF PLV CSL 1" at bounding box center [156, 415] width 188 height 12
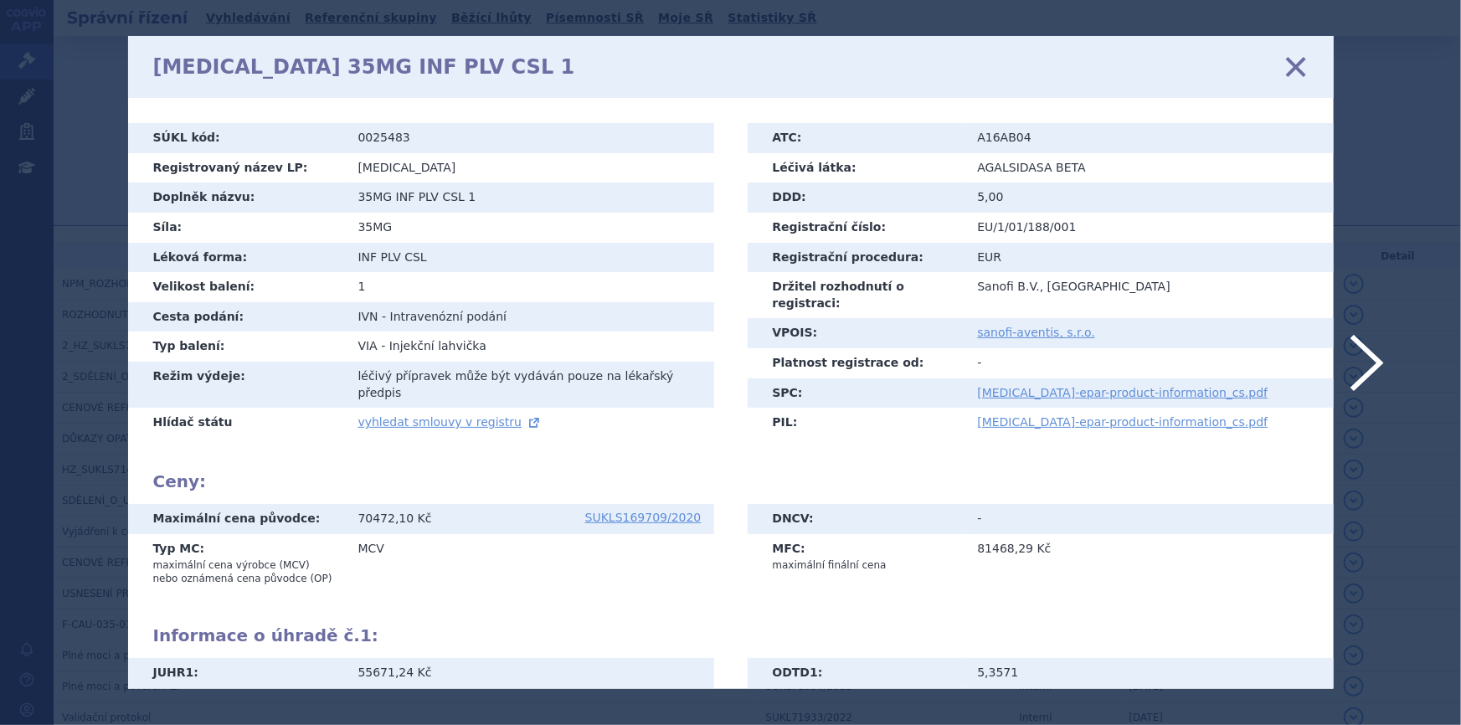
click at [1288, 67] on icon at bounding box center [1295, 66] width 35 height 35
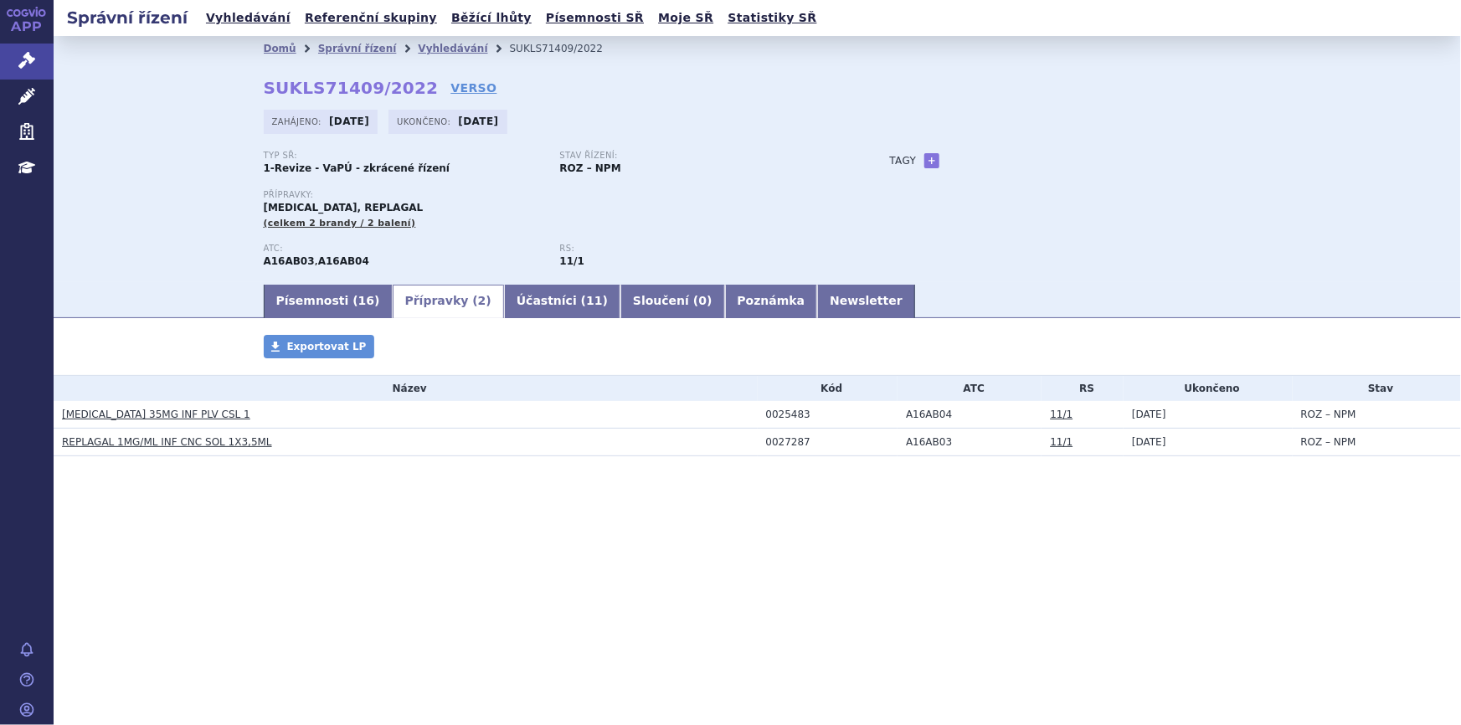
click at [91, 440] on link "REPLAGAL 1MG/ML INF CNC SOL 1X3,5ML" at bounding box center [167, 442] width 210 height 12
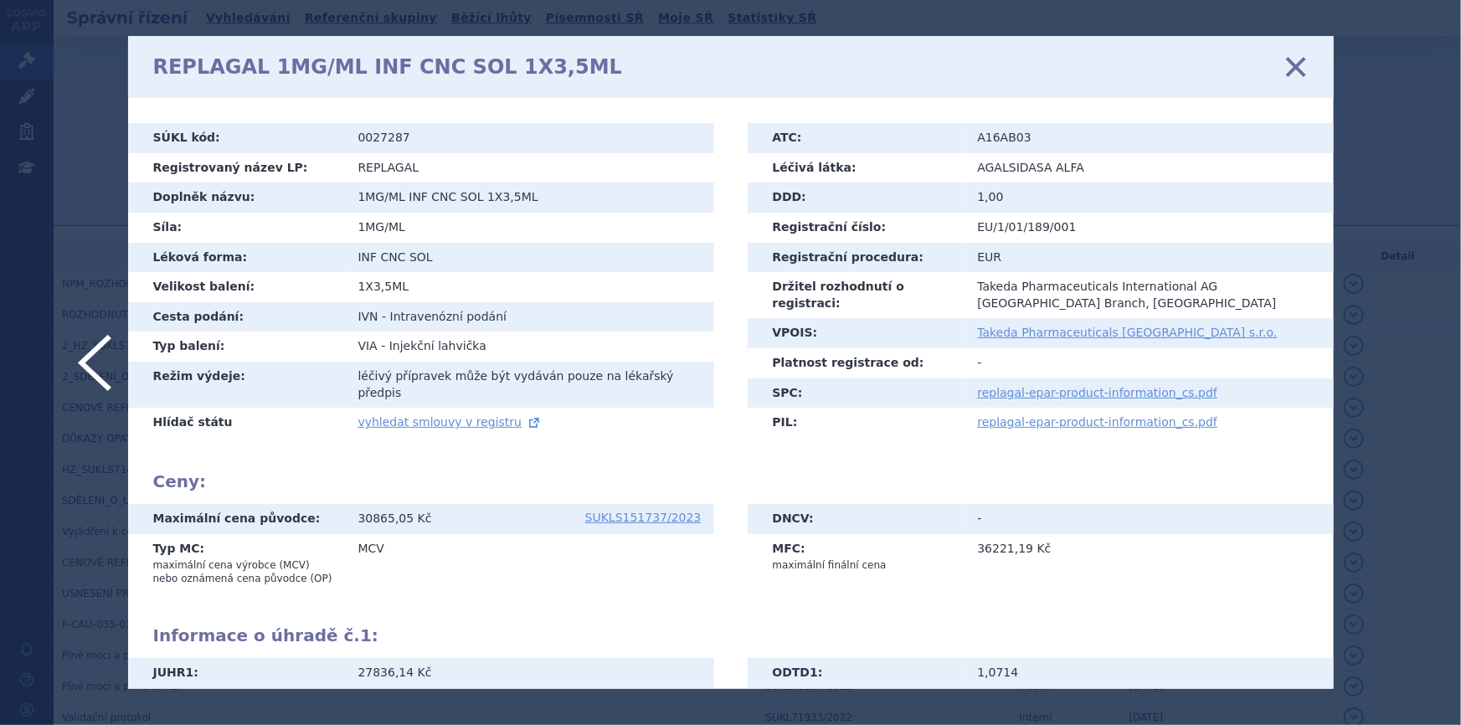
click at [1293, 69] on icon at bounding box center [1295, 66] width 35 height 35
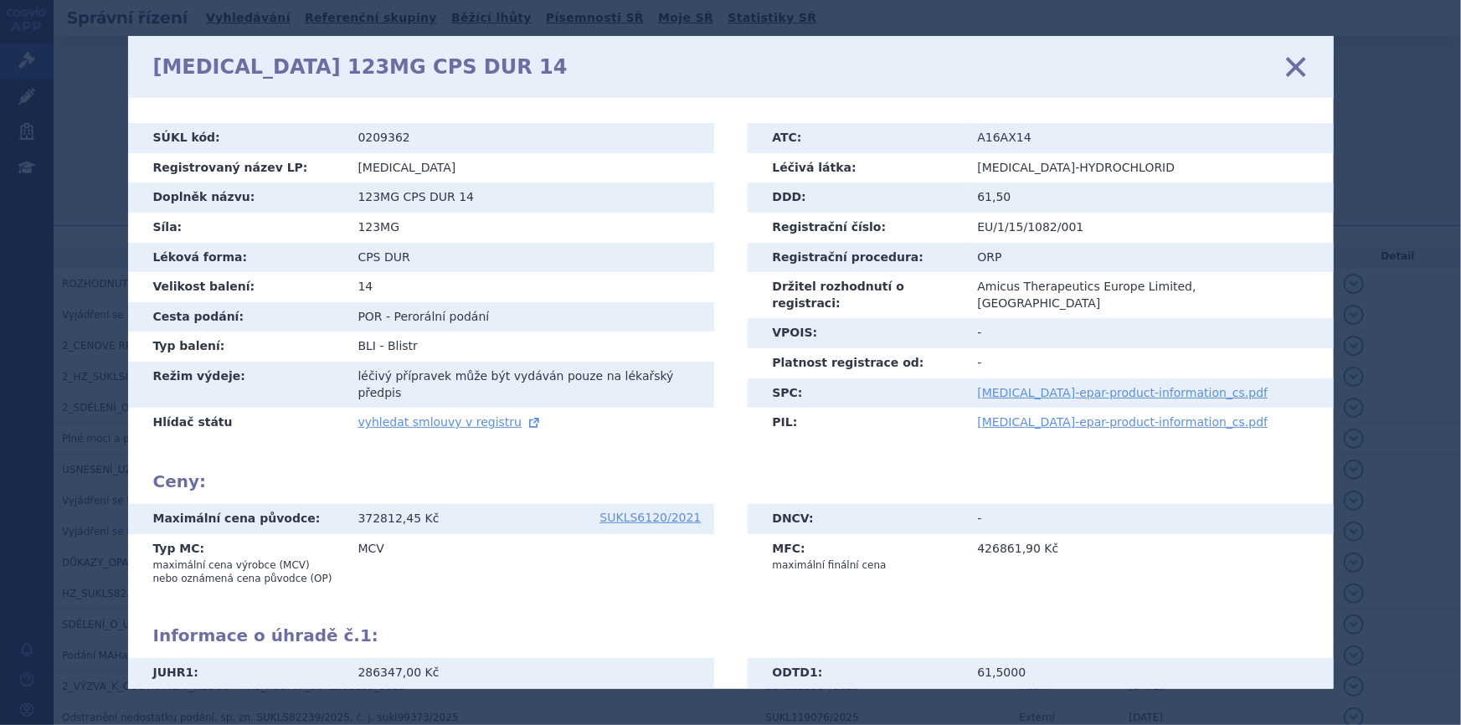
drag, startPoint x: 1296, startPoint y: 64, endPoint x: 1287, endPoint y: 72, distance: 11.9
click at [1296, 65] on icon at bounding box center [1295, 66] width 35 height 35
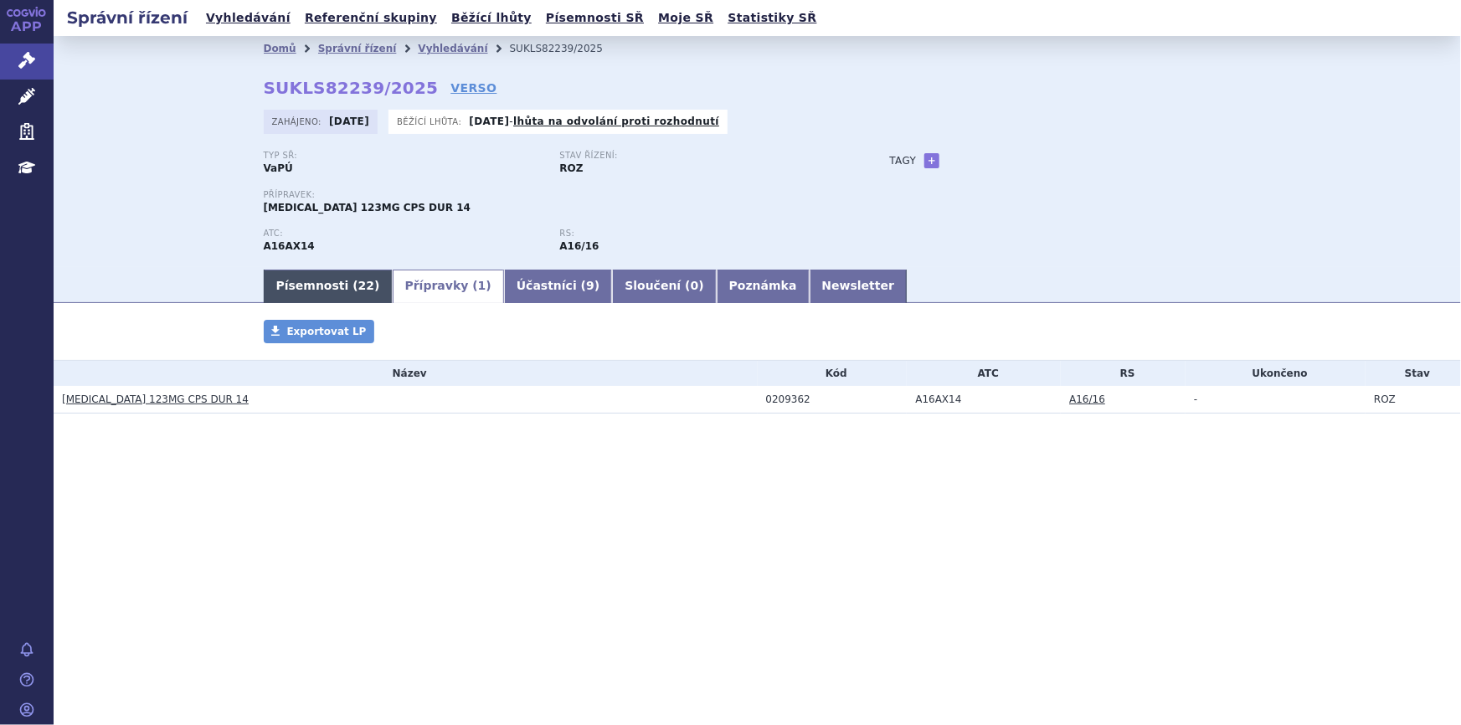
click at [289, 281] on link "Písemnosti ( 22 )" at bounding box center [328, 286] width 129 height 33
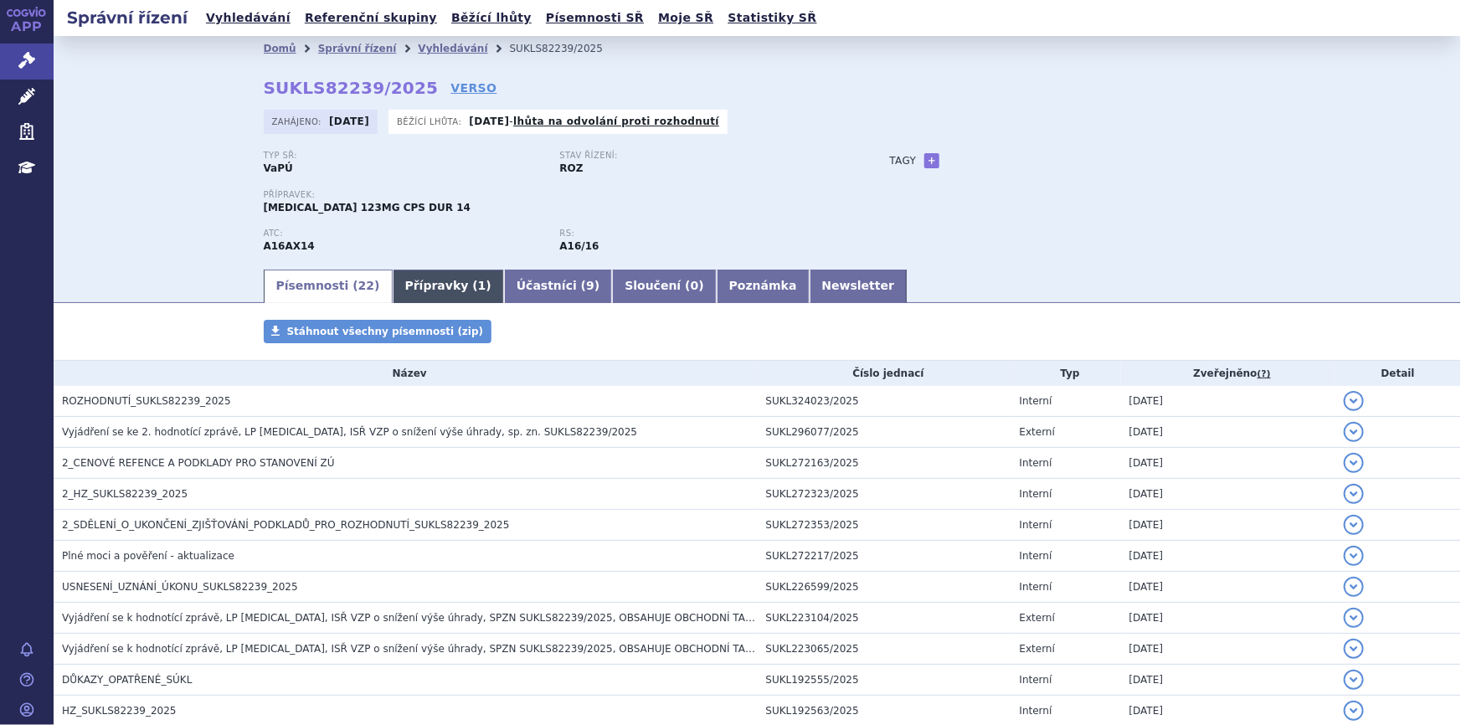
click at [404, 290] on link "Přípravky ( 1 )" at bounding box center [448, 286] width 111 height 33
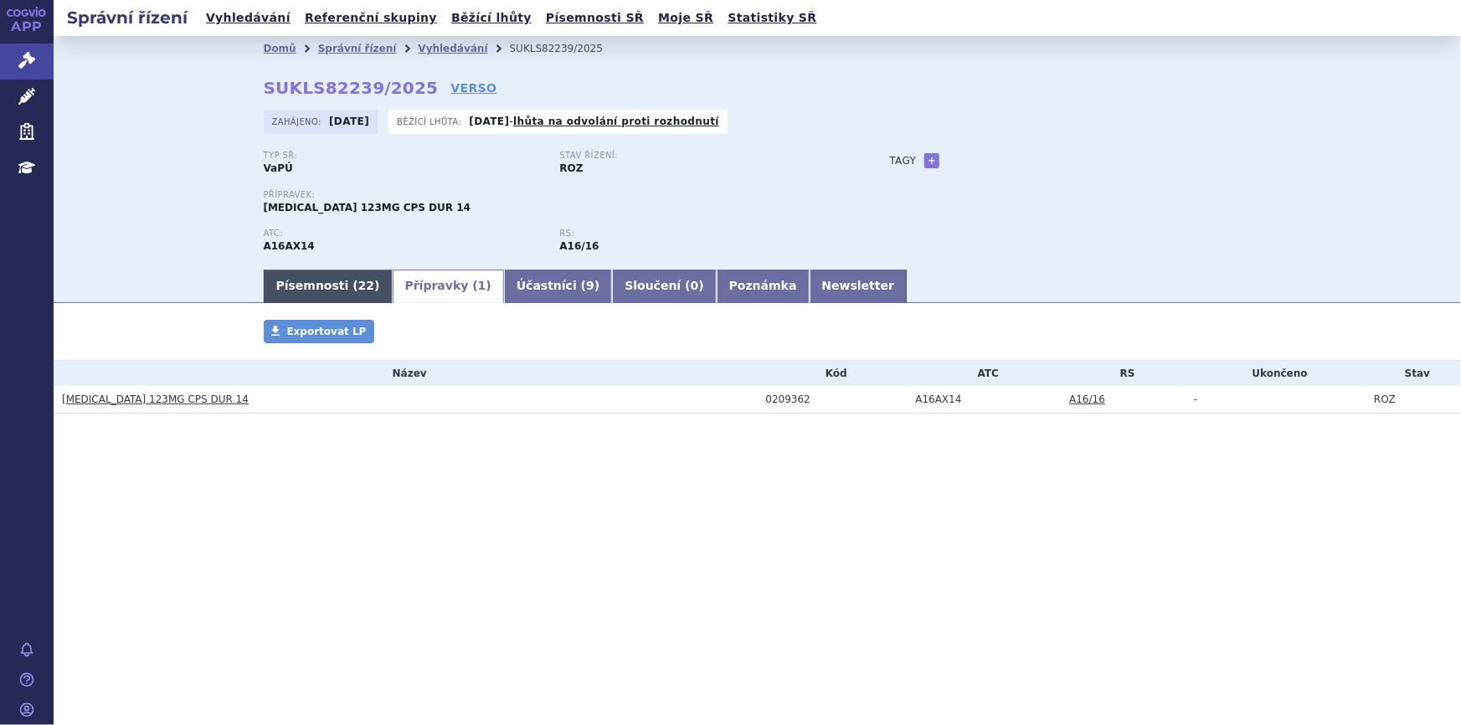
click at [320, 291] on link "Písemnosti ( 22 )" at bounding box center [328, 286] width 129 height 33
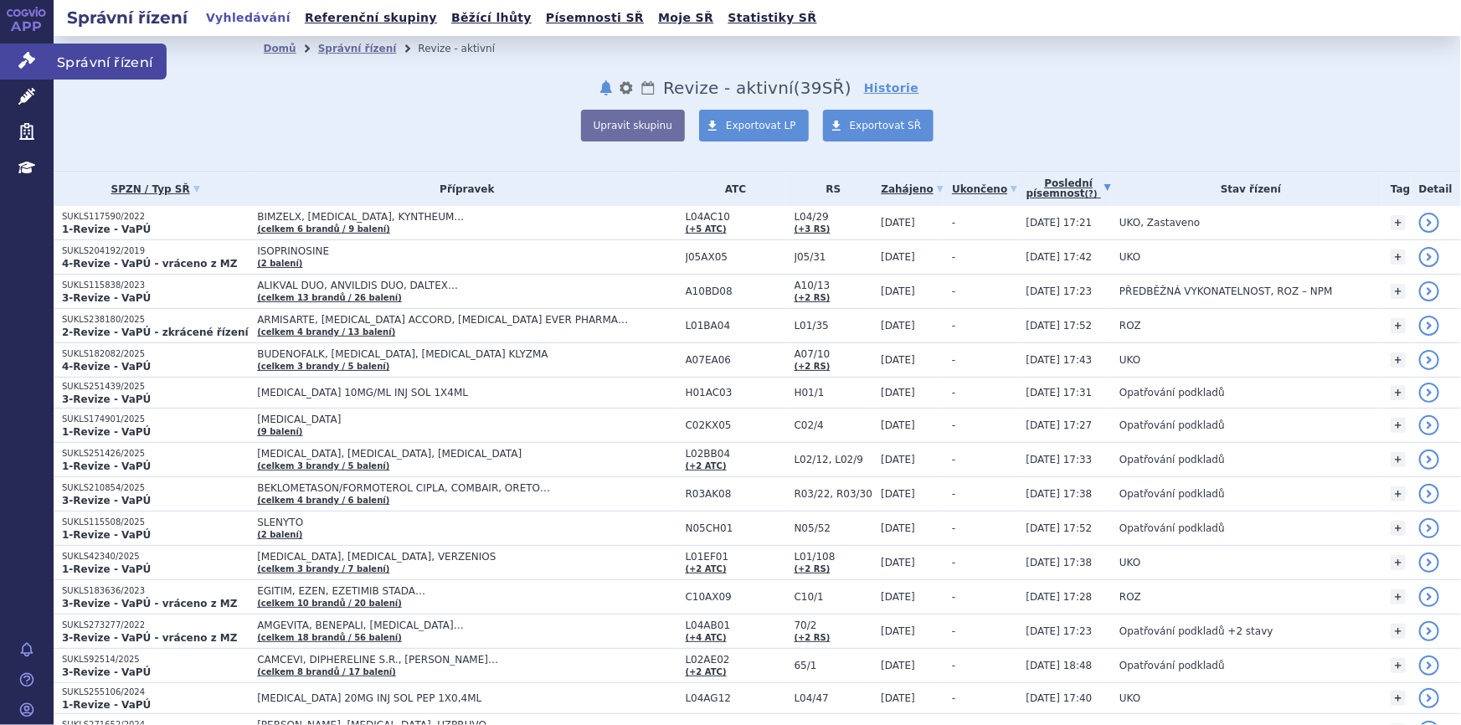
click at [28, 59] on icon at bounding box center [26, 60] width 17 height 17
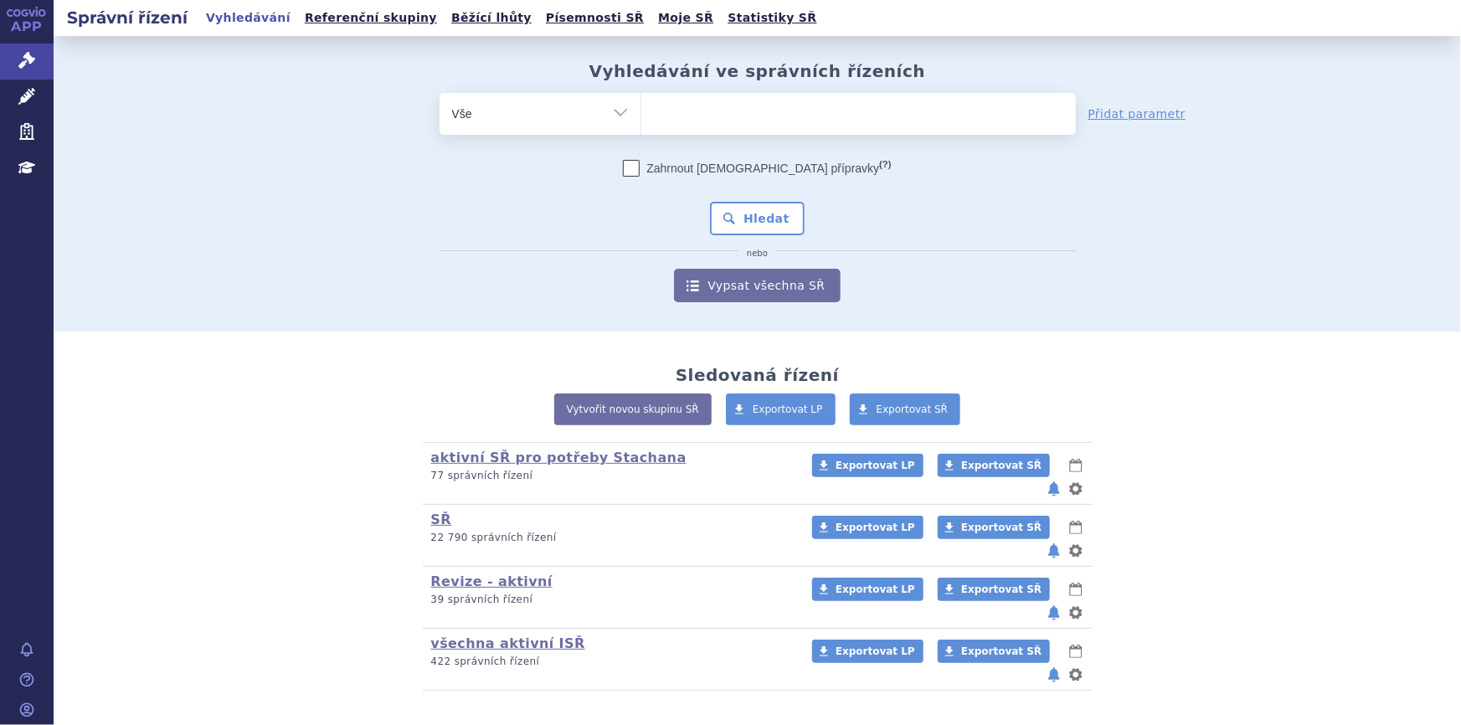
click at [669, 111] on ul at bounding box center [858, 110] width 435 height 35
click at [641, 111] on select at bounding box center [641, 113] width 1 height 42
type input "sa"
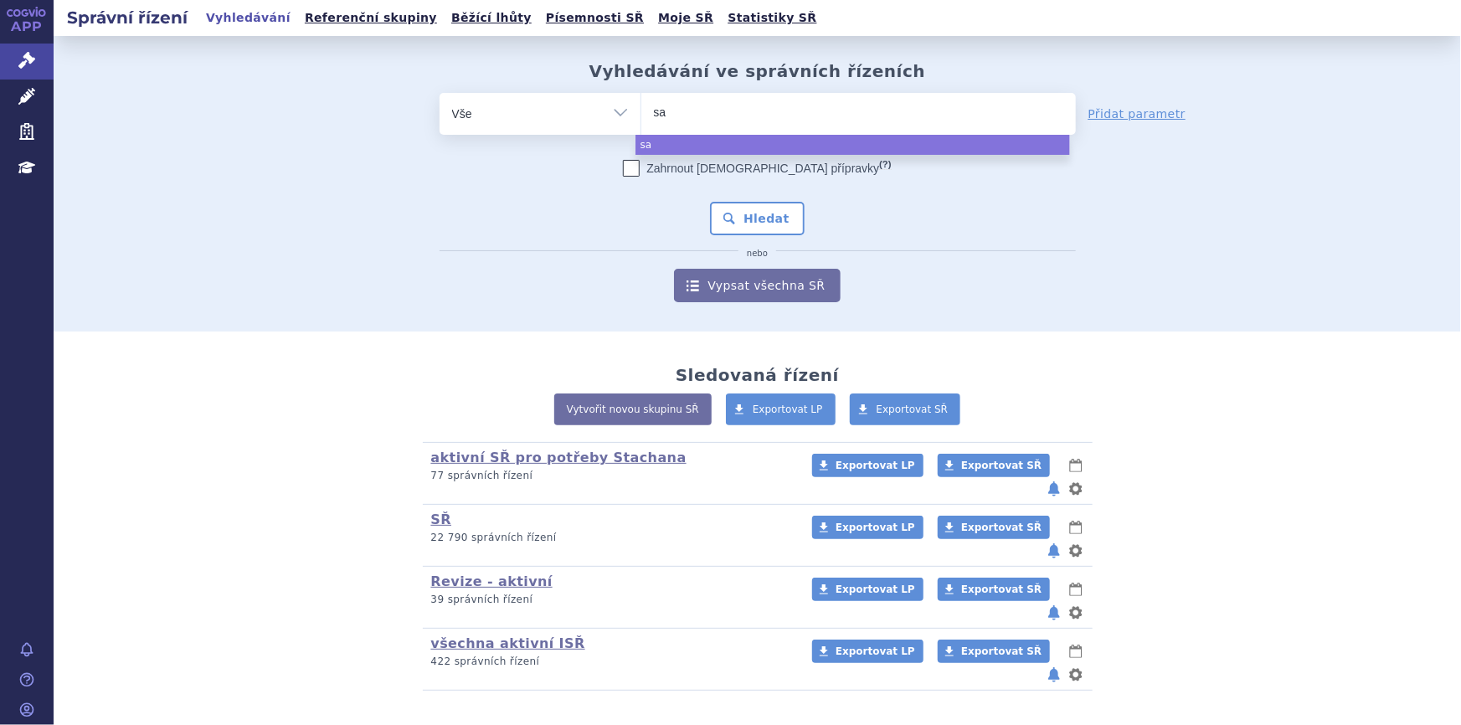
type input "sar"
type input "sarc"
type input "sarcl"
type input "sarclisd"
type input "sarclis"
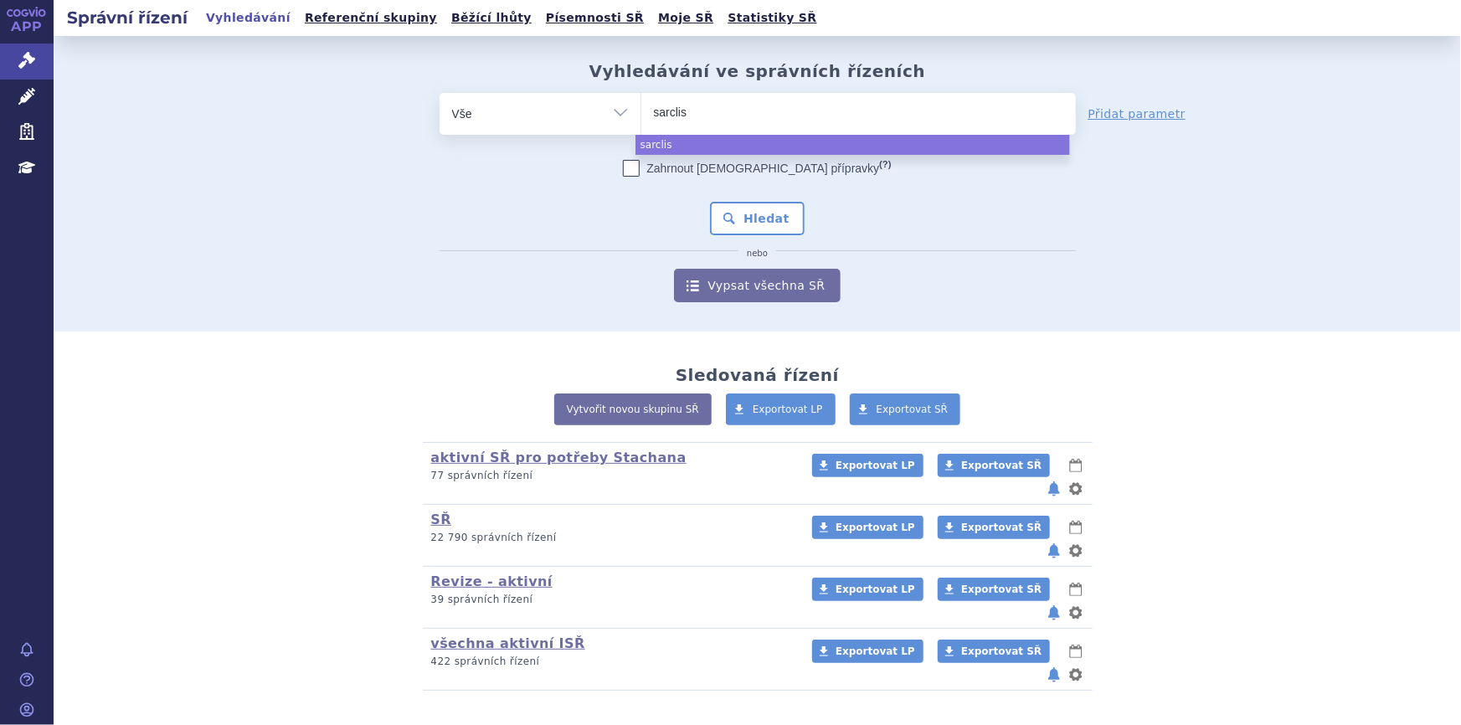
type input "sarclisa"
select select "sarclisa"
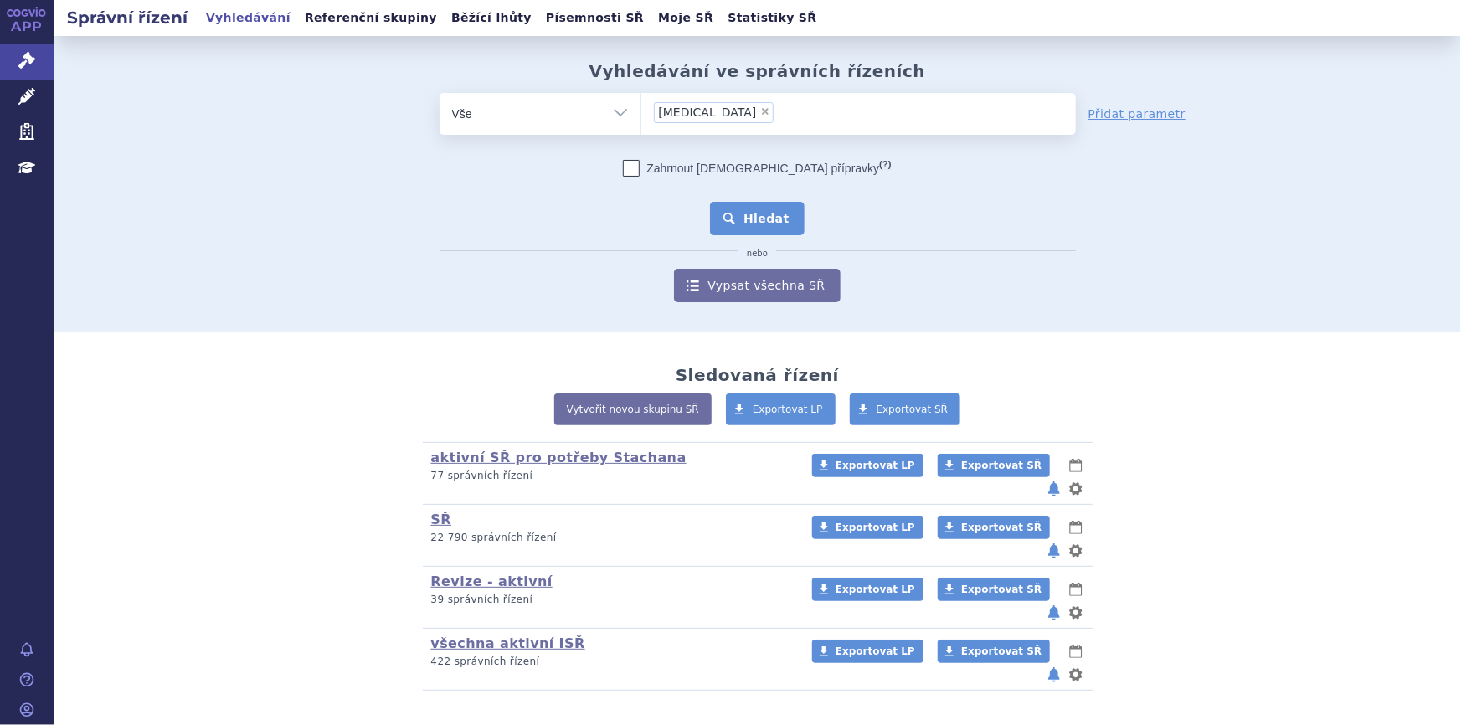
click at [778, 213] on button "Hledat" at bounding box center [757, 218] width 95 height 33
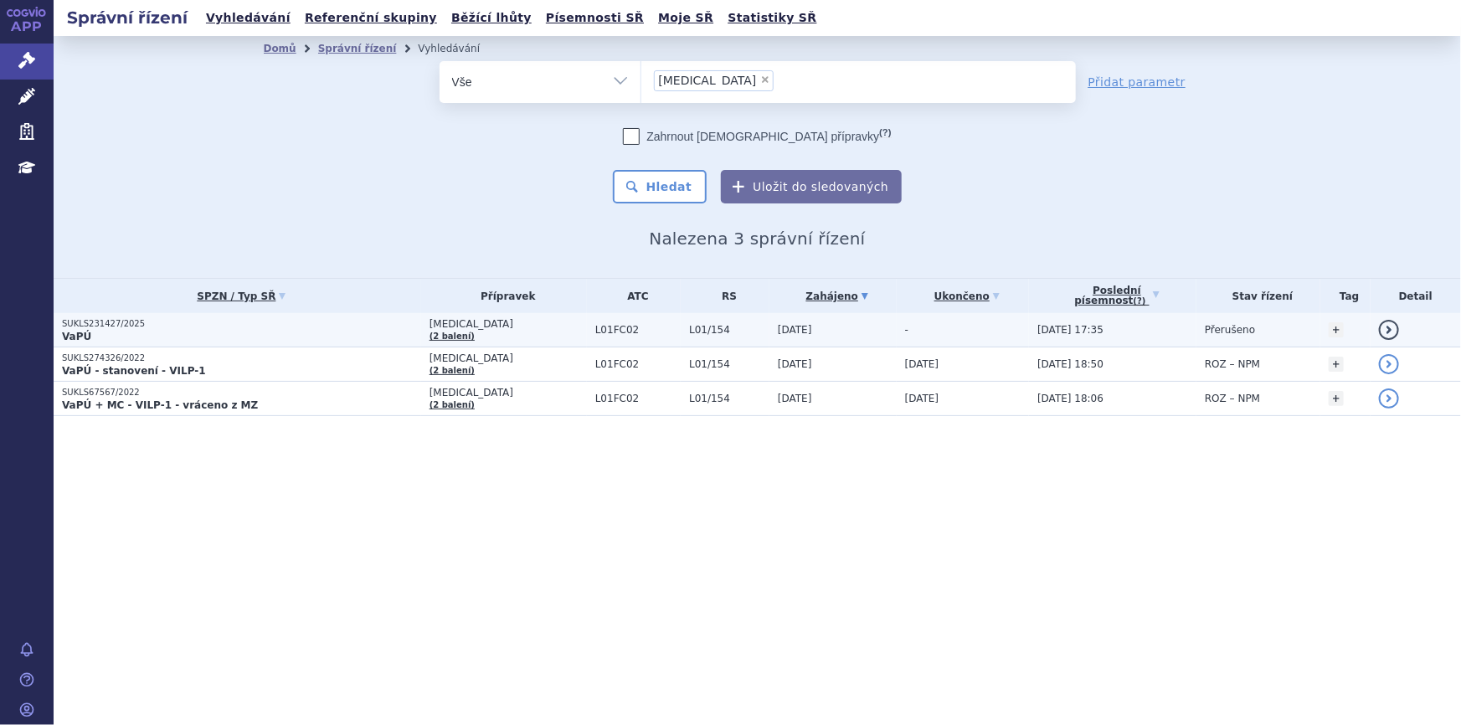
click at [779, 325] on span "[DATE]" at bounding box center [795, 330] width 34 height 12
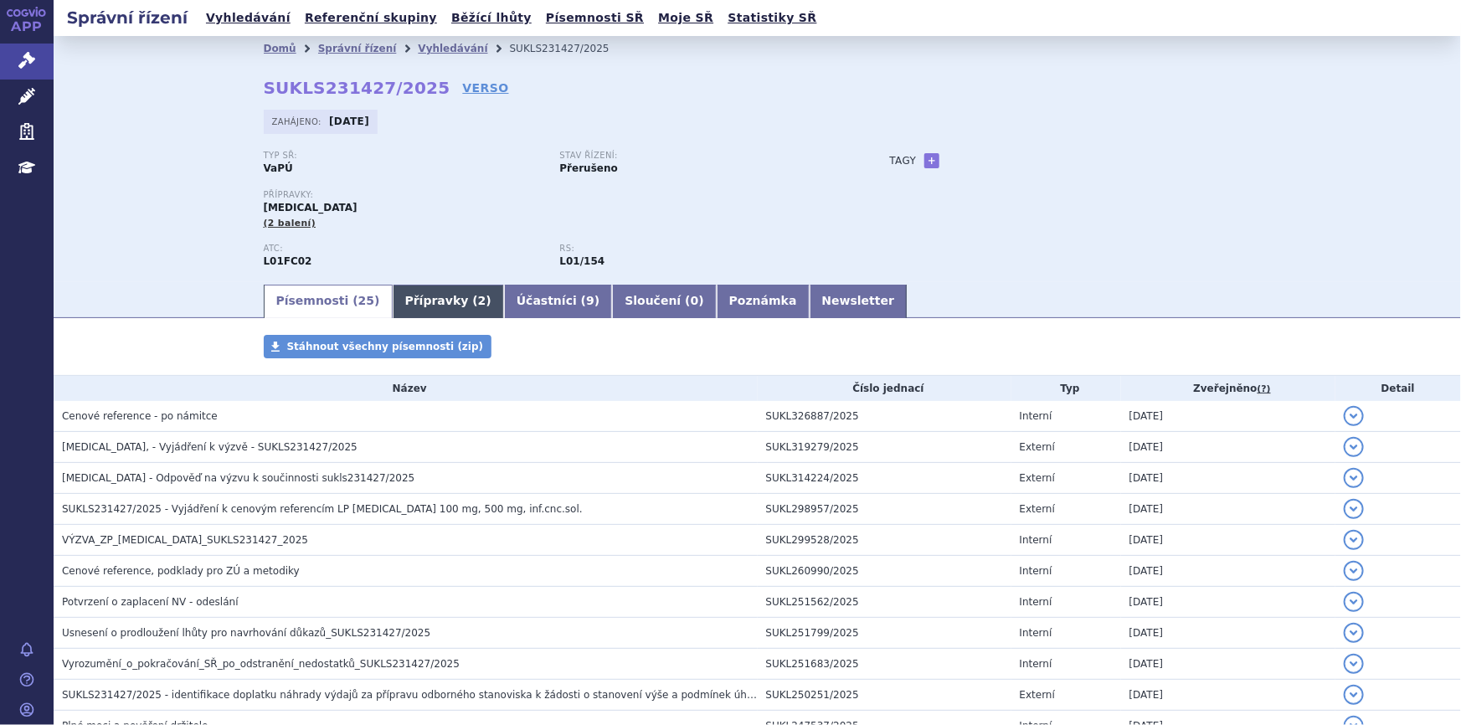
click at [393, 299] on link "Přípravky ( 2 )" at bounding box center [448, 301] width 111 height 33
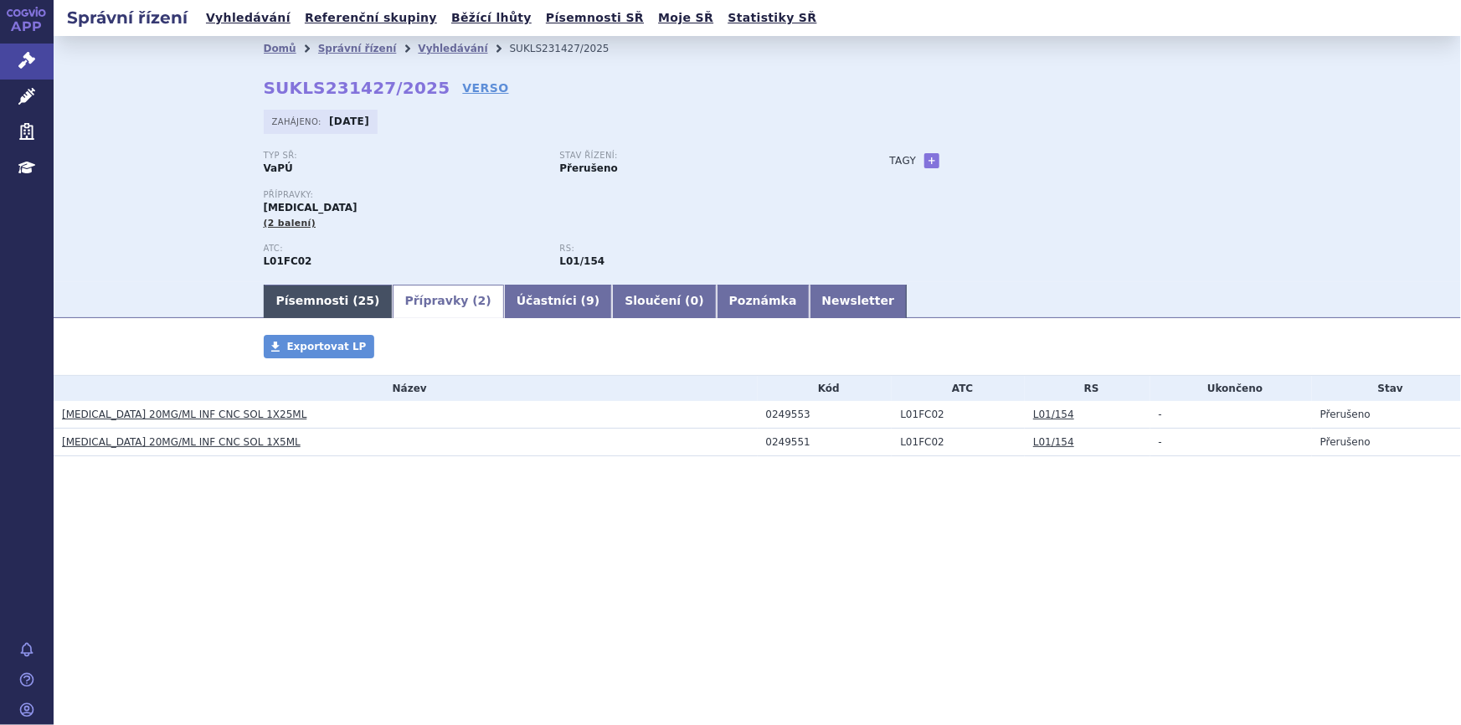
click at [293, 295] on link "Písemnosti ( 25 )" at bounding box center [328, 301] width 129 height 33
